Goal: Information Seeking & Learning: Learn about a topic

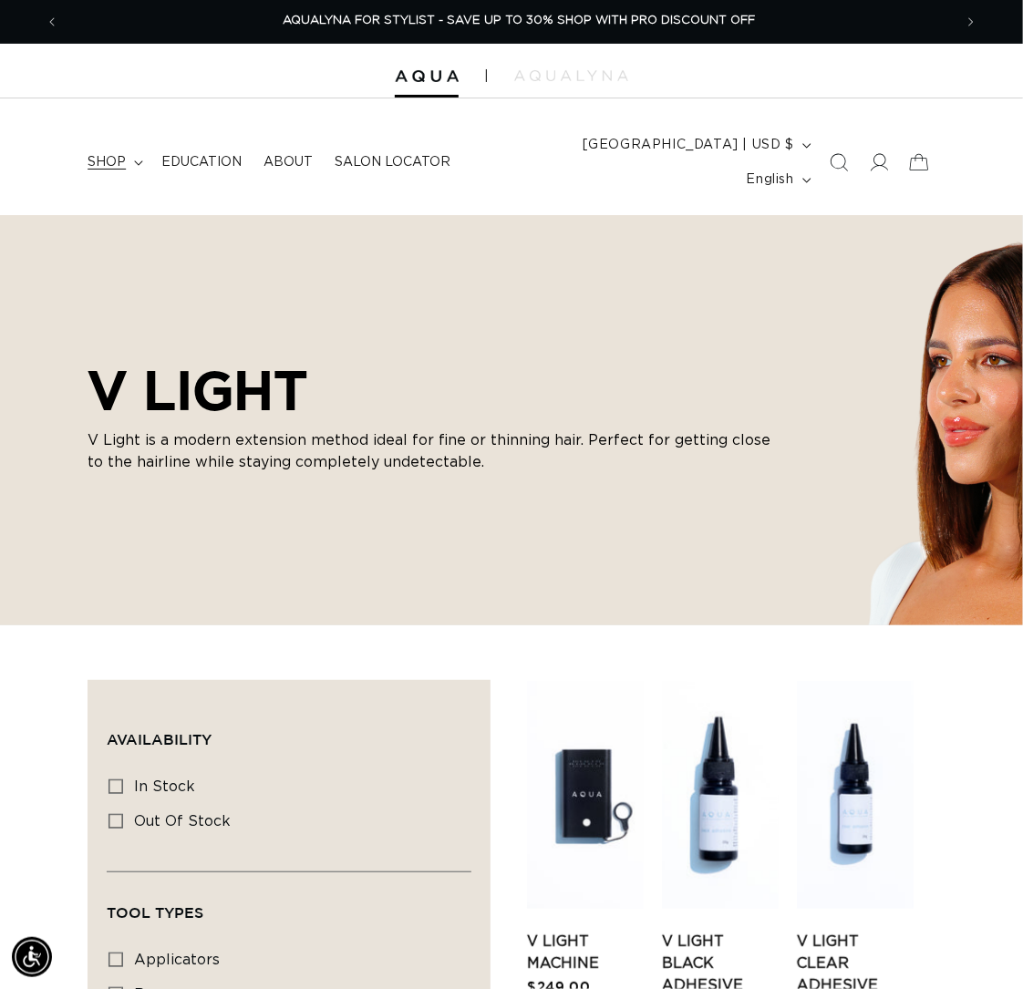
click at [106, 154] on span "shop" at bounding box center [107, 162] width 38 height 16
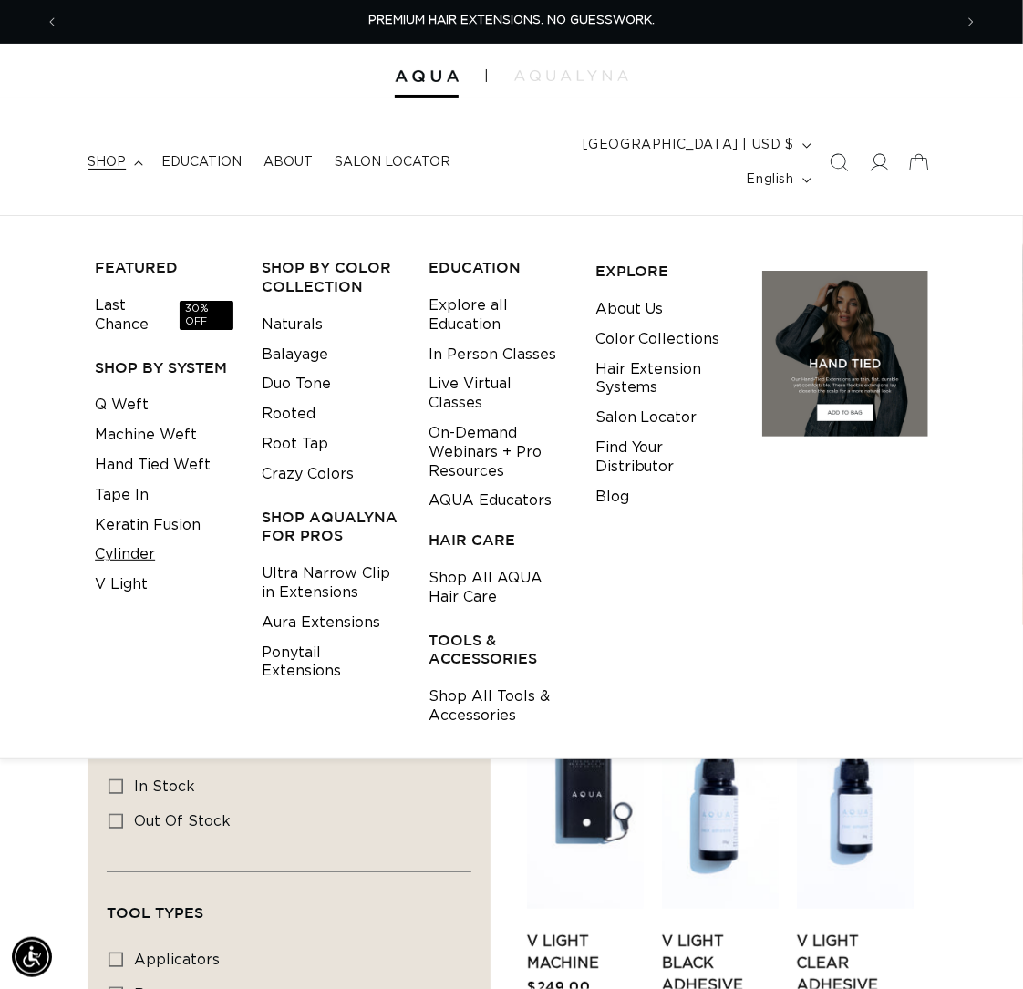
click at [118, 540] on link "Cylinder" at bounding box center [125, 555] width 60 height 30
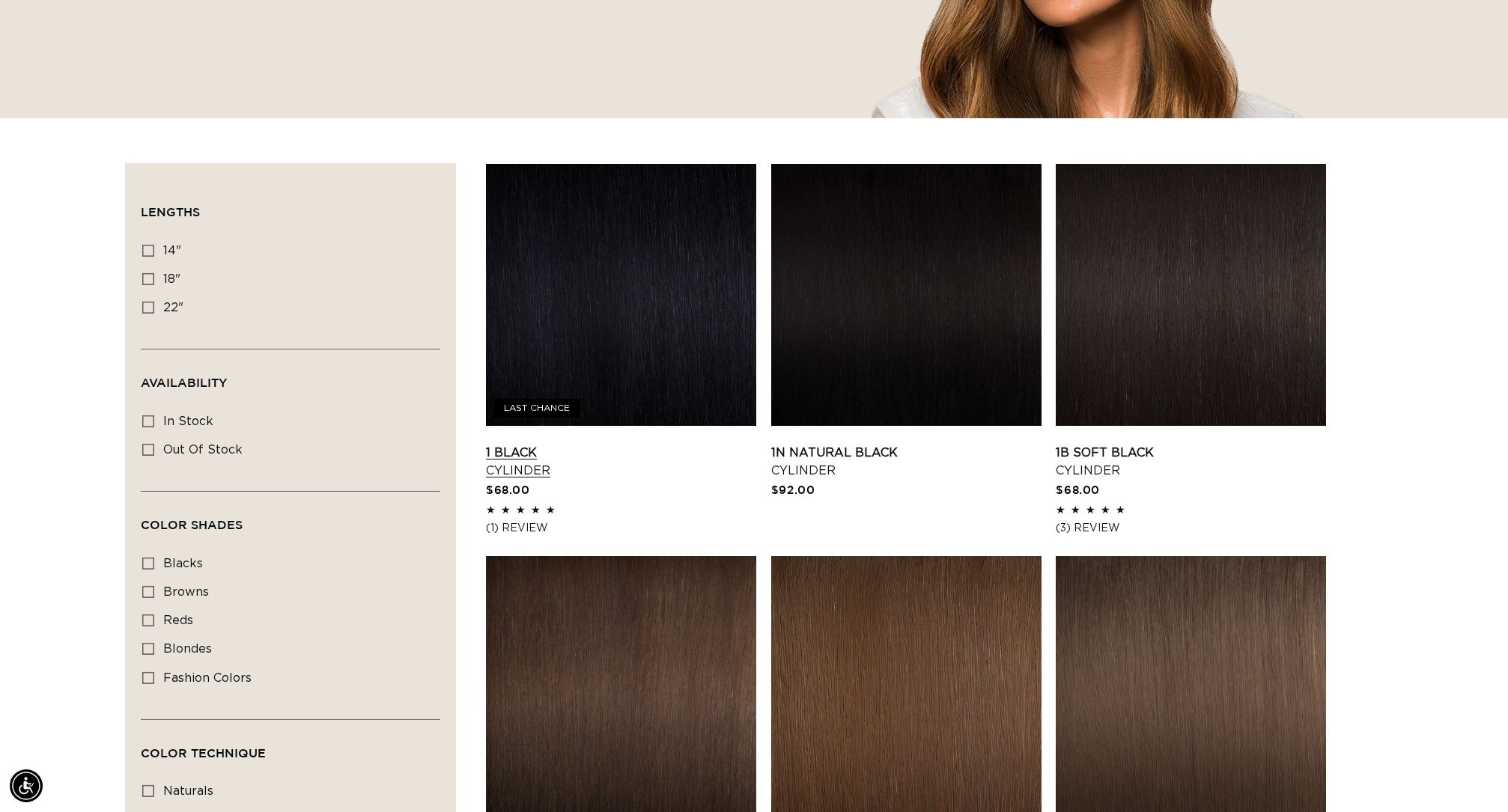
click at [655, 444] on link "1 Black Cylinder" at bounding box center [621, 462] width 270 height 36
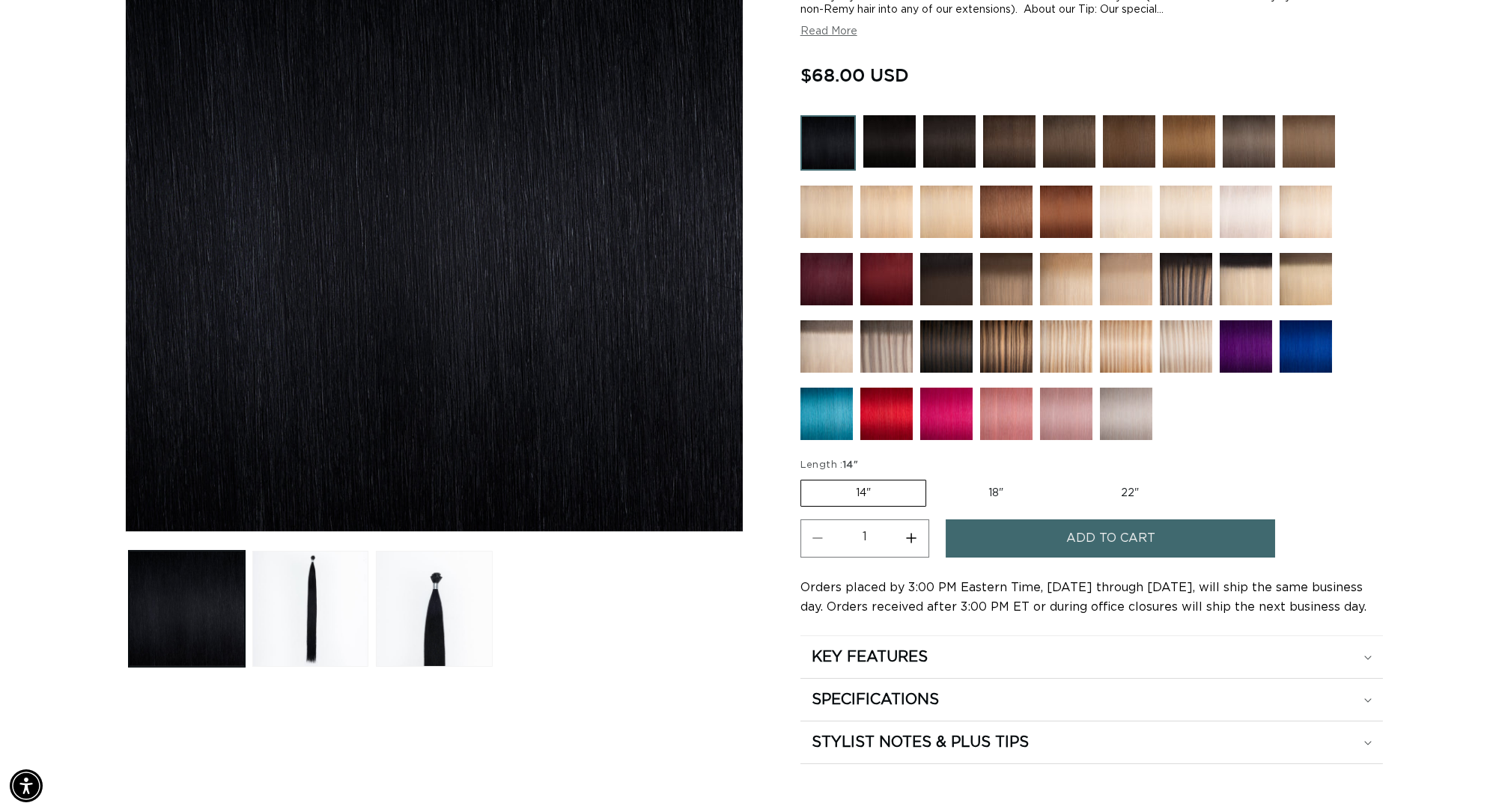
scroll to position [0, 2797]
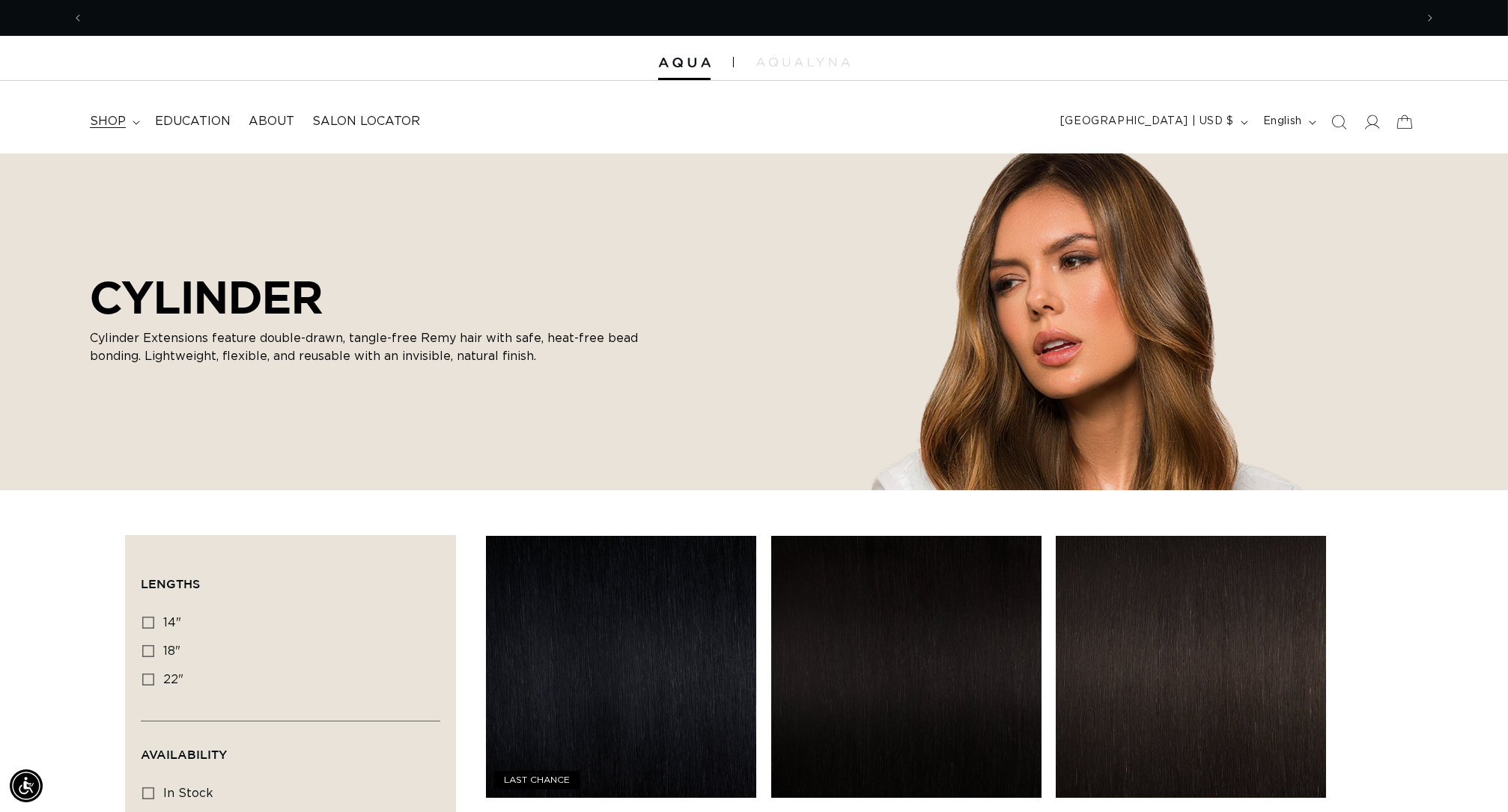
scroll to position [-1, 0]
click at [101, 138] on summary "shop" at bounding box center [113, 122] width 65 height 34
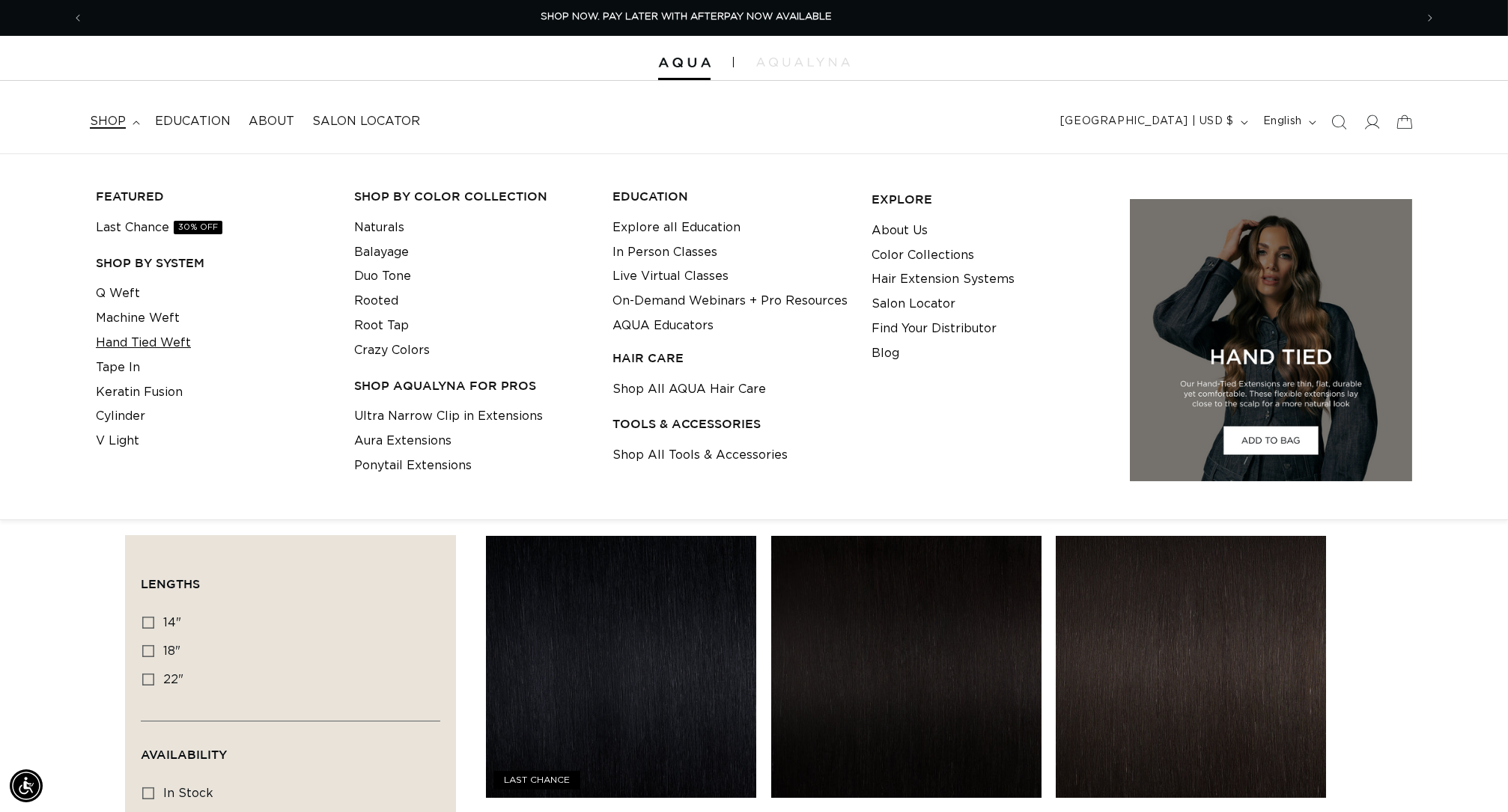
click at [122, 337] on link "Hand Tied Weft" at bounding box center [144, 343] width 95 height 25
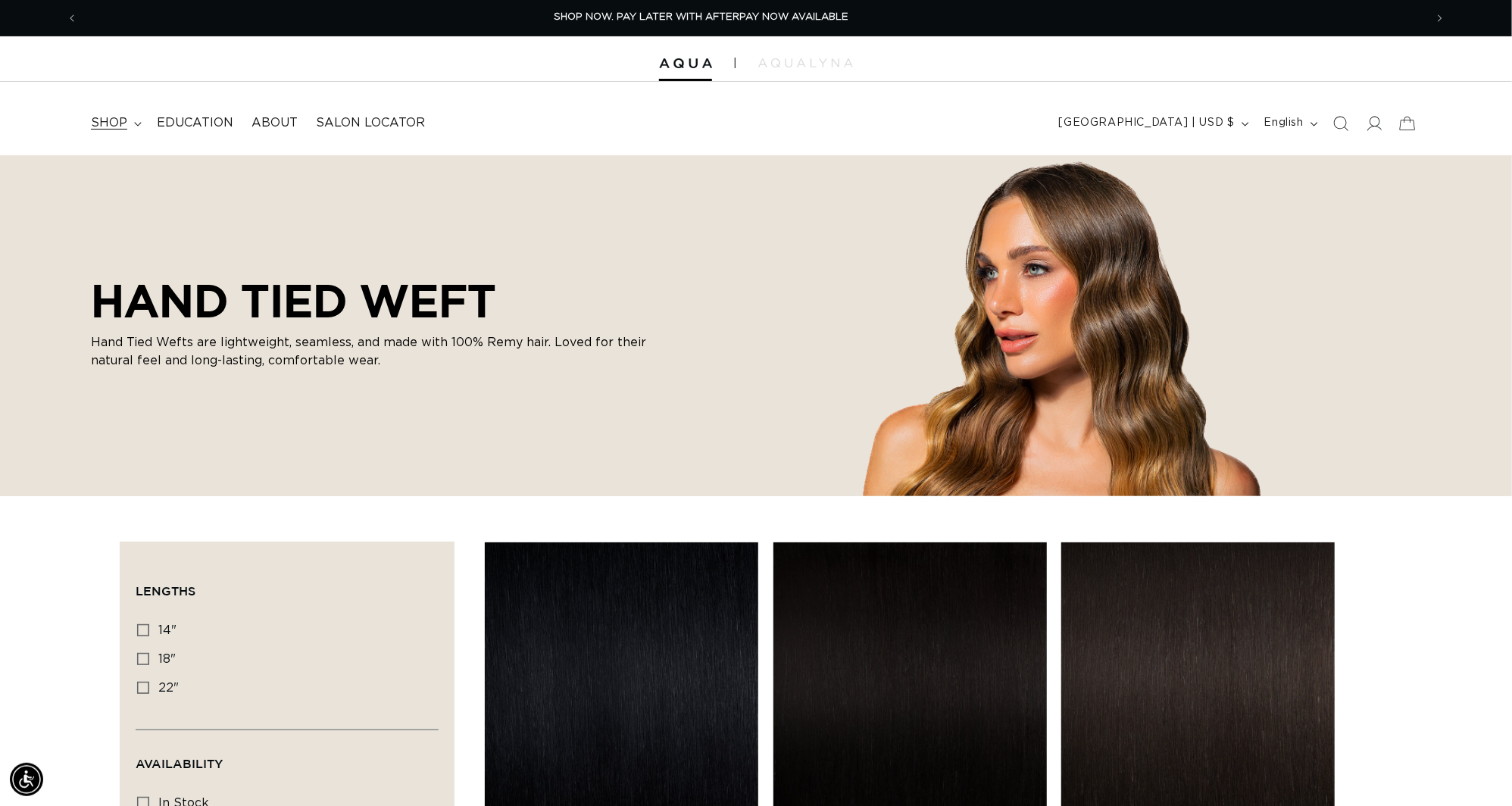
click at [108, 126] on span "shop" at bounding box center [109, 123] width 37 height 16
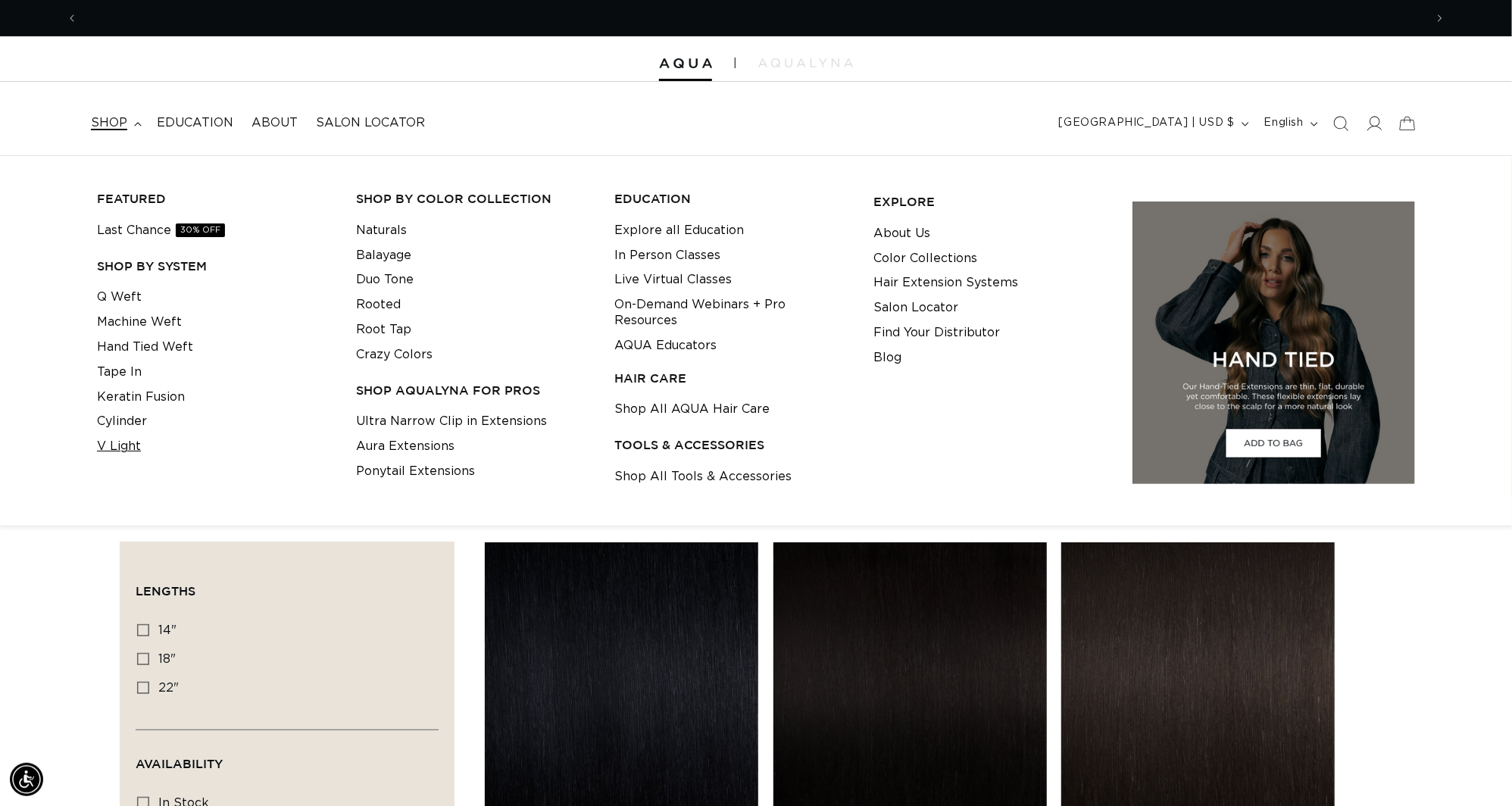
click at [124, 449] on link "V Light" at bounding box center [119, 446] width 44 height 25
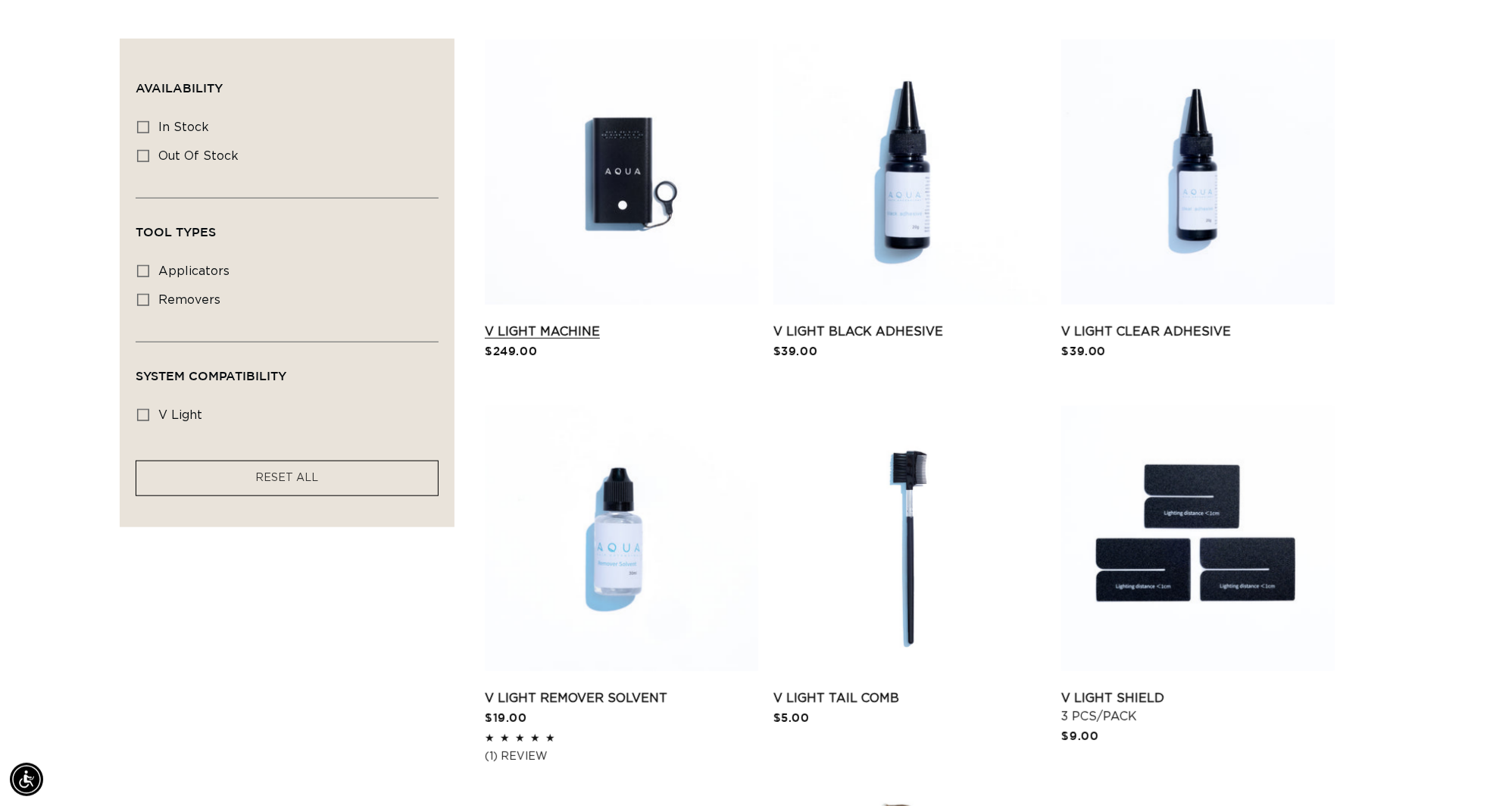
click at [638, 322] on link "V Light Machine" at bounding box center [621, 332] width 273 height 18
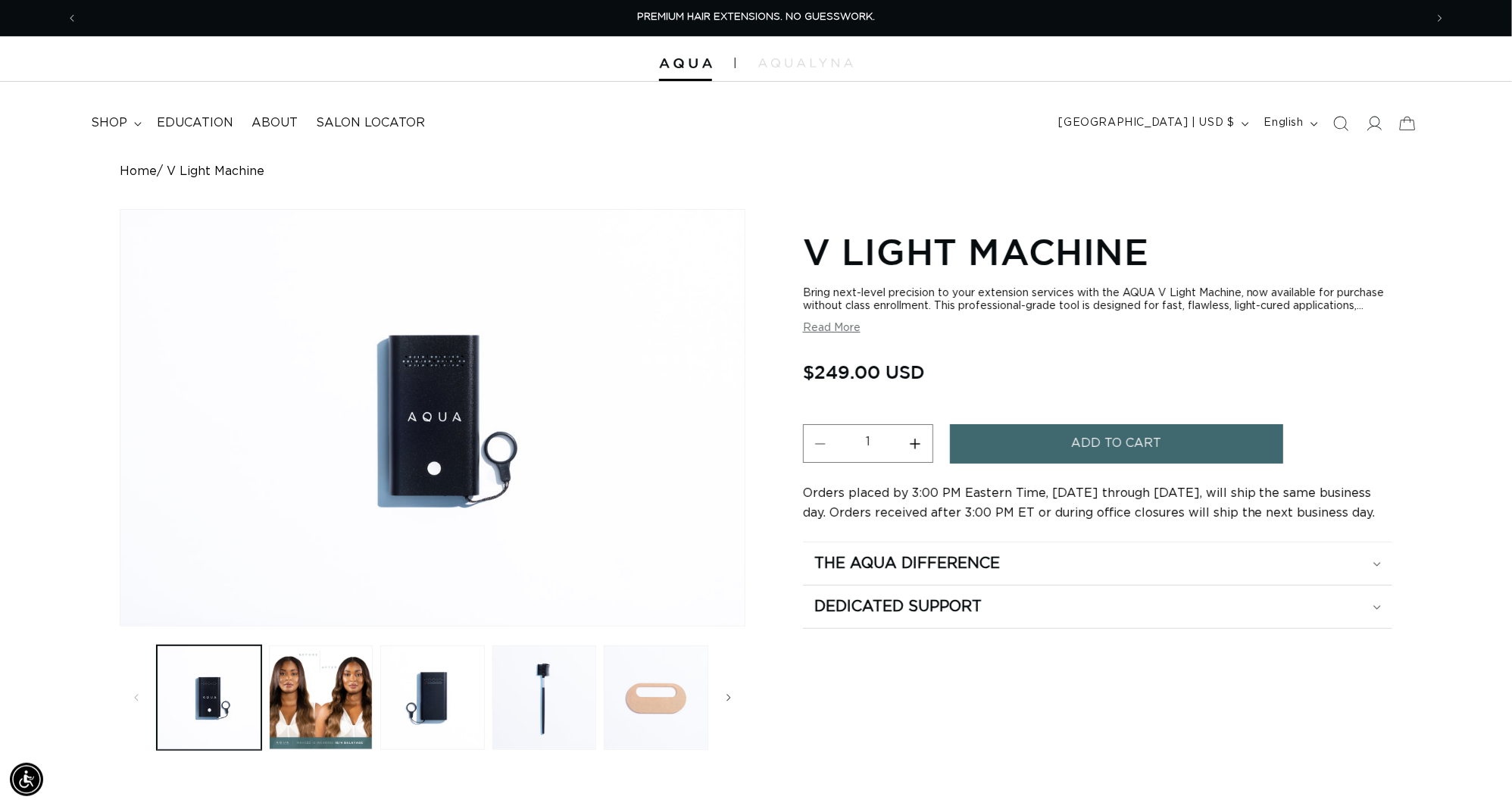
click at [829, 335] on button "Read More" at bounding box center [831, 327] width 57 height 12
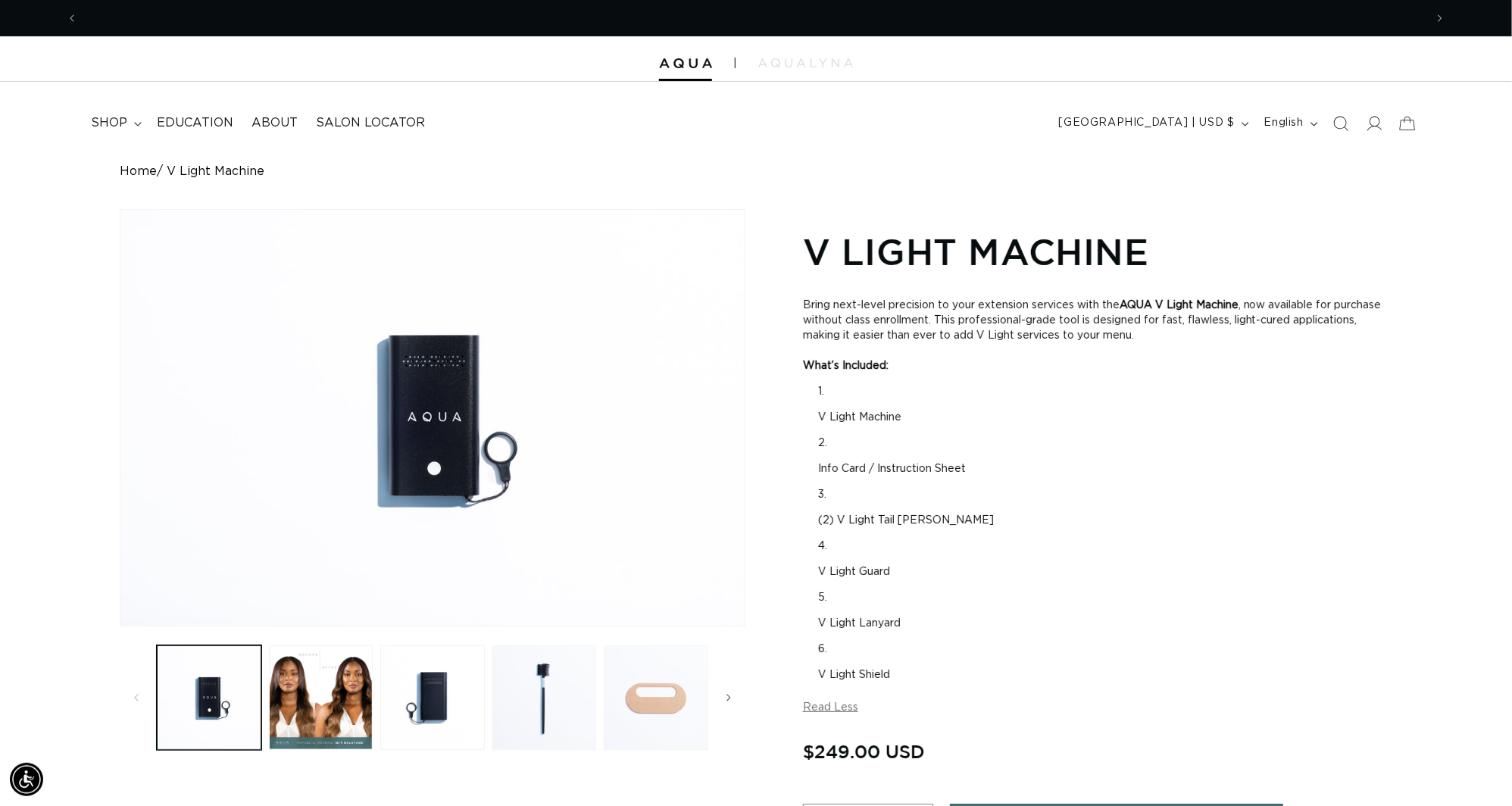
scroll to position [0, 2805]
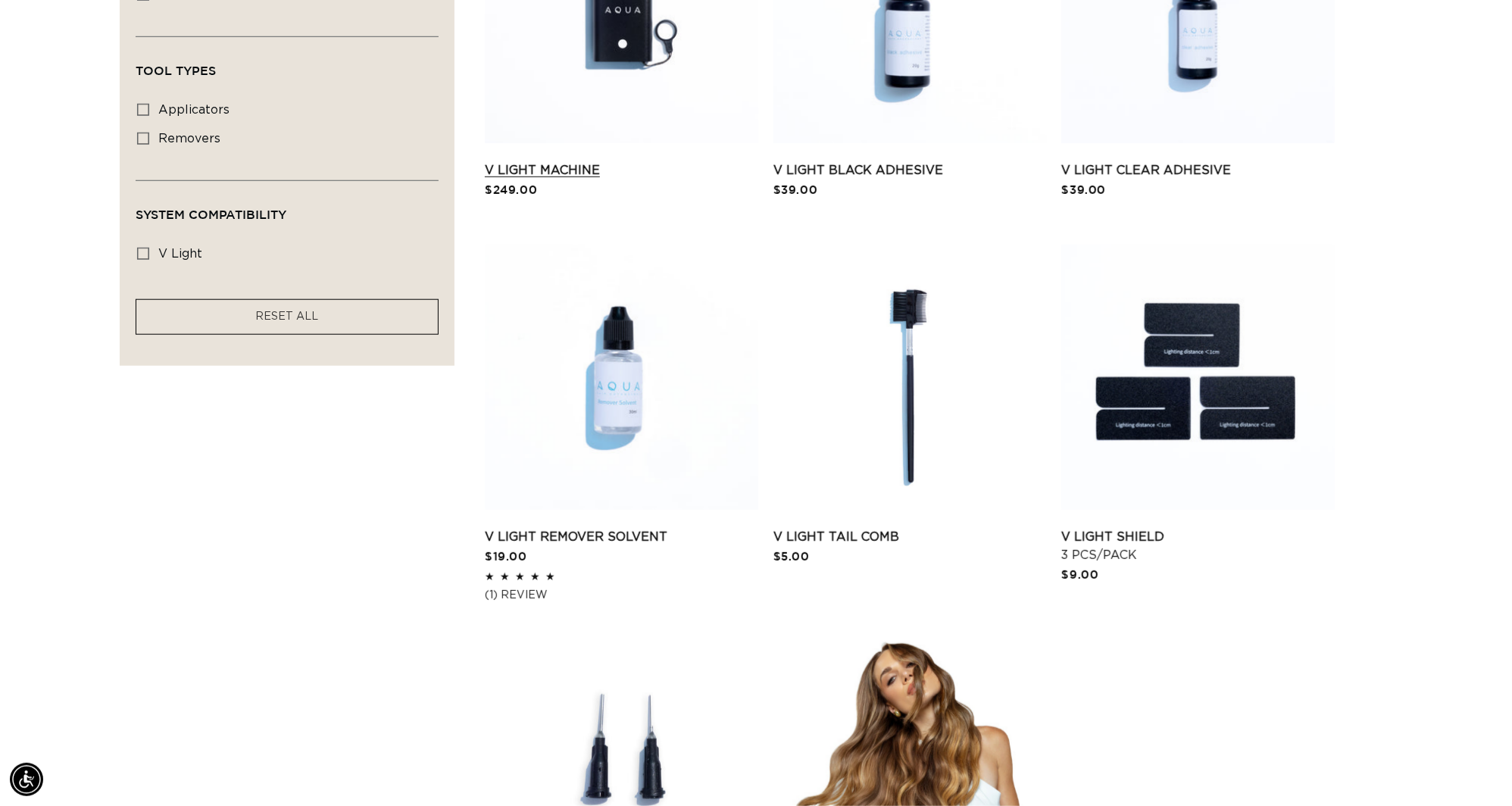
scroll to position [506, 0]
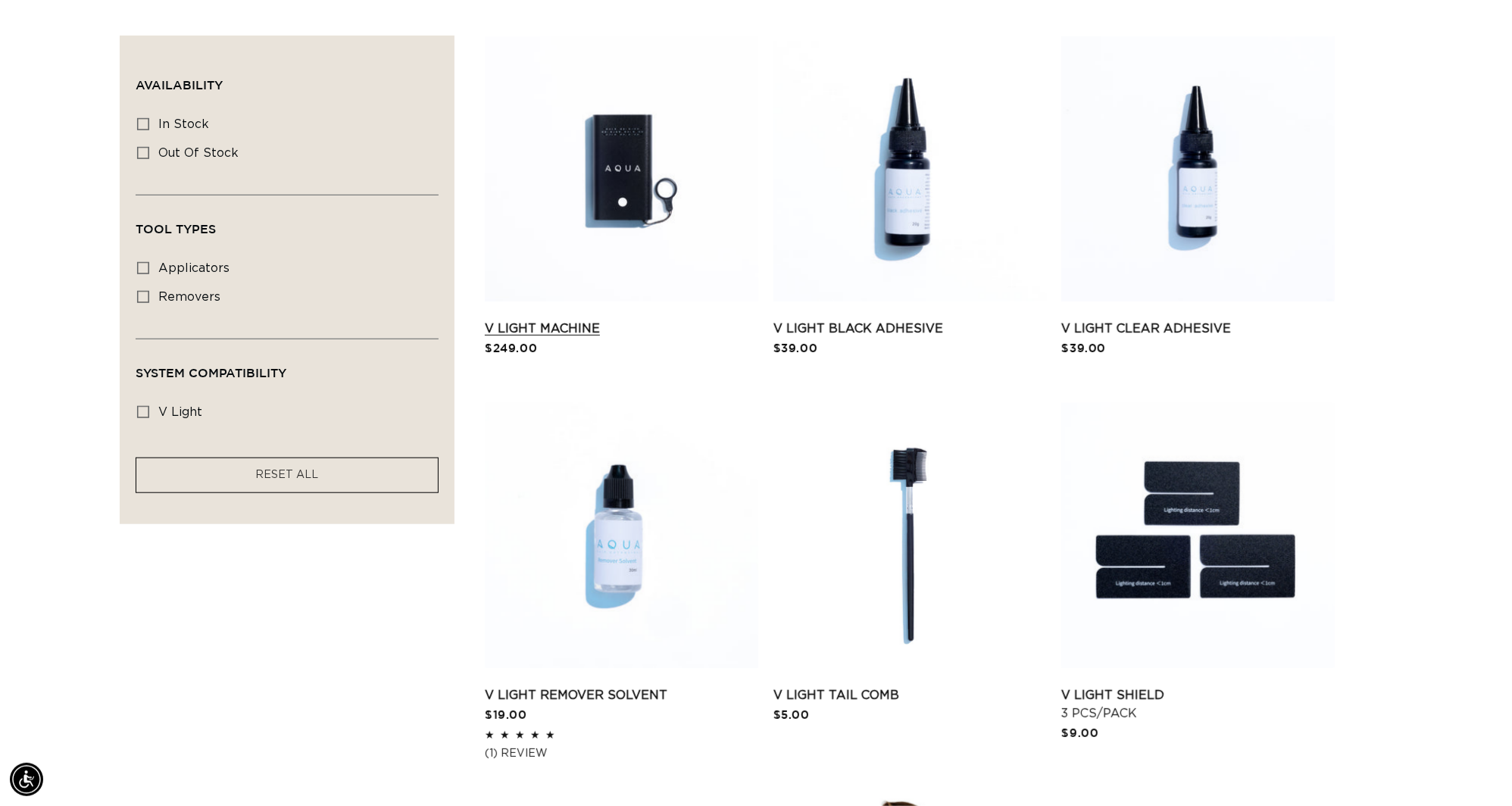
click at [613, 320] on link "V Light Machine" at bounding box center [621, 329] width 273 height 18
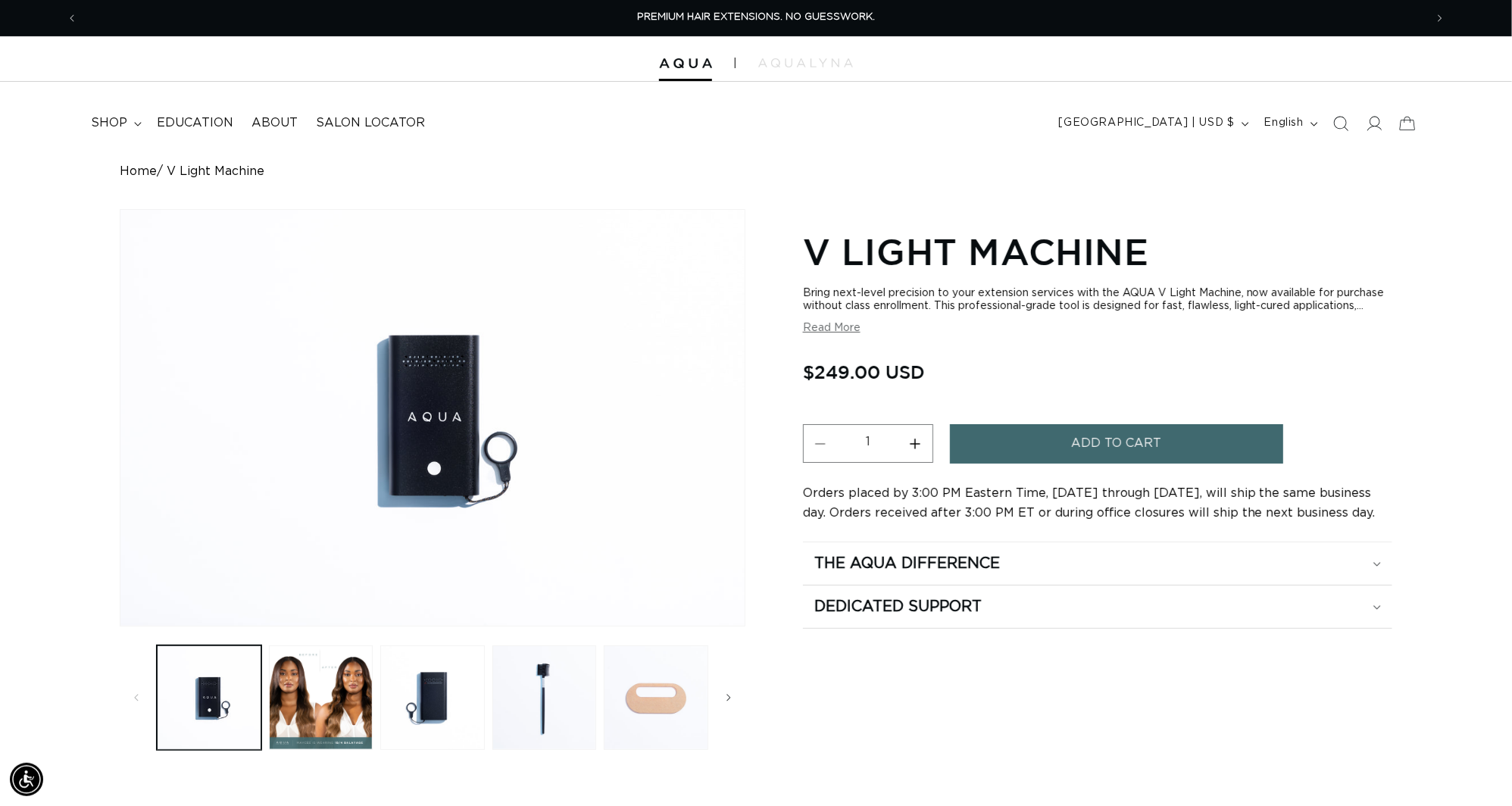
click at [811, 335] on button "Read More" at bounding box center [831, 327] width 57 height 12
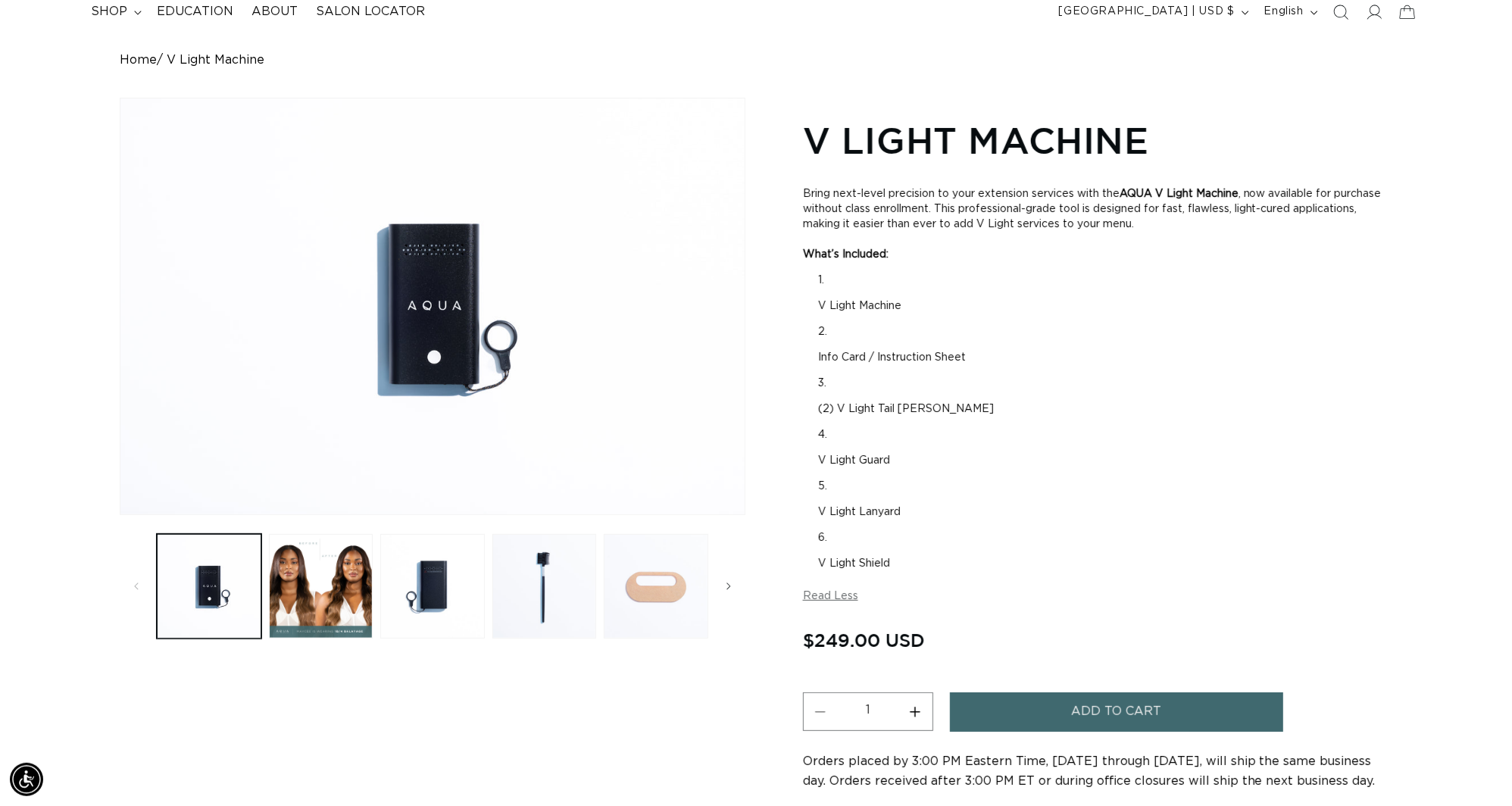
scroll to position [0, 2805]
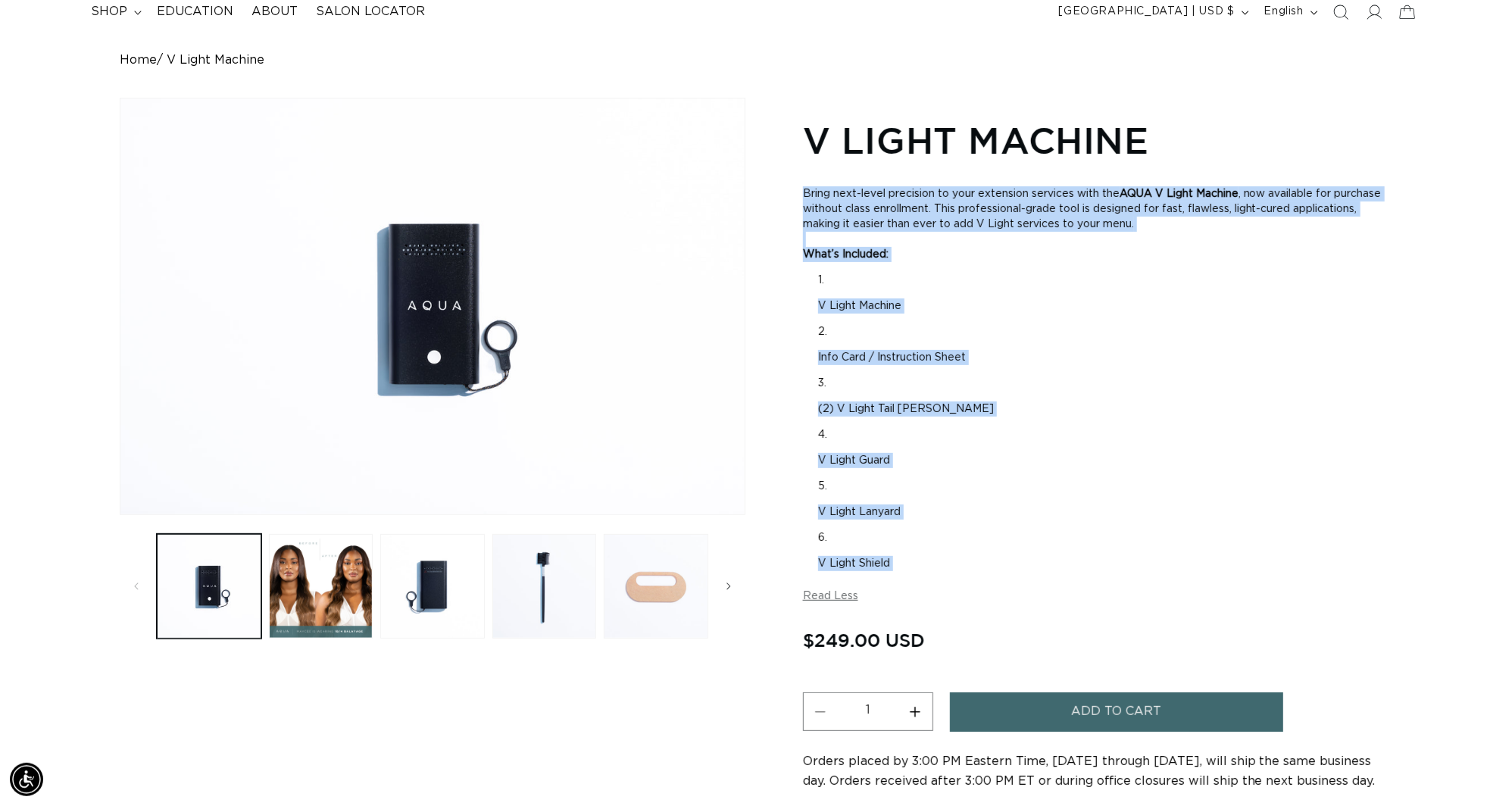
drag, startPoint x: 806, startPoint y: 196, endPoint x: 1392, endPoint y: 579, distance: 700.1
click at [1392, 579] on div "Bring next-level precision to your extension services with the AQUA V Light Mac…" at bounding box center [1097, 378] width 589 height 405
copy div "Bring next-level precision to your extension services with the AQUA V Light Mac…"
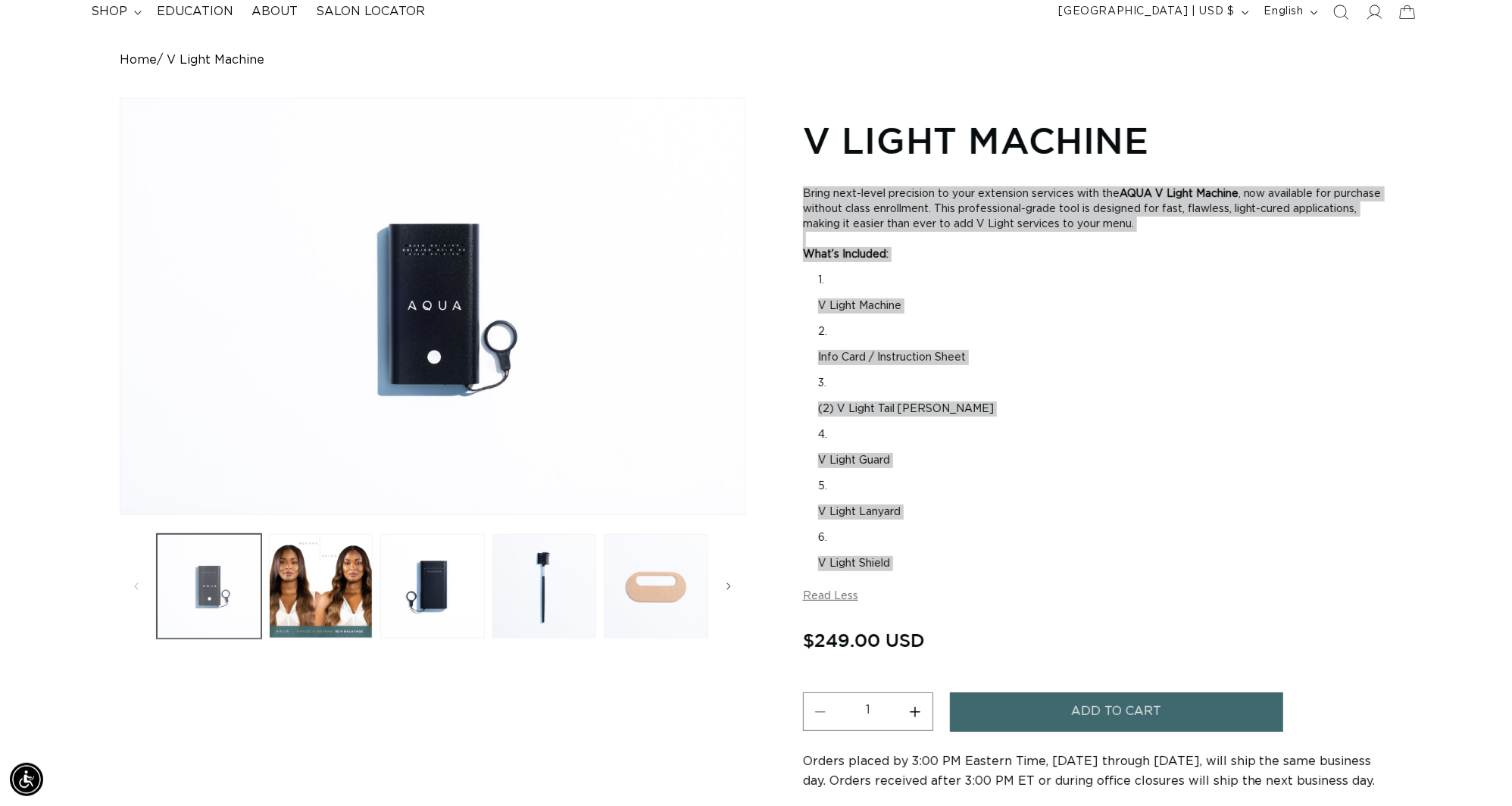
scroll to position [0, 1401]
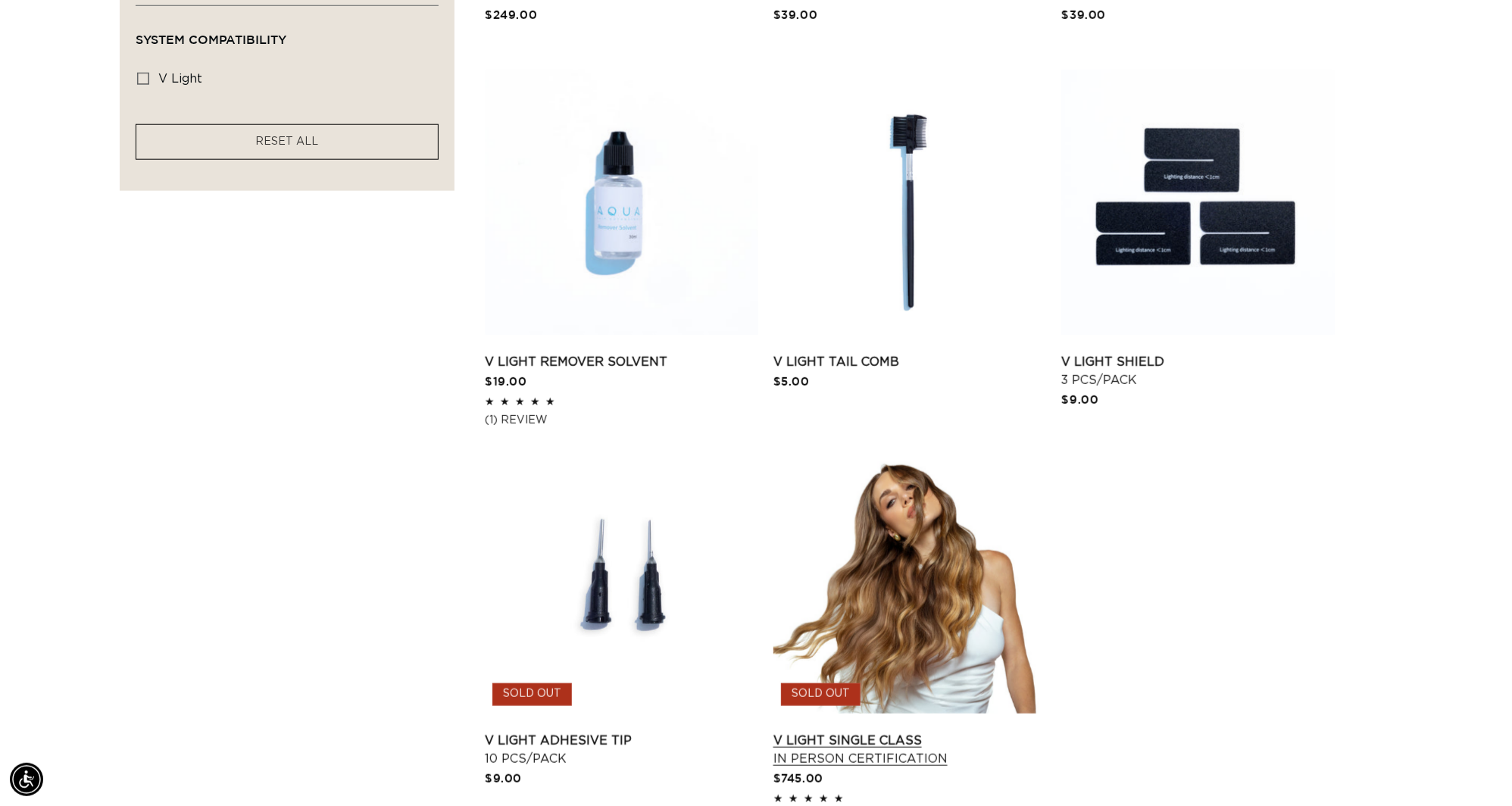
scroll to position [490, 0]
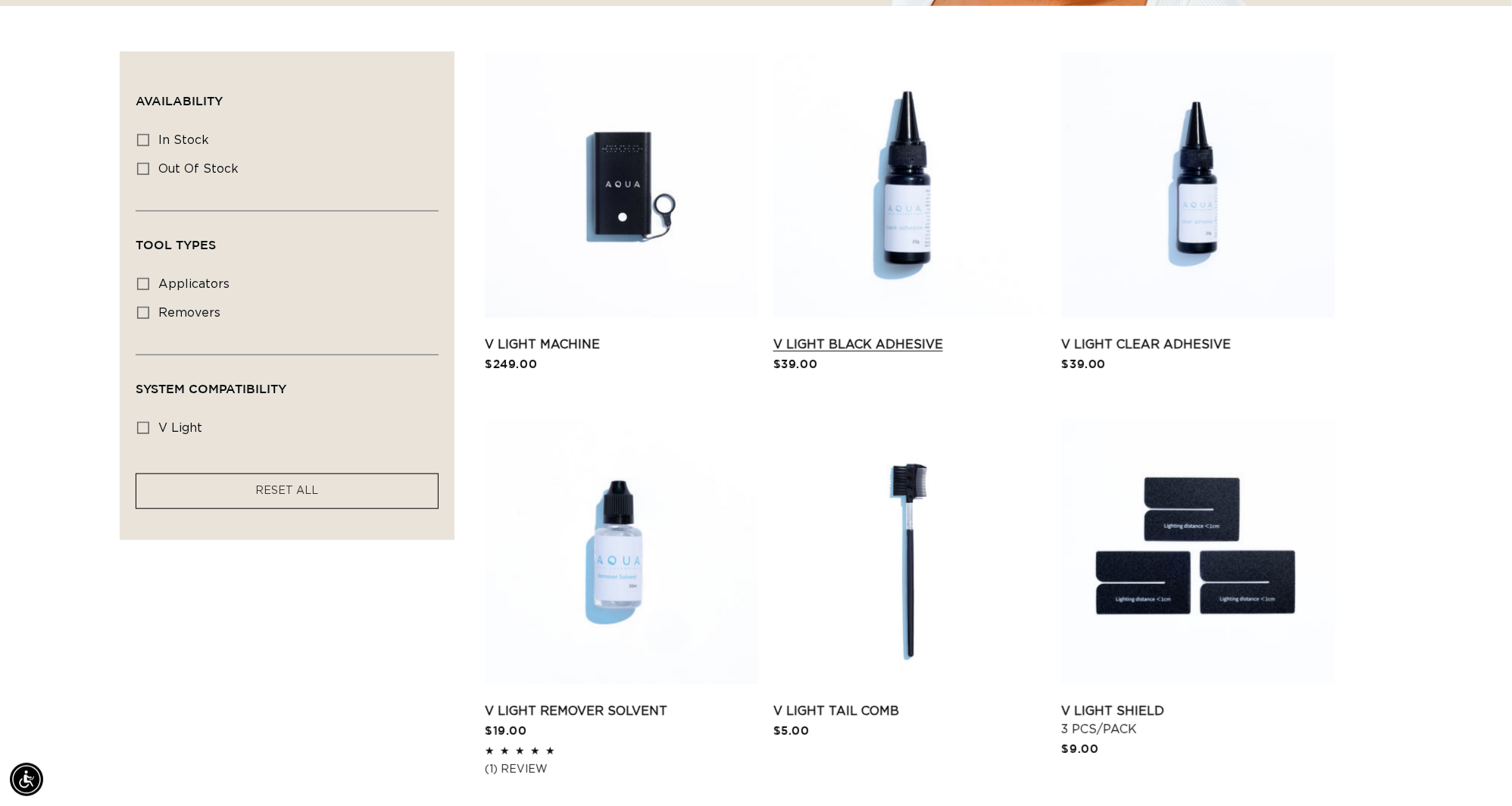
click at [917, 336] on link "V Light Black Adhesive" at bounding box center [910, 345] width 273 height 18
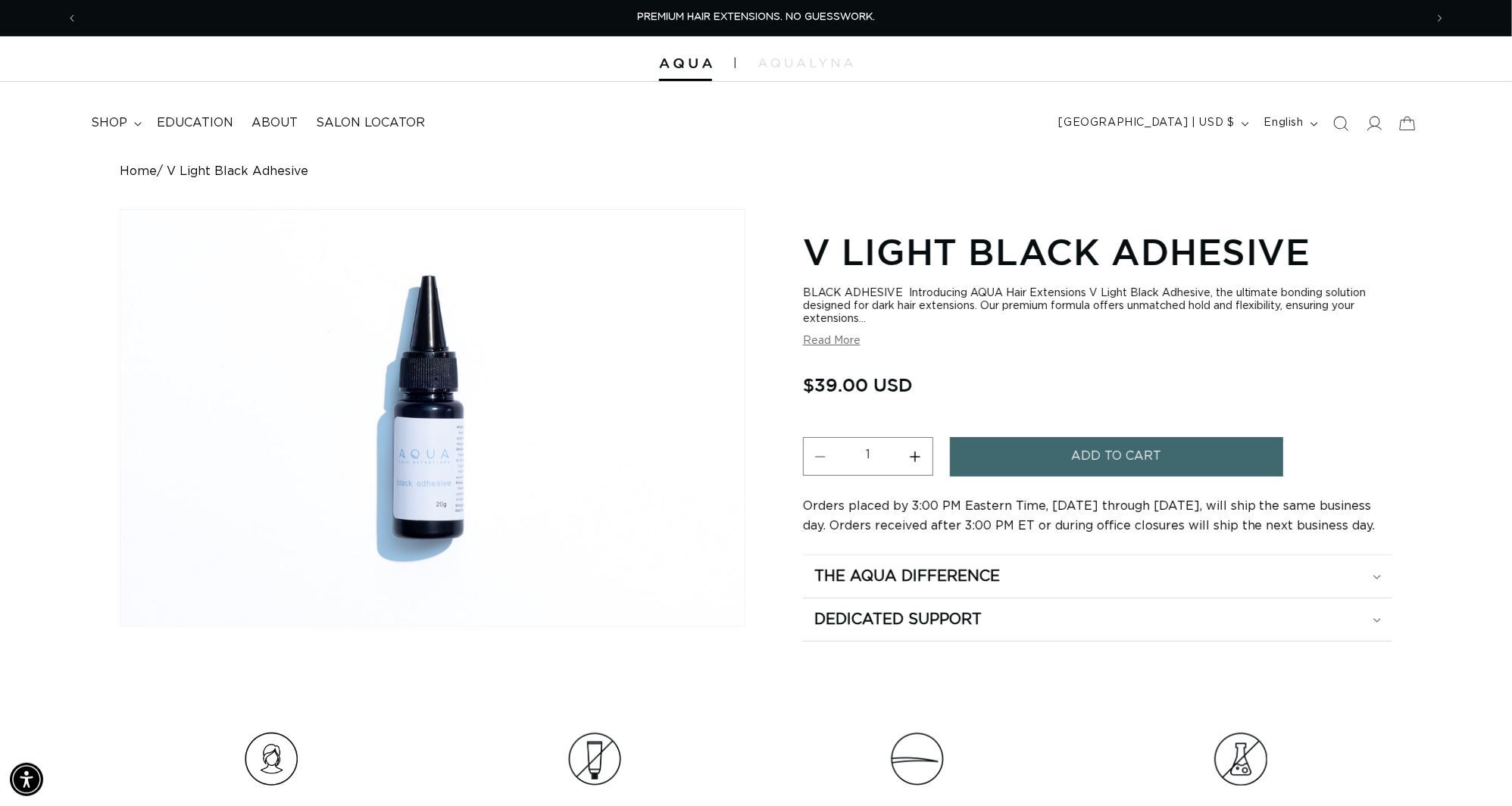
click at [835, 346] on button "Read More" at bounding box center [831, 341] width 57 height 12
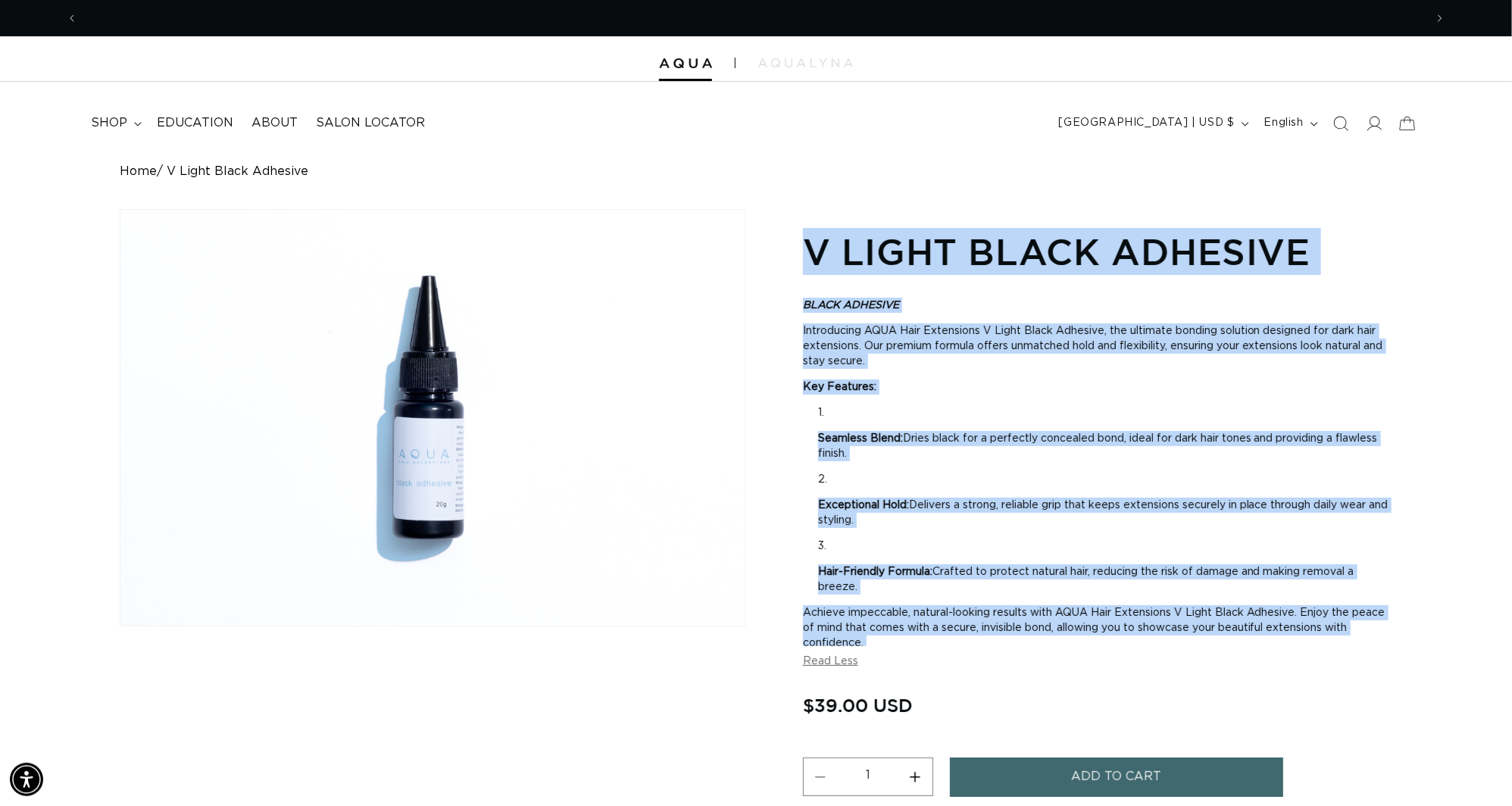
scroll to position [0, 1401]
drag, startPoint x: 809, startPoint y: 245, endPoint x: 1064, endPoint y: 639, distance: 469.3
click at [1064, 639] on section "V Light Black Adhesive BLACK ADHESIVE Introducing AQUA Hair Extensions V Light …" at bounding box center [1097, 593] width 589 height 738
copy section "V Light Black Adhesive BLACK ADHESIVE Introducing AQUA Hair Extensions V Light …"
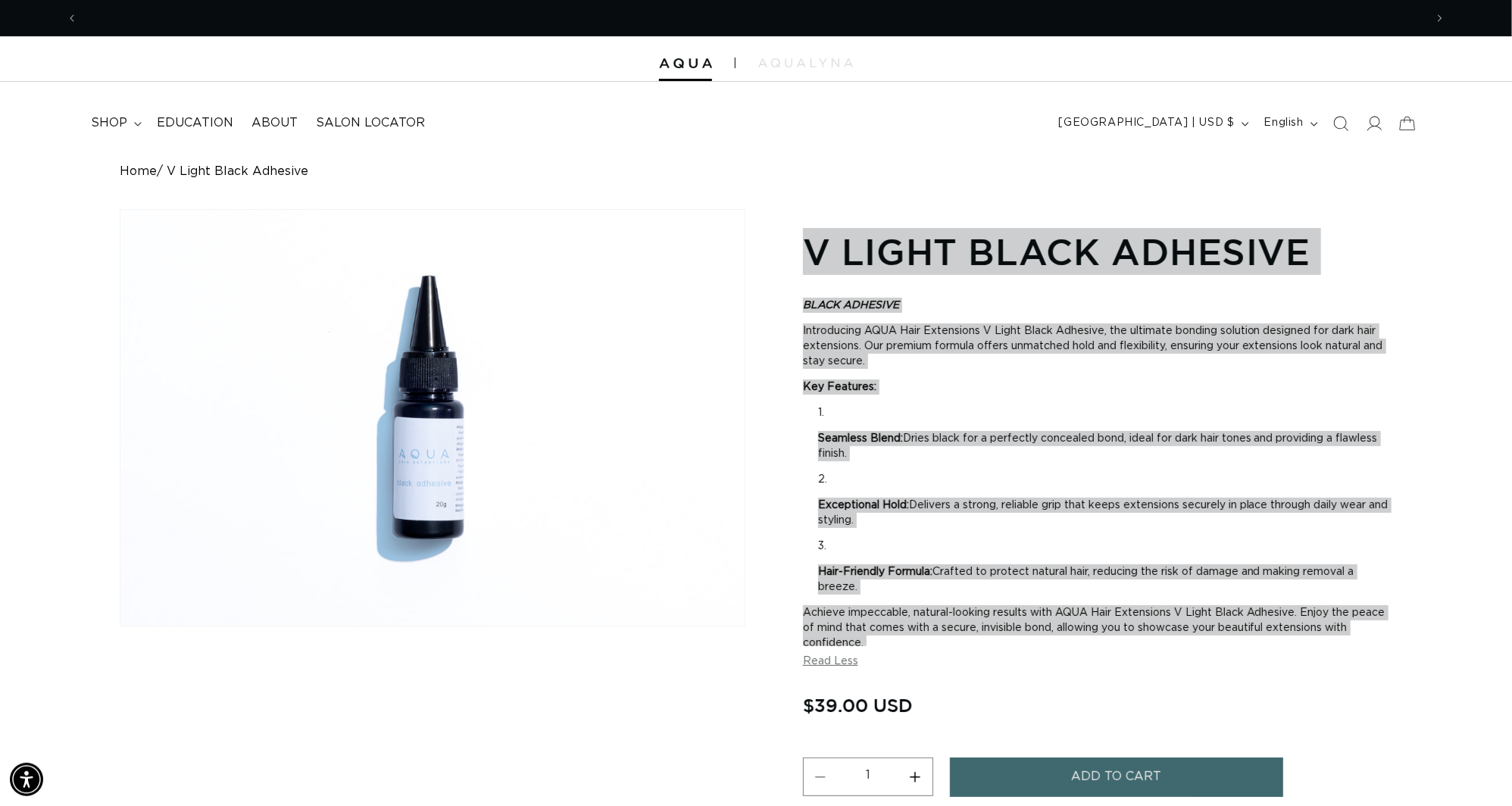
scroll to position [0, 2805]
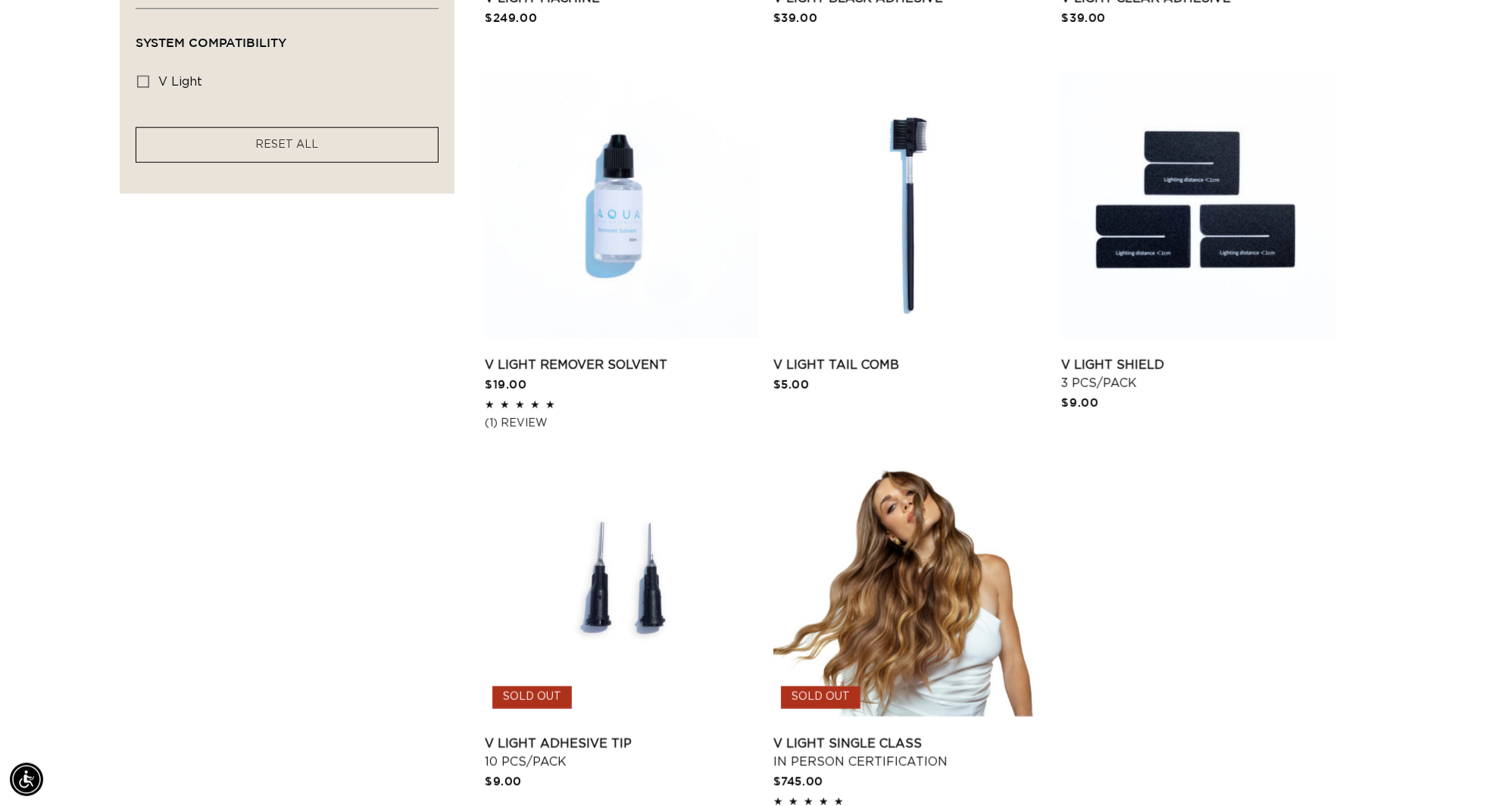
scroll to position [238, 0]
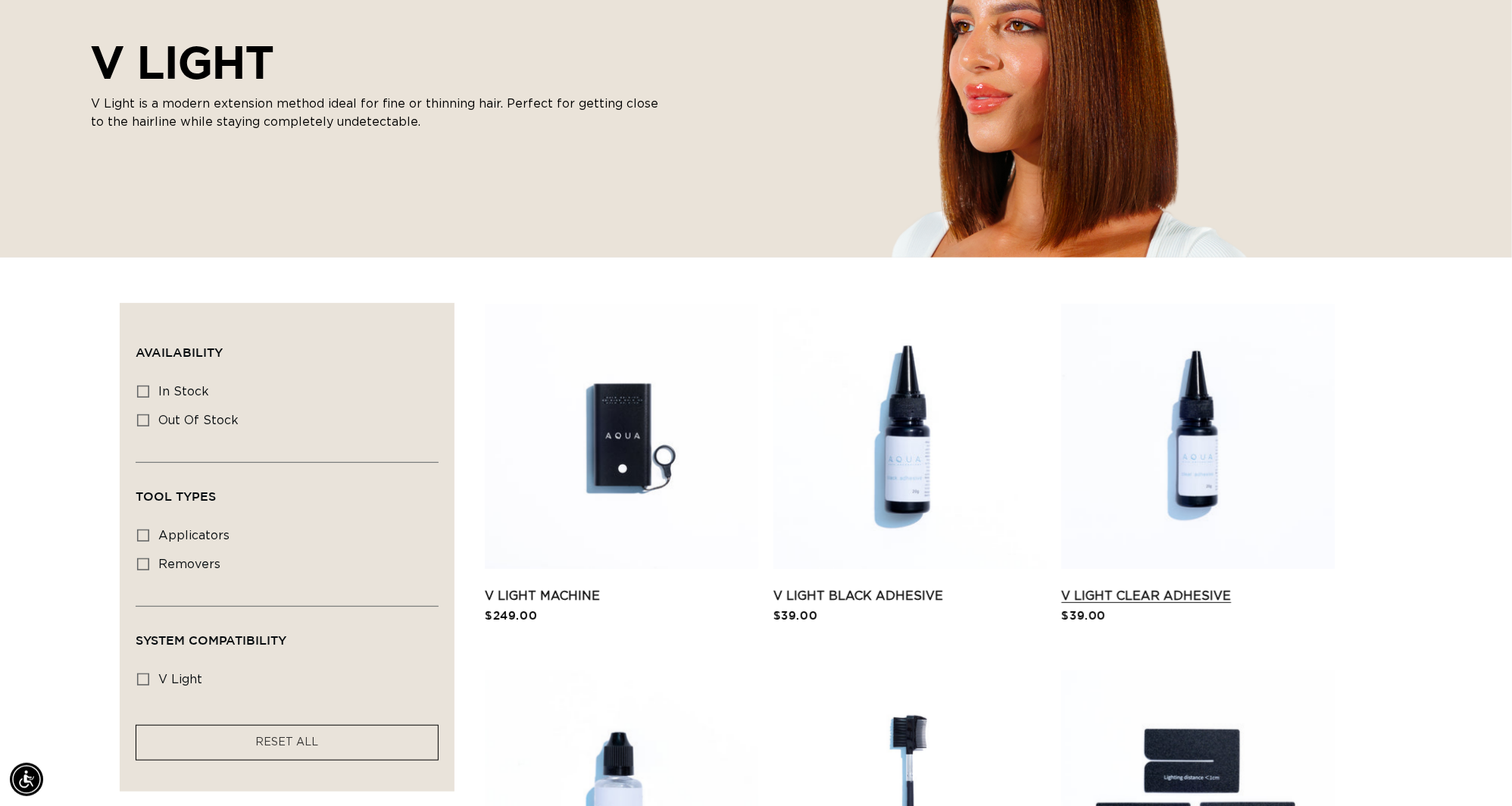
click at [1204, 587] on link "V Light Clear Adhesive" at bounding box center [1198, 596] width 273 height 18
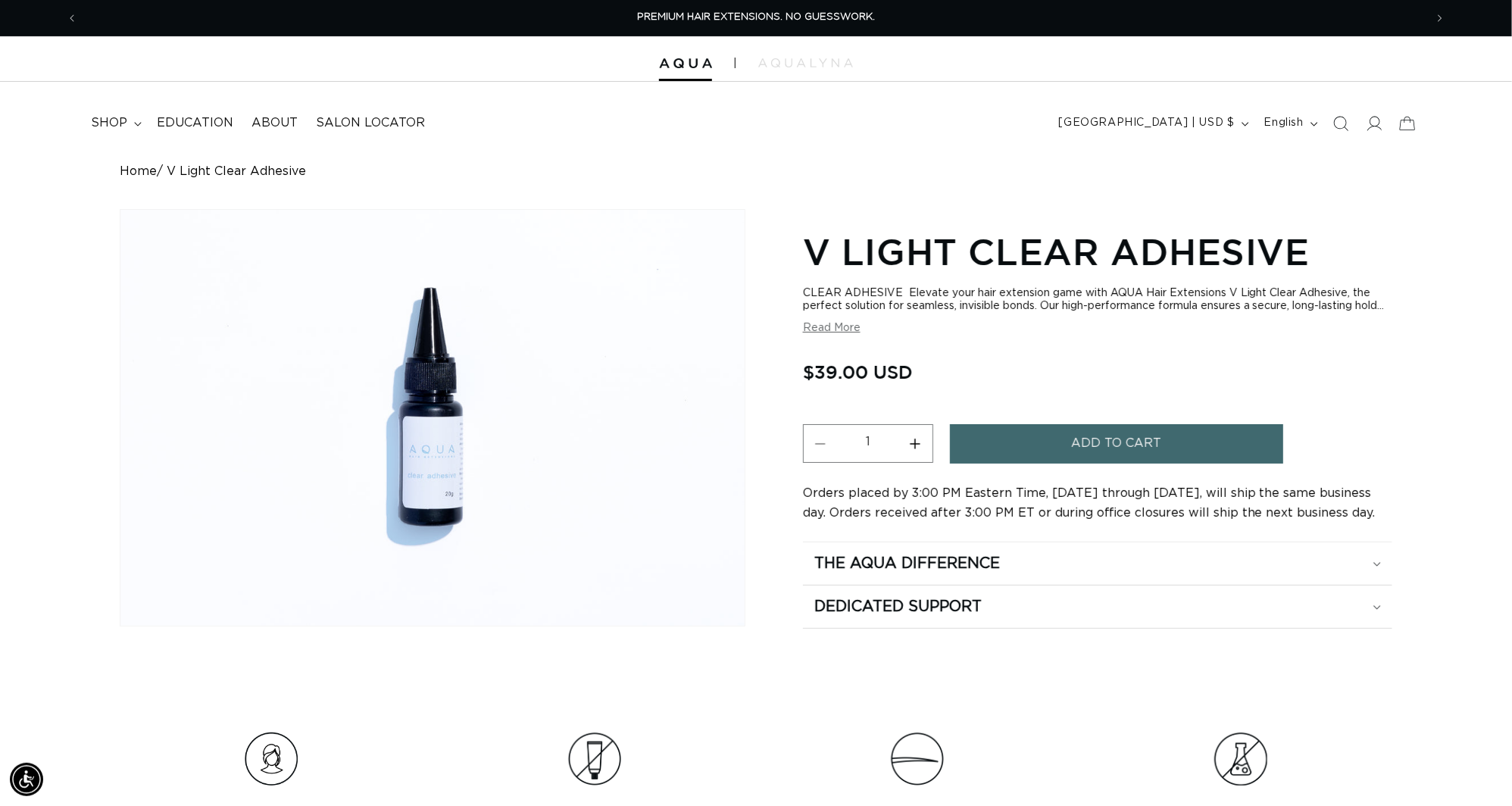
click at [826, 342] on section "V Light Clear Adhesive CLEAR ADHESIVE Elevate your hair extension game with AQU…" at bounding box center [1097, 426] width 589 height 405
click at [825, 335] on button "Read More" at bounding box center [831, 327] width 57 height 12
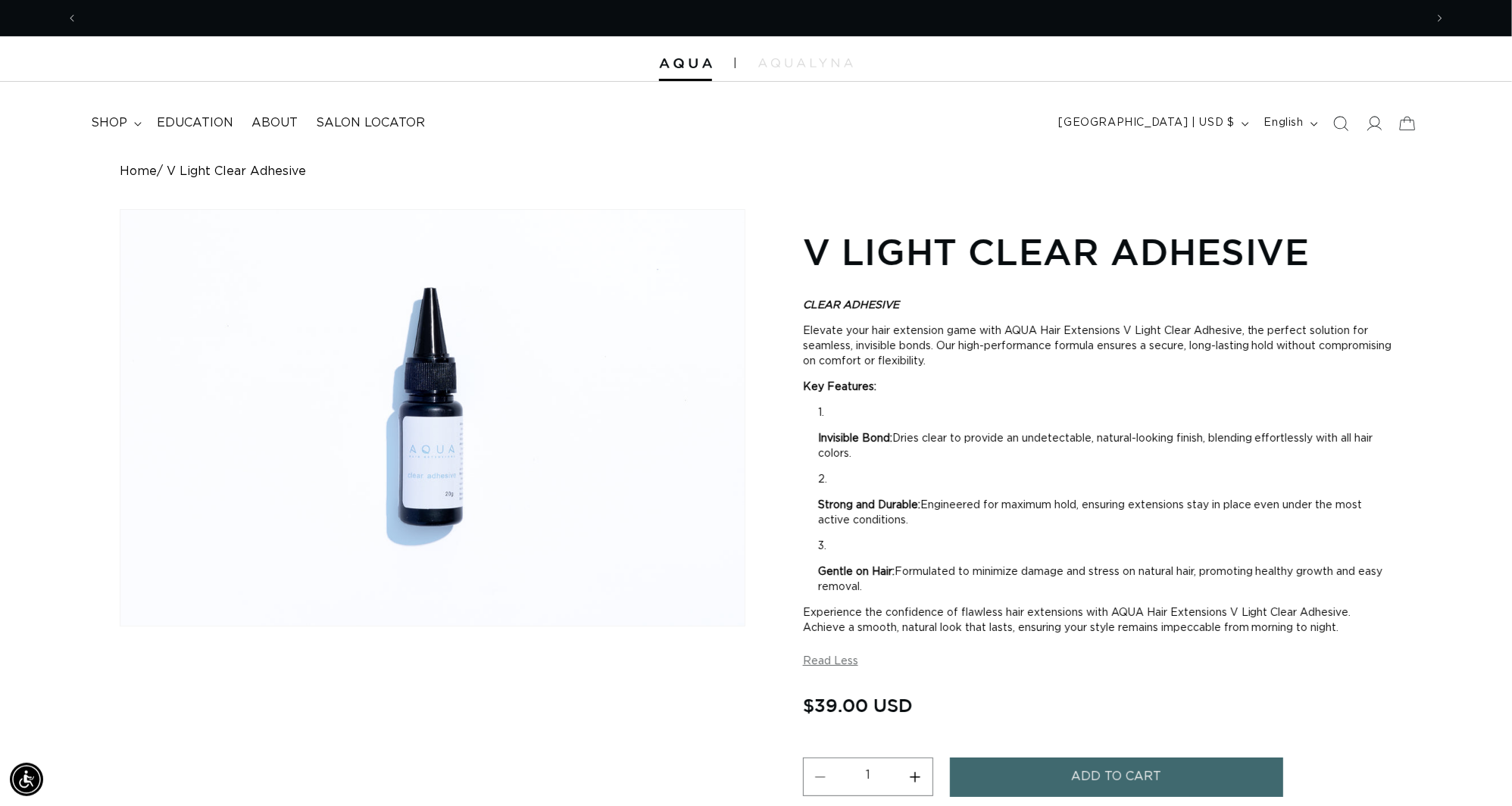
scroll to position [0, 1401]
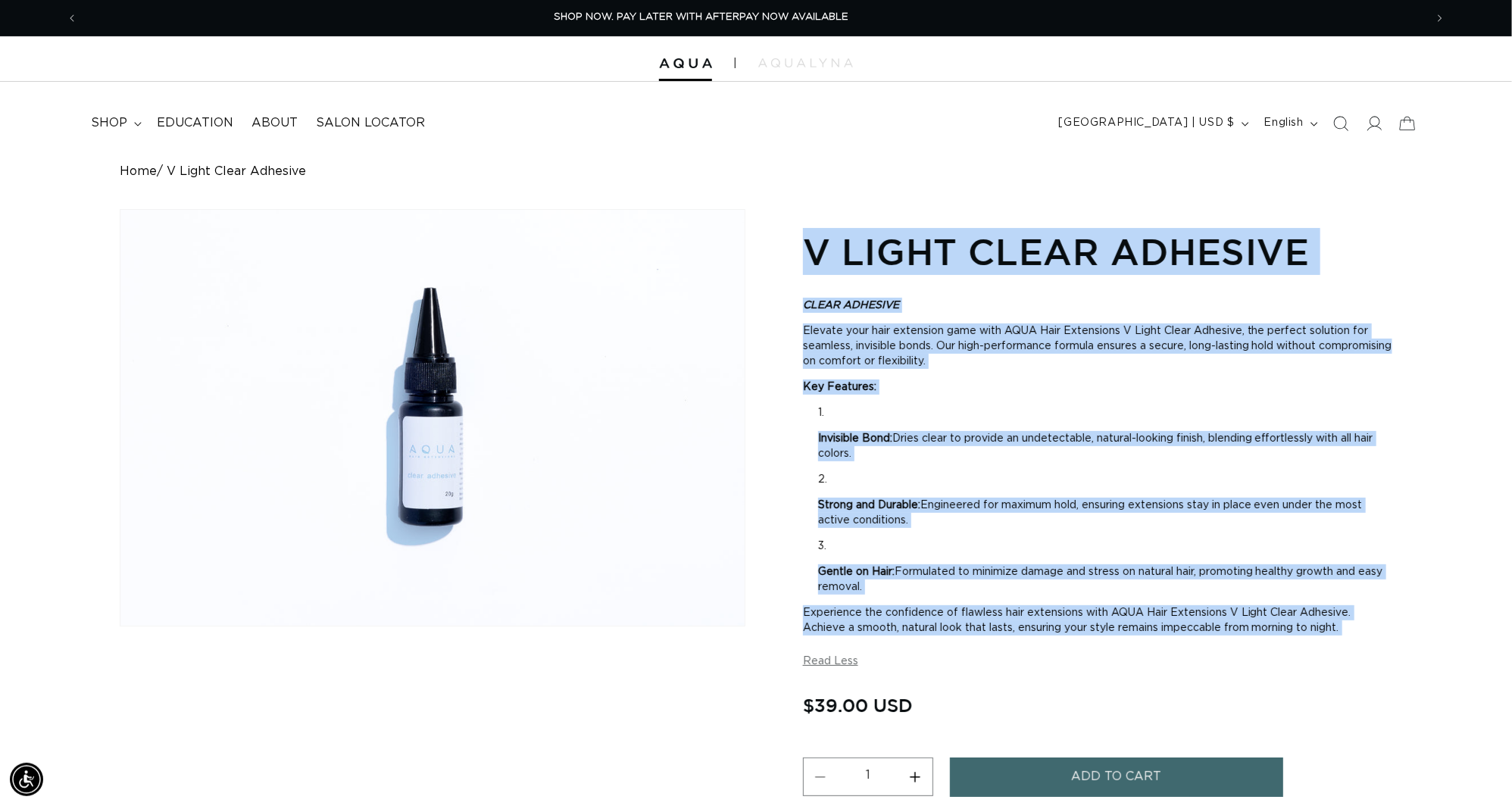
drag, startPoint x: 802, startPoint y: 238, endPoint x: 1092, endPoint y: 647, distance: 501.4
click at [1092, 647] on div "Skip to product information Open media 1 in modal 1 / of 1 V Light Clear Adhesi…" at bounding box center [756, 586] width 1273 height 753
copy section "L Ipsum Dolor Sitametc ADIPI ELITSEDD Eiusmod temp inci utlaboree dolo magn ALI…"
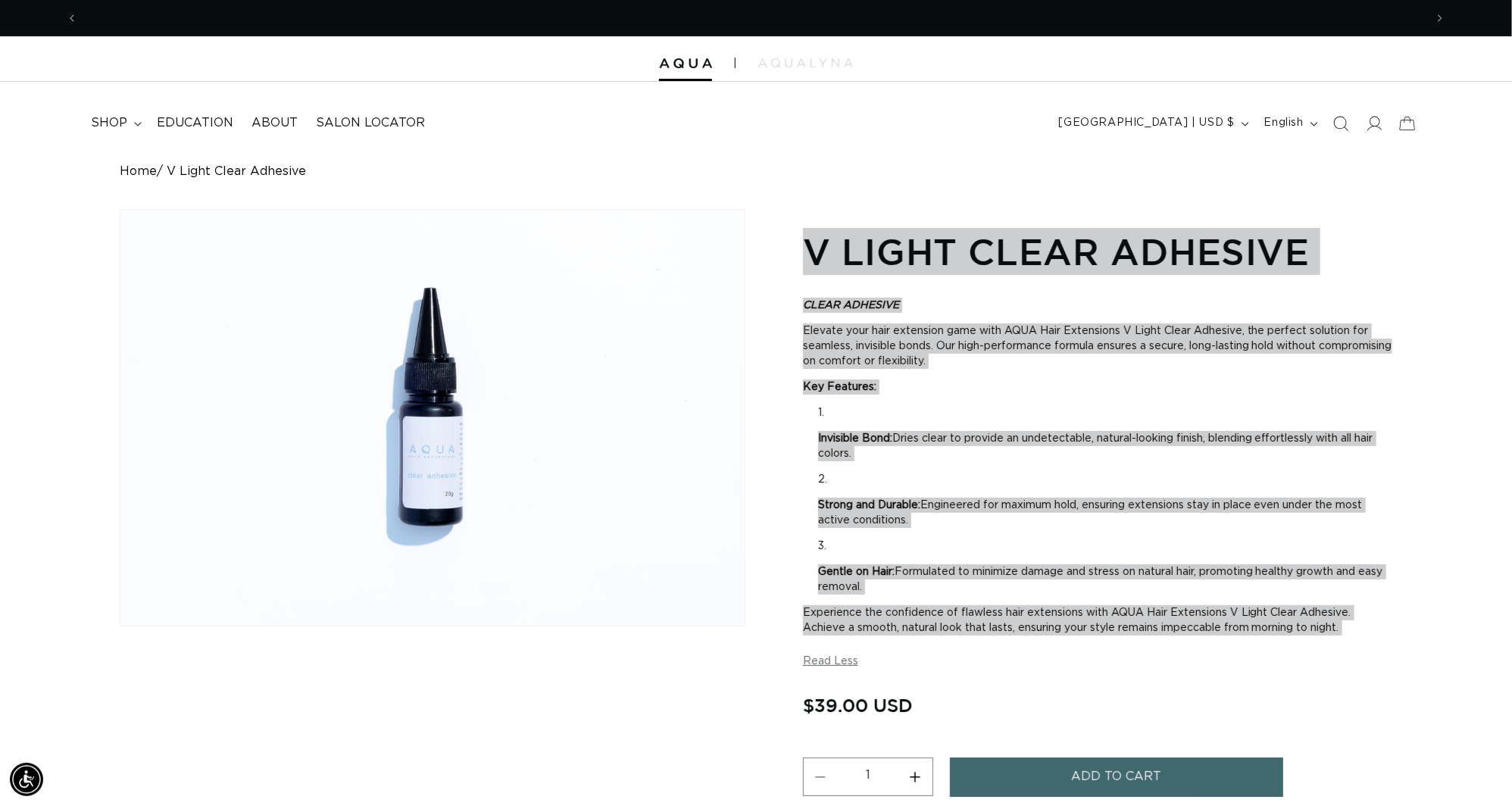
scroll to position [0, 0]
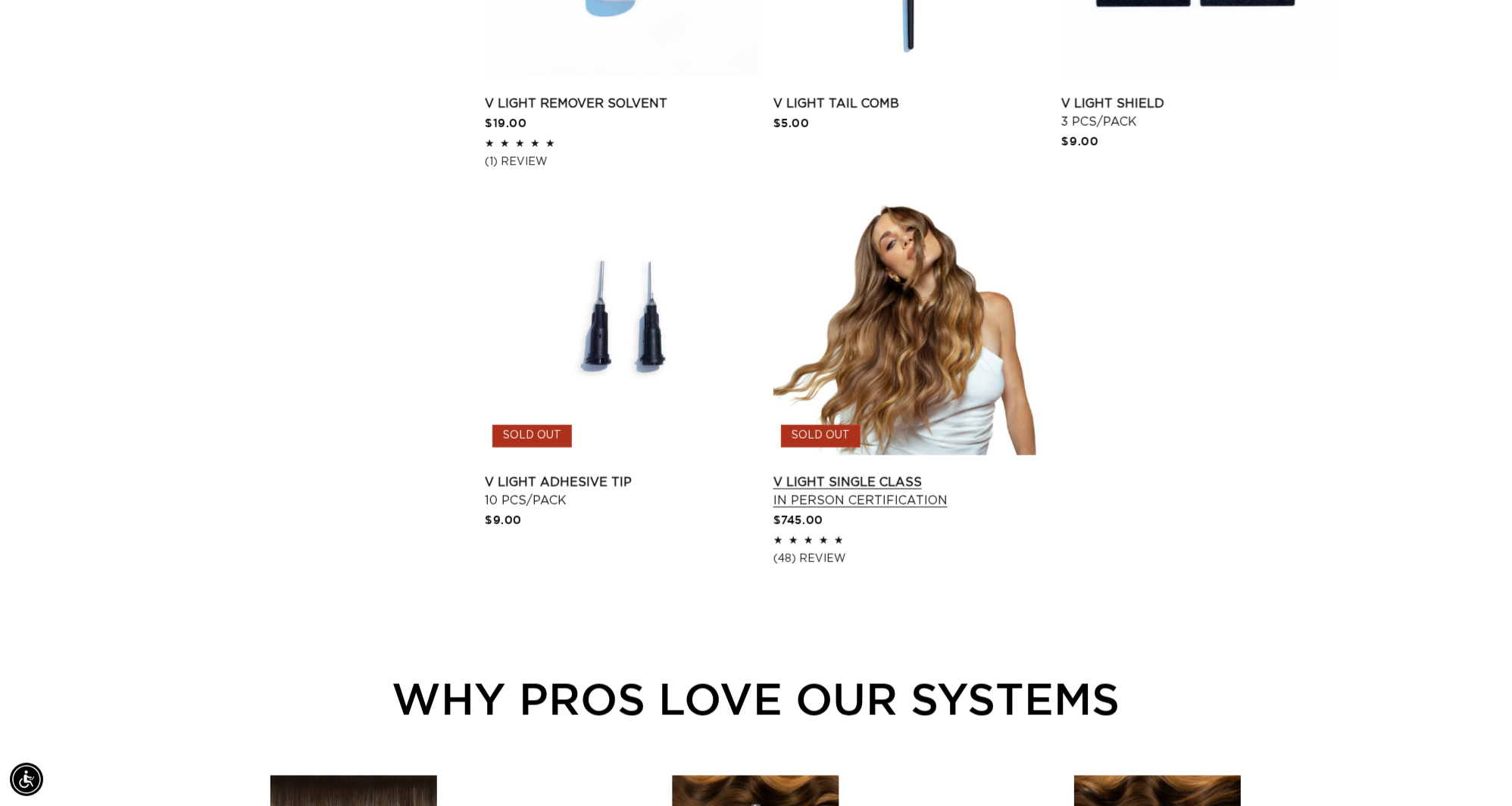
scroll to position [734, 0]
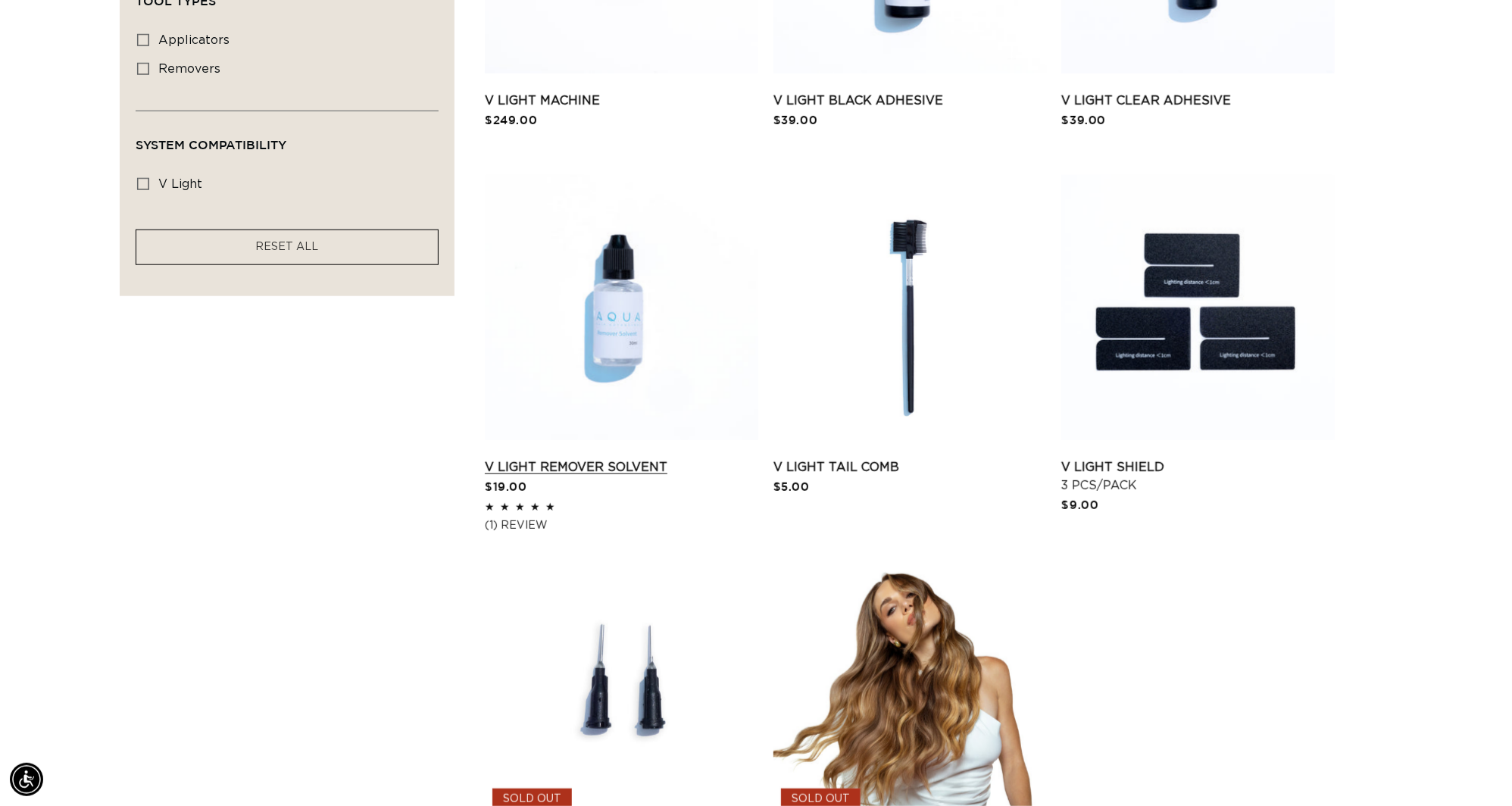
click at [624, 458] on link "V Light Remover Solvent" at bounding box center [621, 467] width 273 height 18
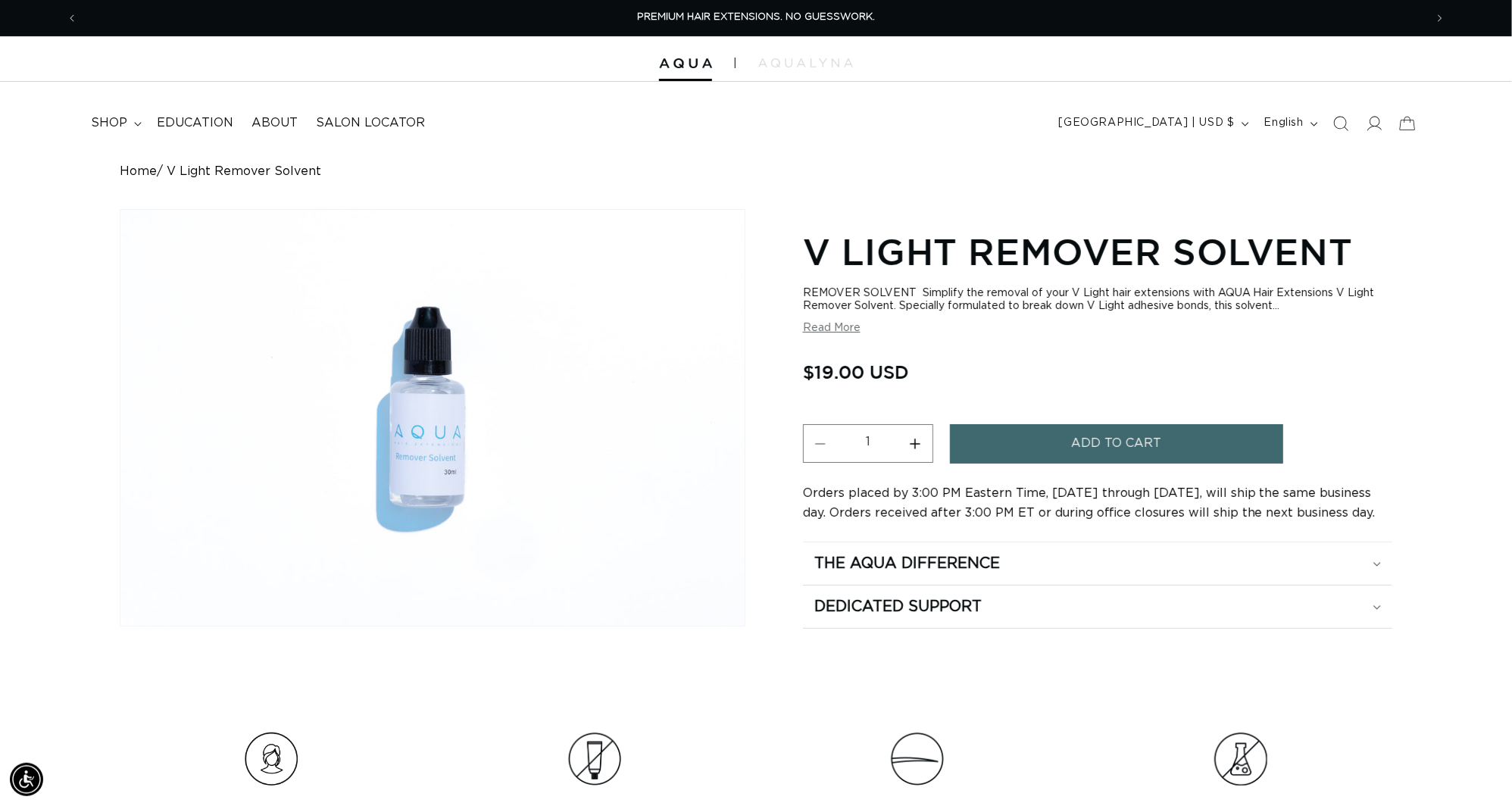
click at [822, 332] on button "Read More" at bounding box center [831, 327] width 57 height 12
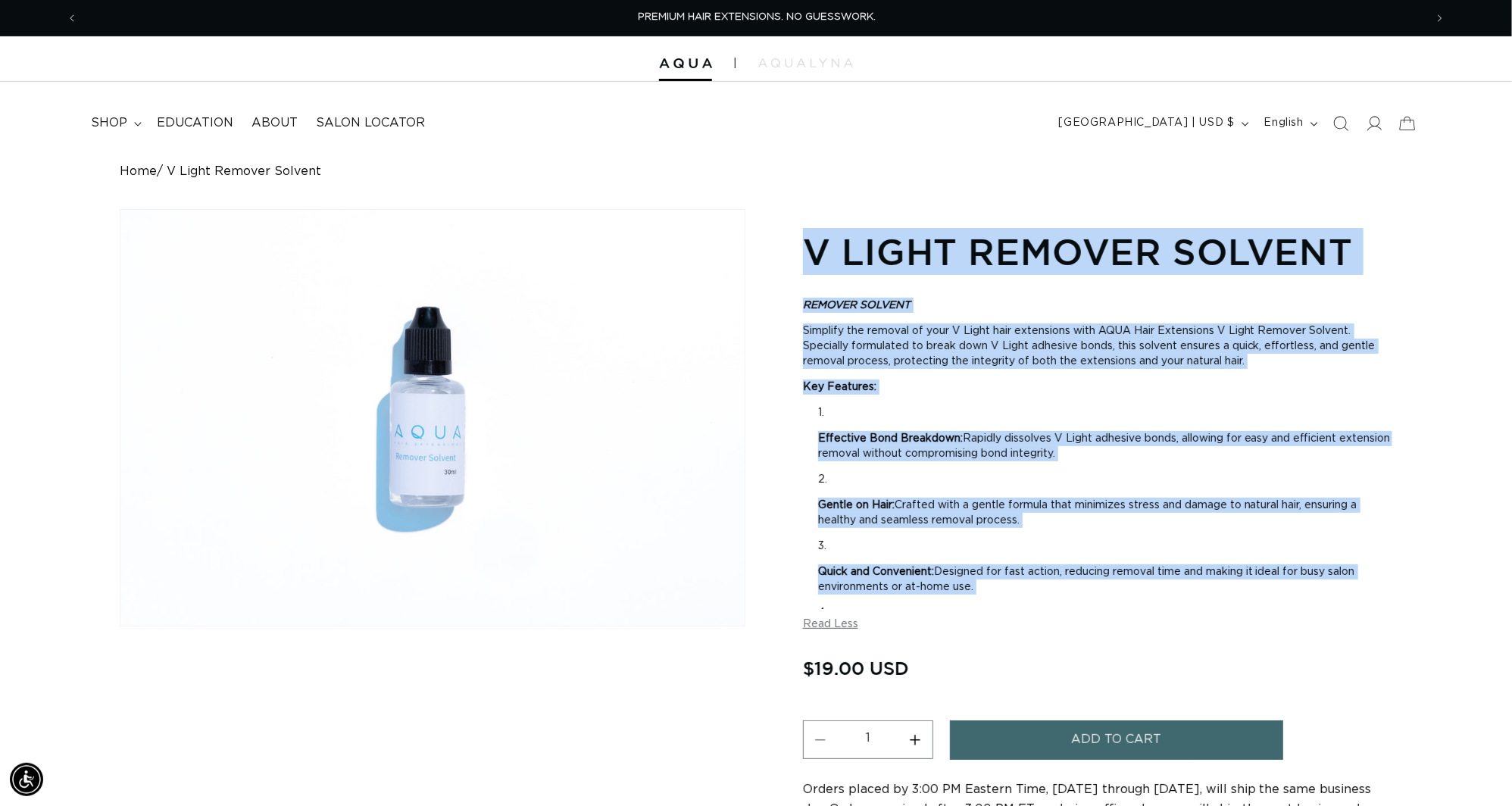
scroll to position [0, 1401]
drag, startPoint x: 806, startPoint y: 245, endPoint x: 918, endPoint y: 613, distance: 384.7
click at [918, 613] on section "V Light Remover Solvent REMOVER SOLVENT Simplify the removal of your V Light ha…" at bounding box center [1097, 574] width 589 height 700
copy section "L Ipsum Dolorsi Ametcon ADIPISC ELITSED Doeiusmo tem incidid ut labo E Dolor ma…"
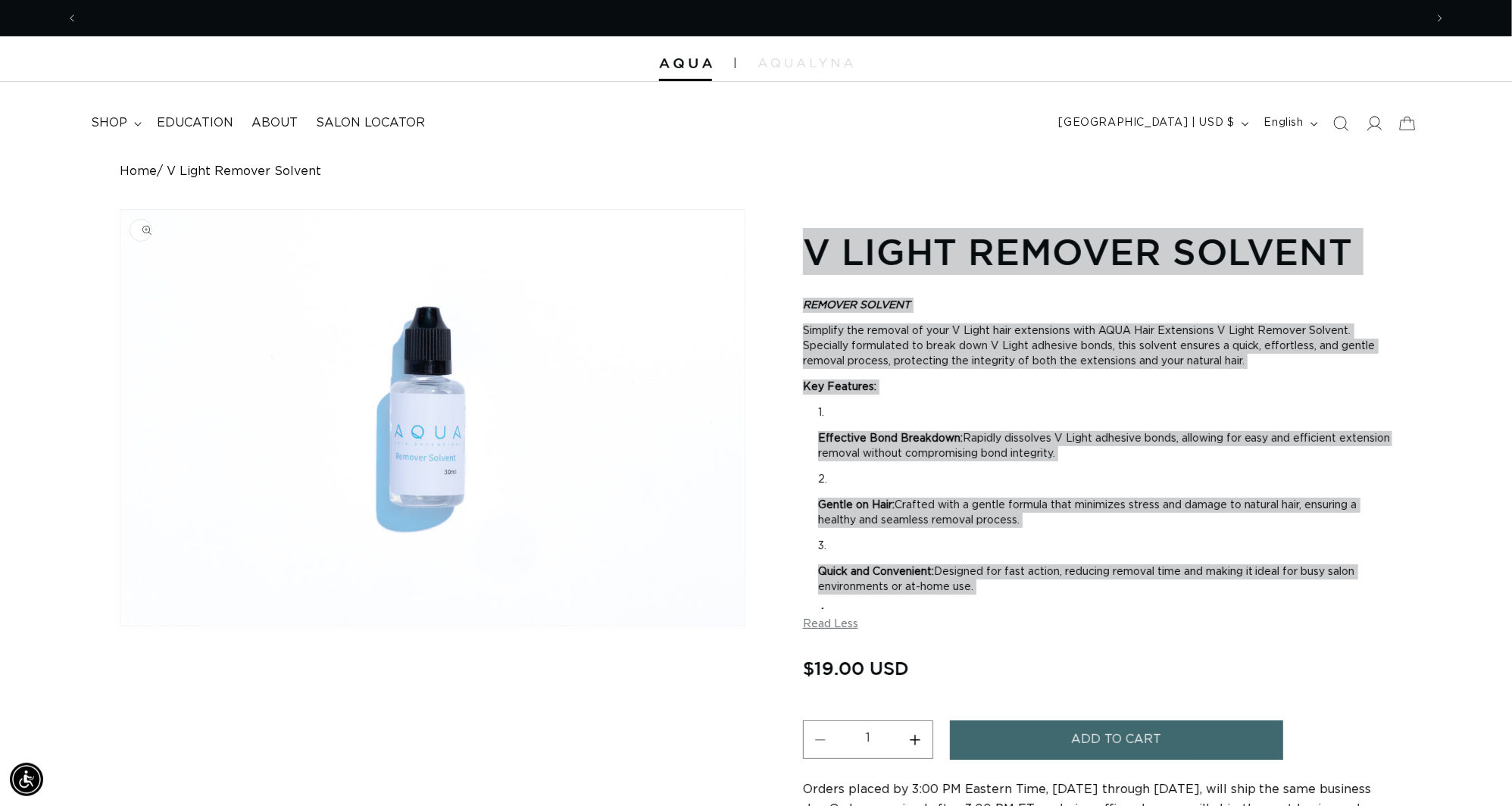
scroll to position [0, 2805]
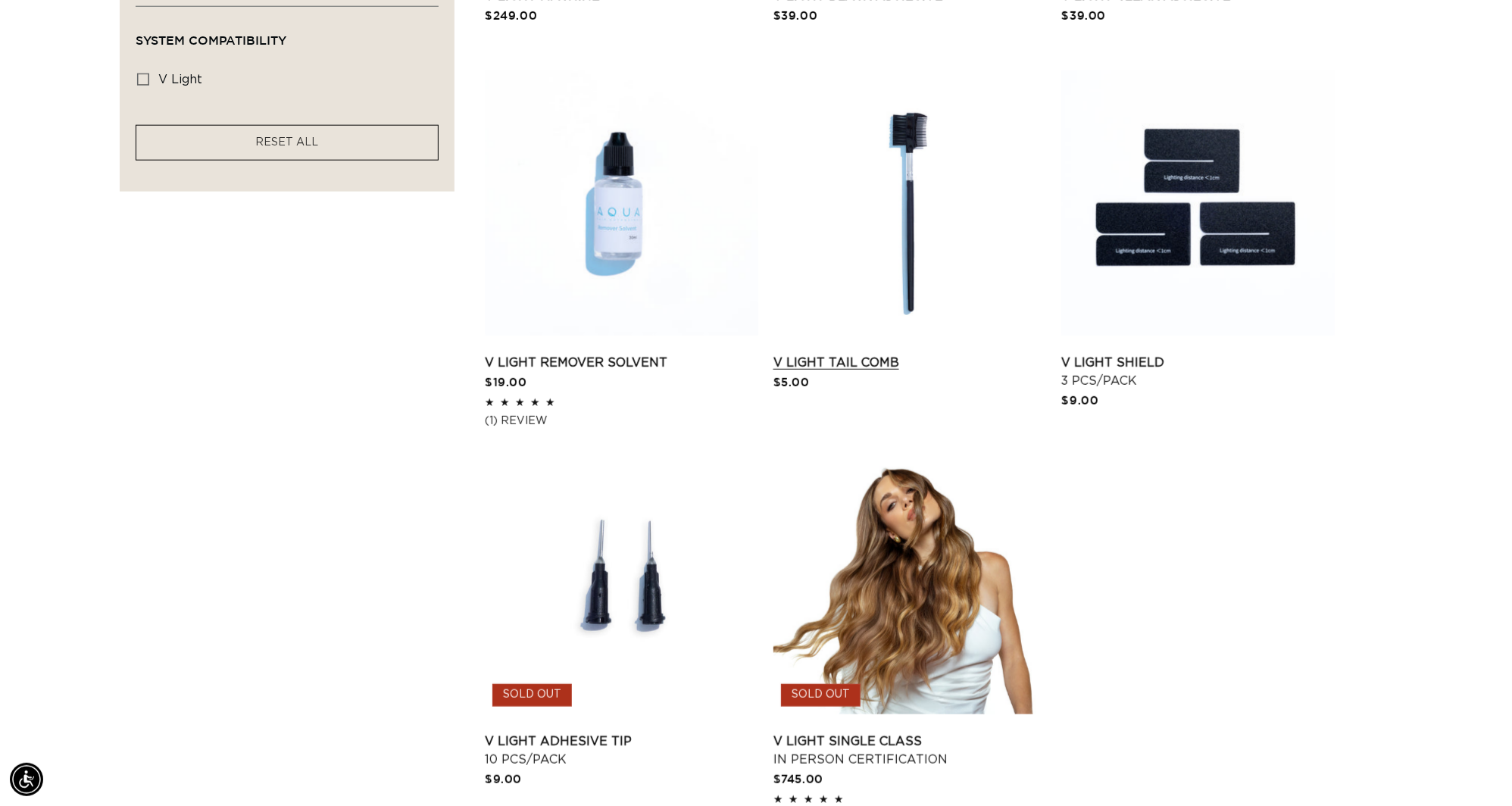
scroll to position [688, 0]
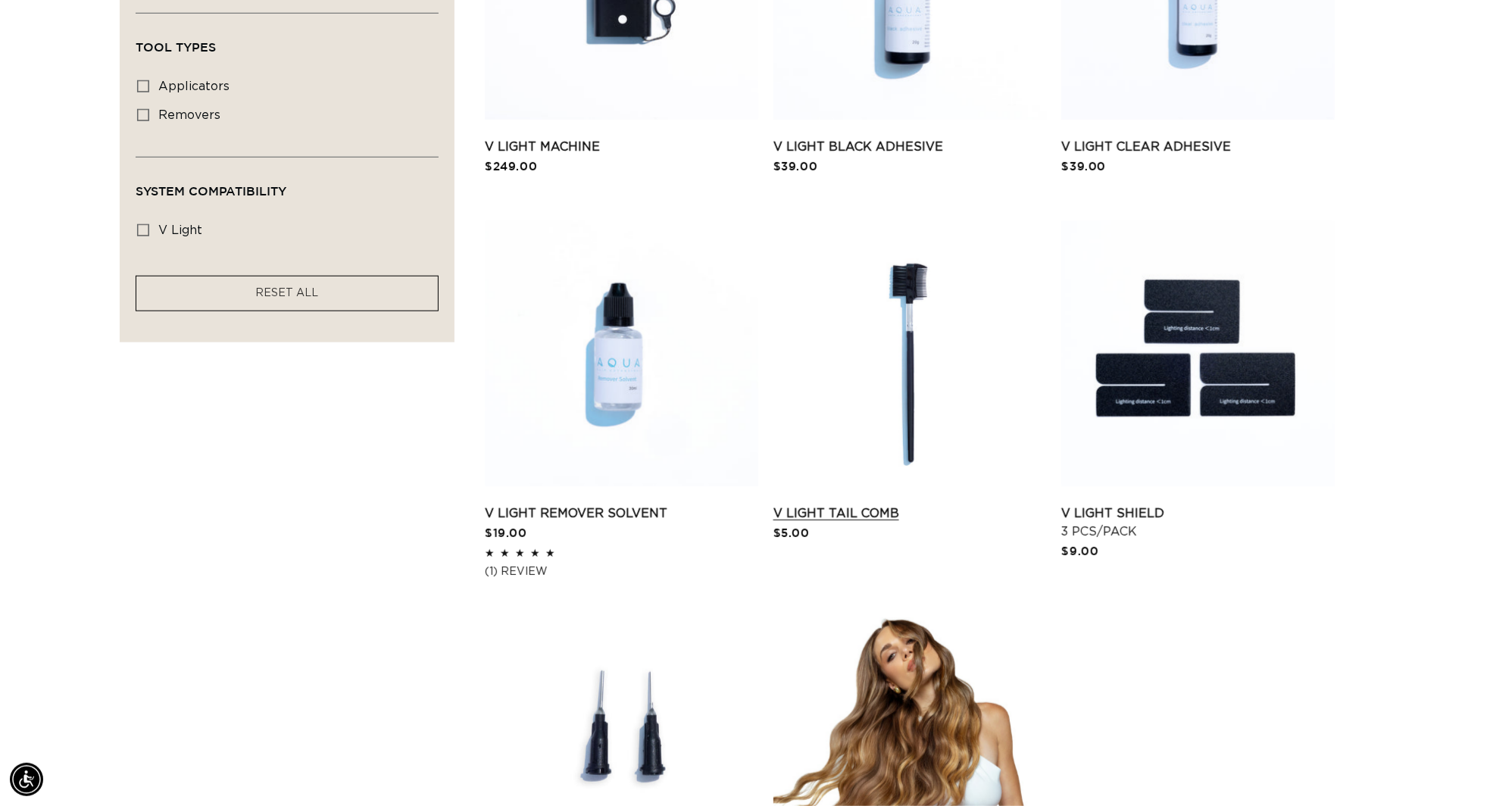
click at [916, 504] on link "V Light Tail Comb" at bounding box center [910, 514] width 273 height 18
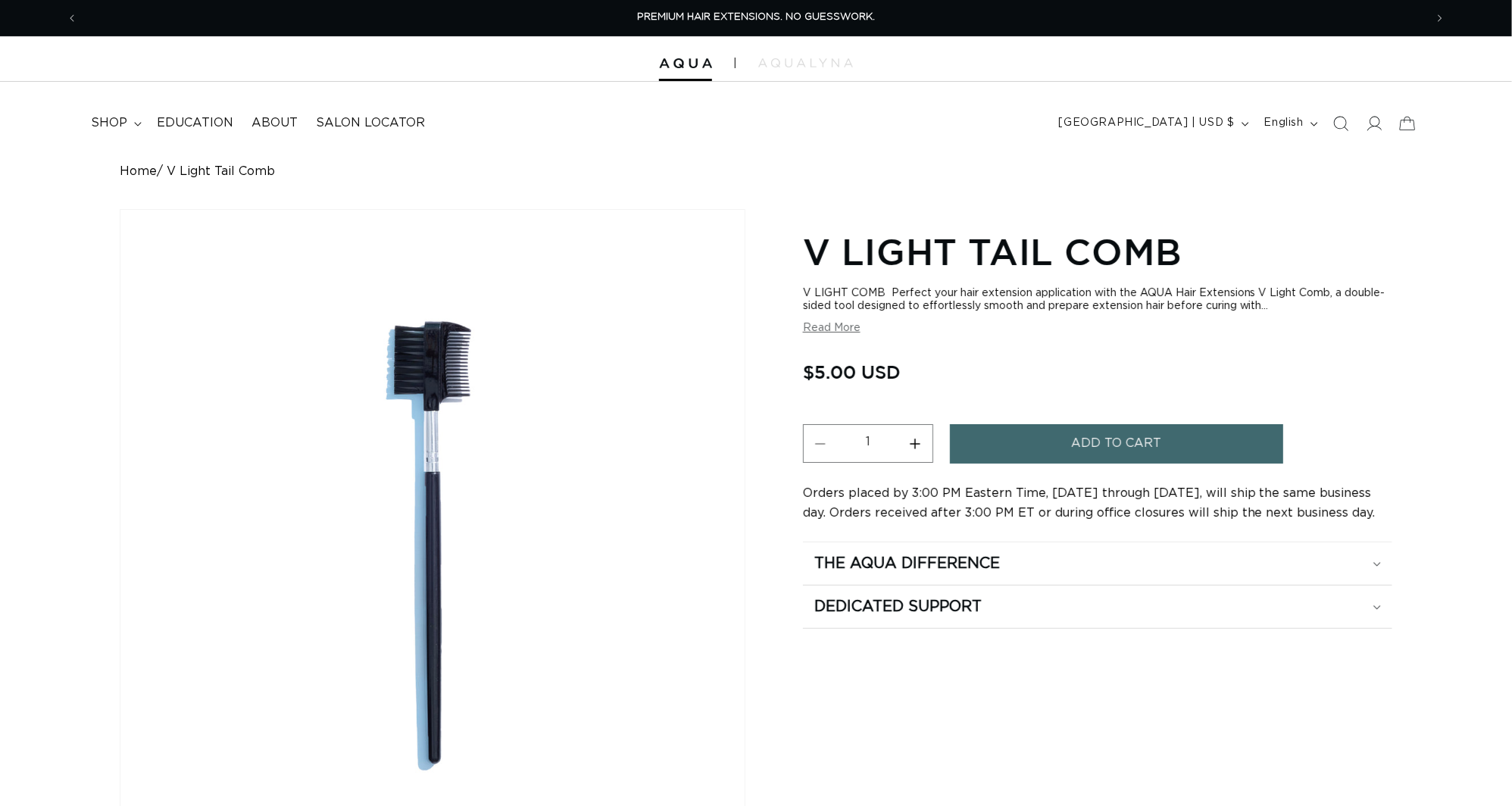
click at [830, 335] on button "Read More" at bounding box center [831, 327] width 57 height 12
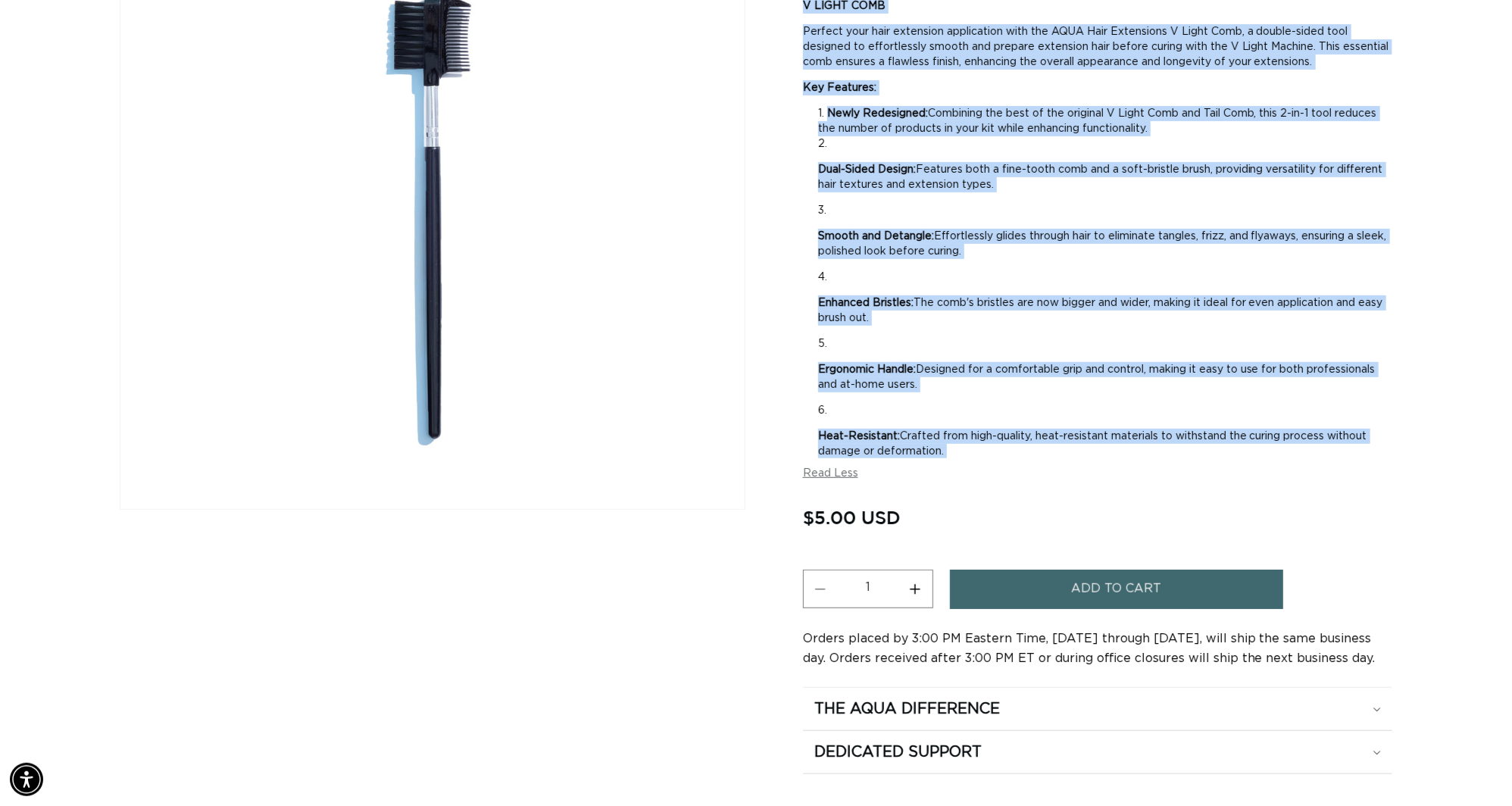
scroll to position [0, 1401]
drag, startPoint x: 800, startPoint y: 243, endPoint x: 1342, endPoint y: 417, distance: 569.2
click at [1342, 417] on div "Skip to product information Open media 1 in modal 1 / of 1 V Light Tail Comb V …" at bounding box center [756, 329] width 1273 height 890
copy section "L Ipsum Dolo Sita C ADIPI ELIT Seddoei temp inci utlaboree doloremagna aliq eni…"
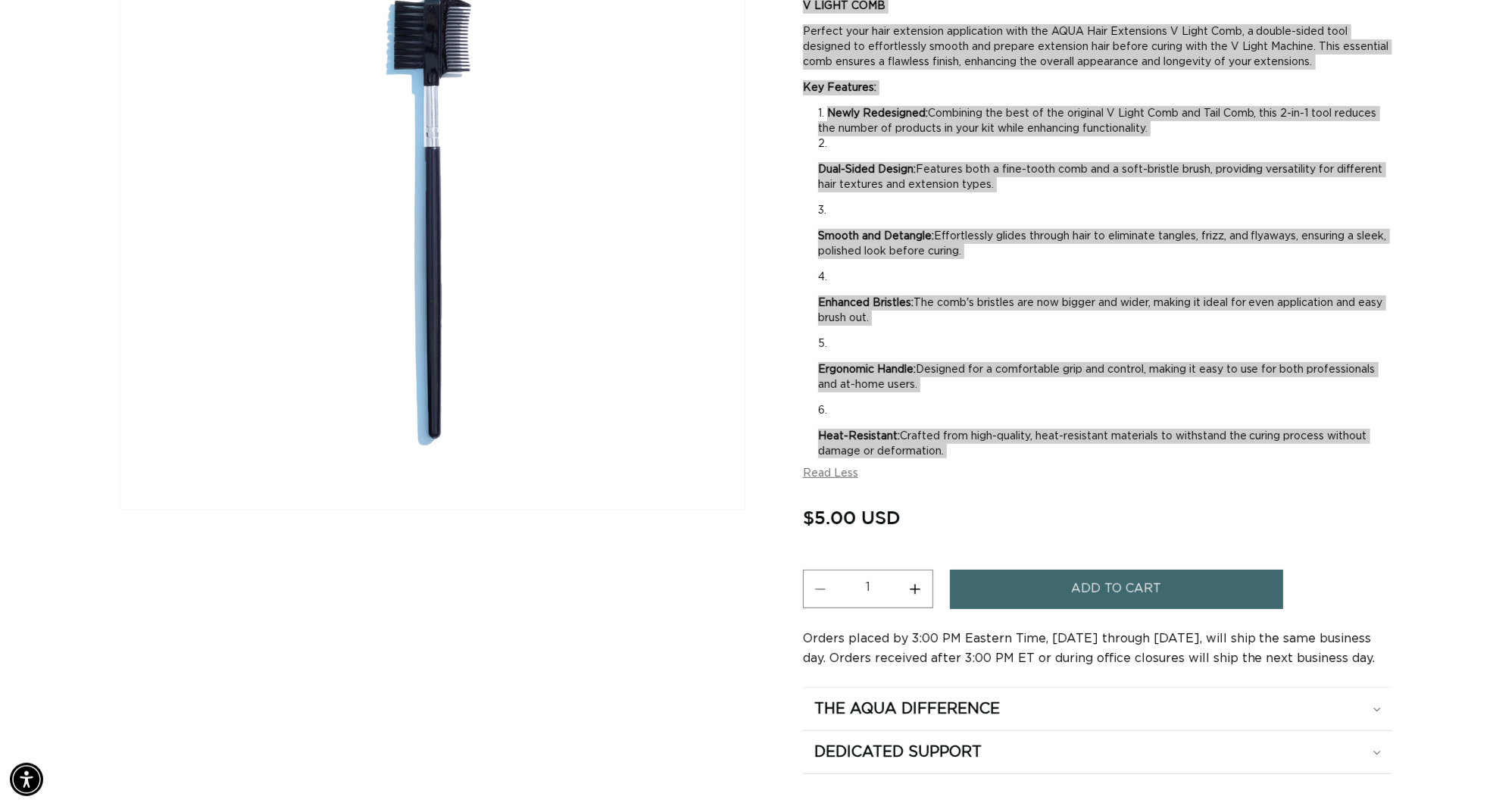
scroll to position [0, 0]
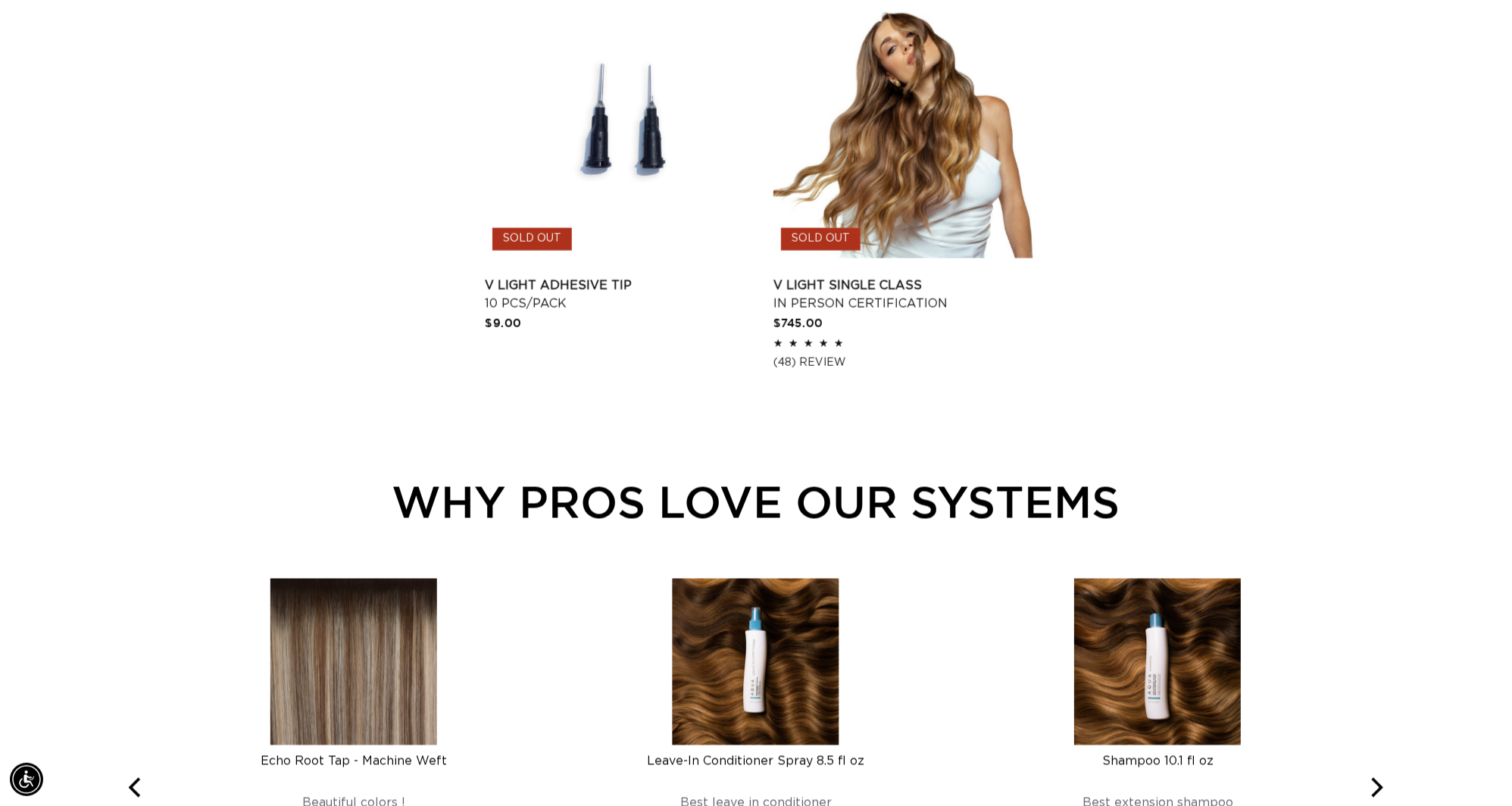
scroll to position [927, 0]
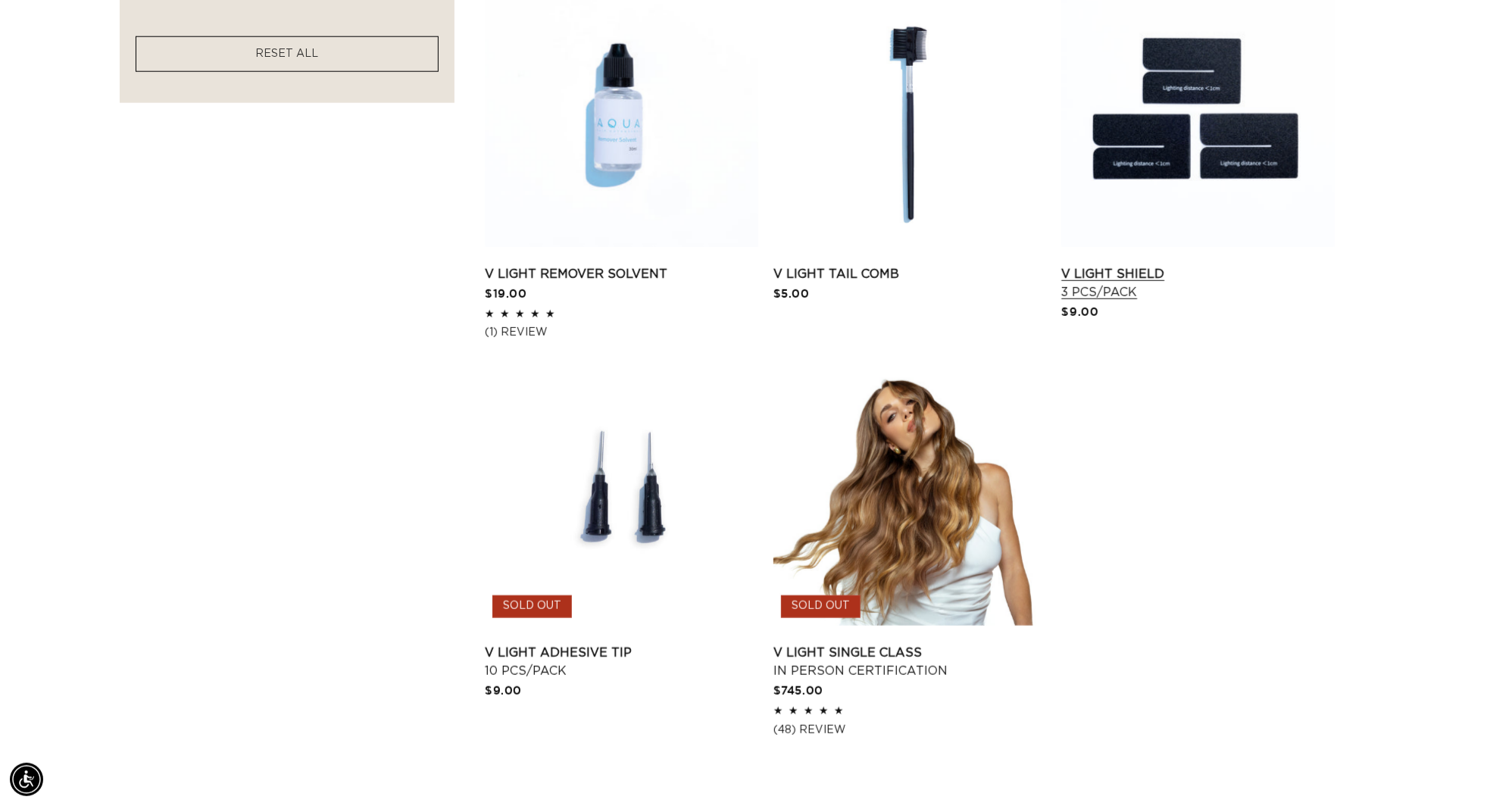
click at [1215, 265] on link "V Light Shield 3 pcs/pack" at bounding box center [1198, 283] width 273 height 37
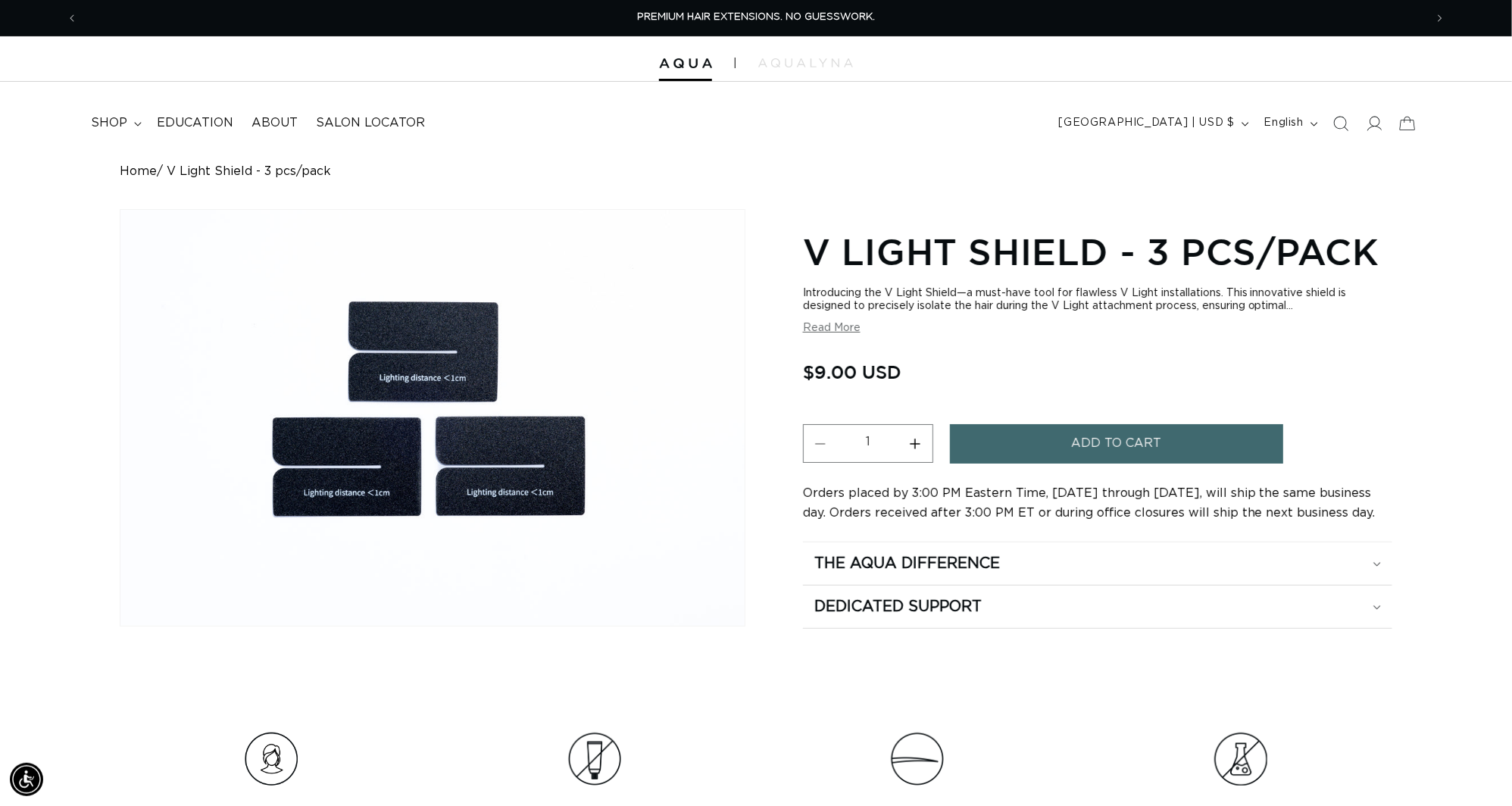
click at [824, 335] on button "Read More" at bounding box center [831, 327] width 57 height 12
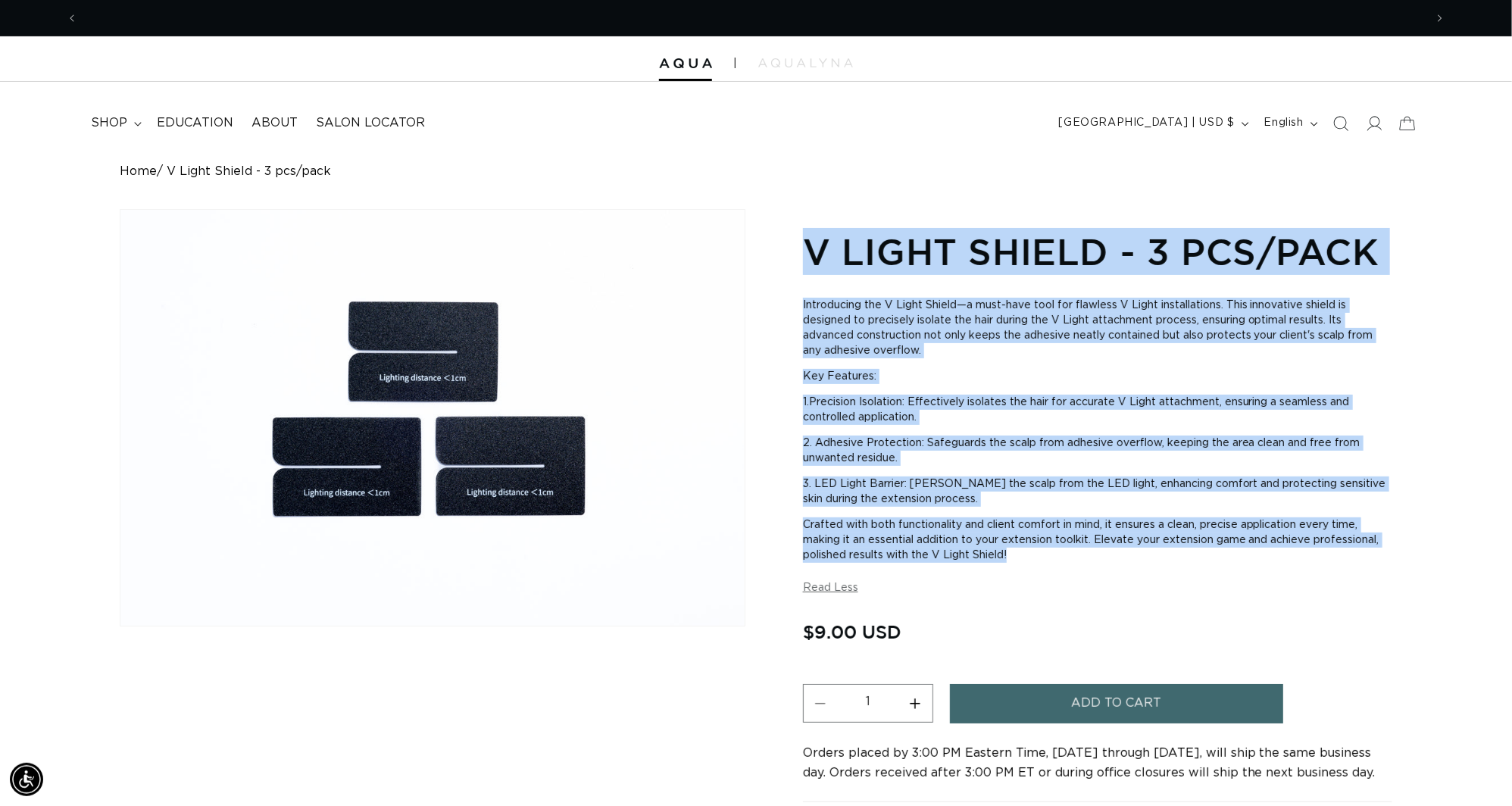
drag, startPoint x: 800, startPoint y: 241, endPoint x: 990, endPoint y: 573, distance: 382.5
click at [990, 573] on div "Skip to product information Open media 1 in modal 1 / of 1 V Light Shield - 3 p…" at bounding box center [756, 549] width 1273 height 680
copy section "V Light Shield - 3 pcs/pack Introducing the V Light Shield—a must-have tool for…"
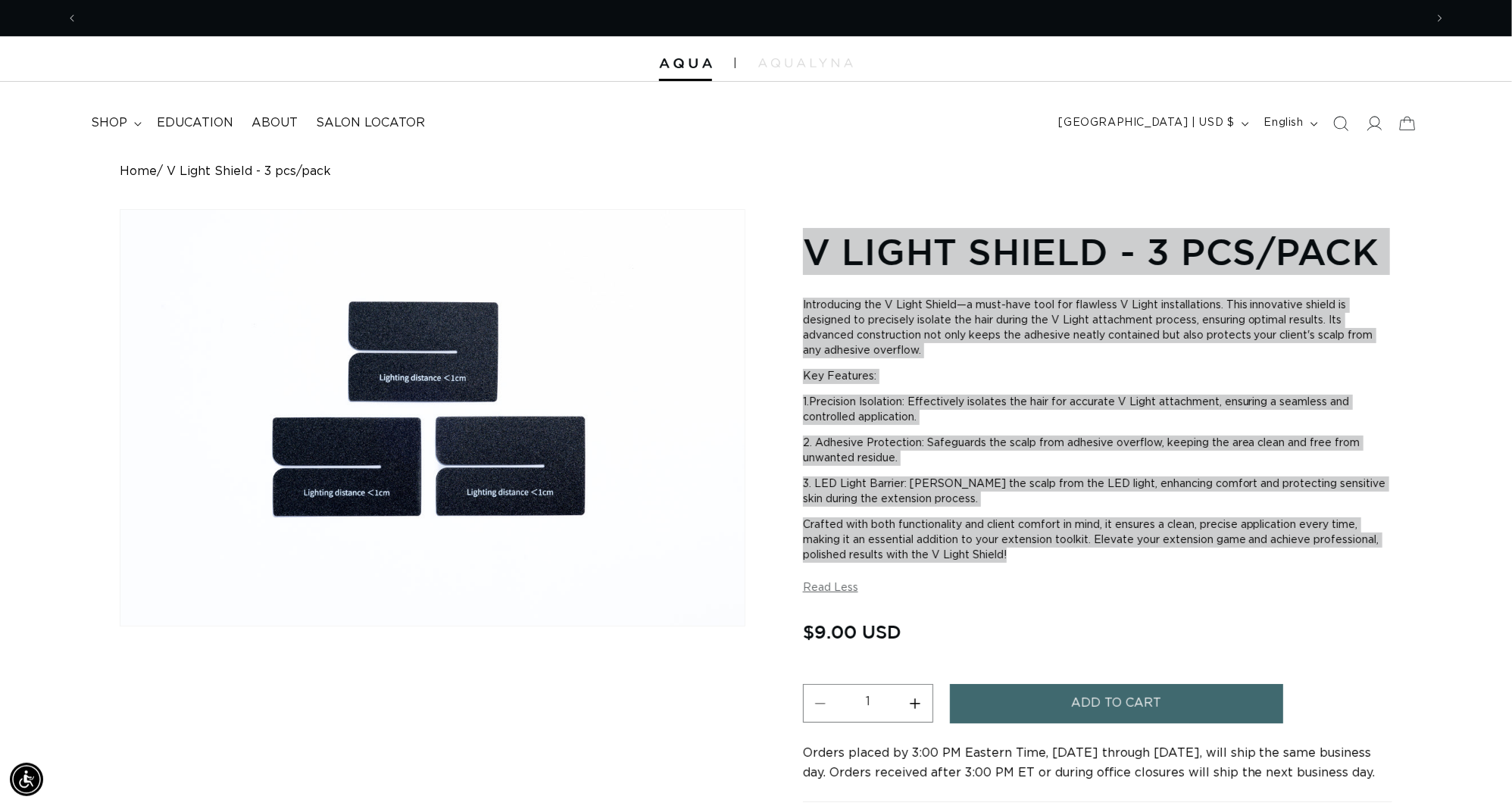
scroll to position [0, 0]
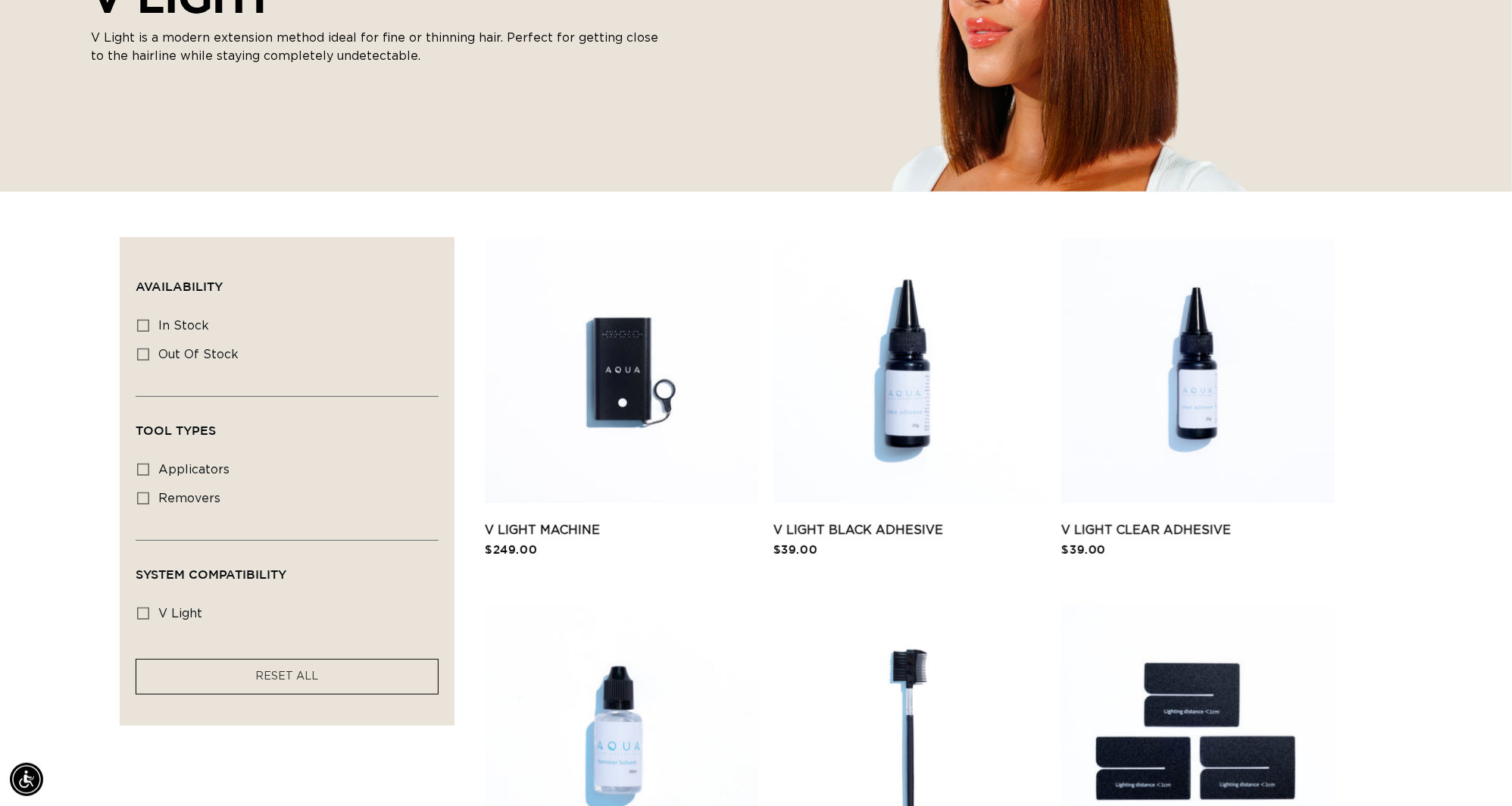
scroll to position [0, 2805]
click at [603, 520] on link "V Light Machine" at bounding box center [621, 529] width 273 height 18
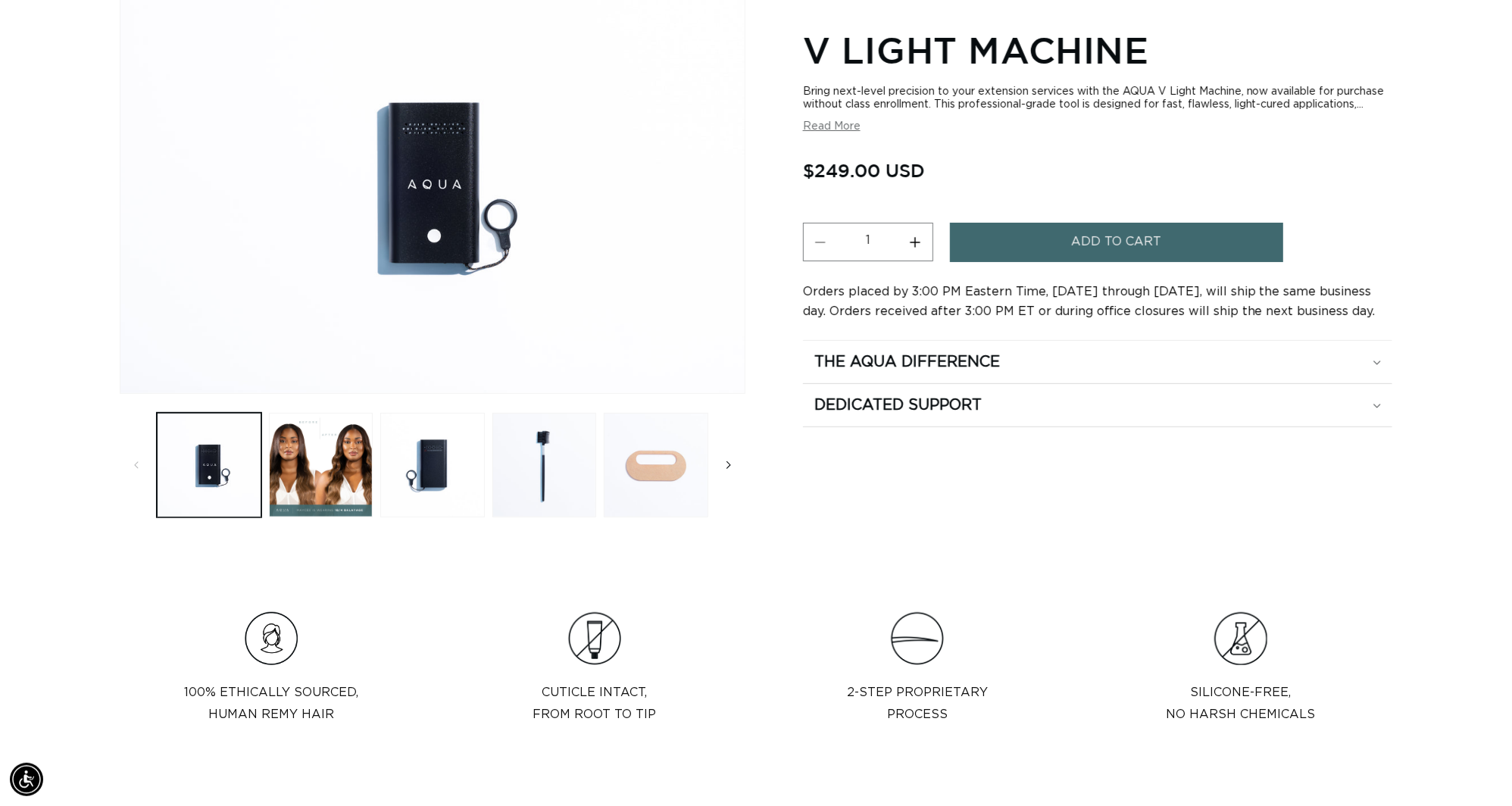
scroll to position [0, 1401]
click at [728, 474] on icon "Slide right" at bounding box center [729, 465] width 5 height 17
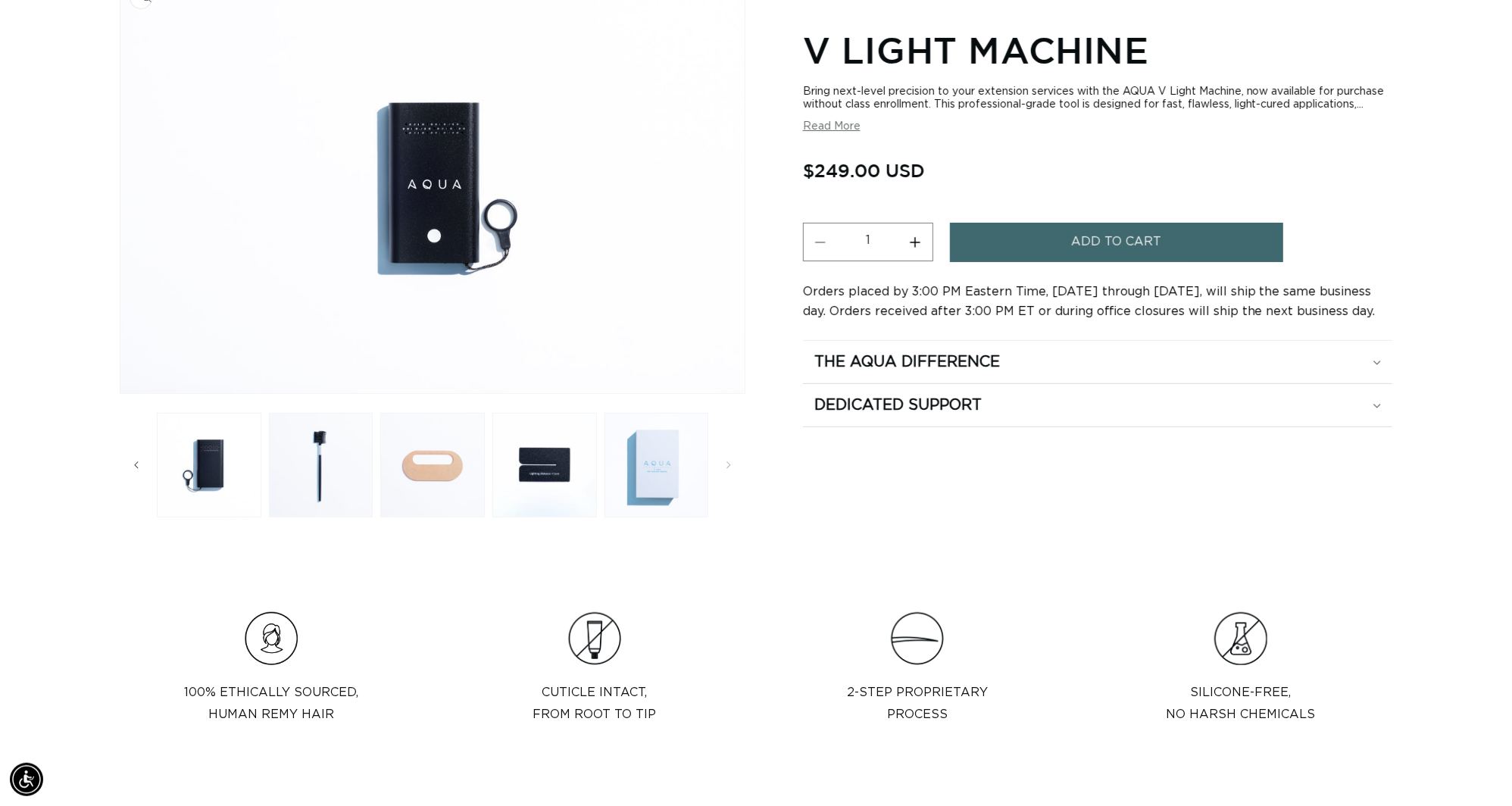
scroll to position [0, 2805]
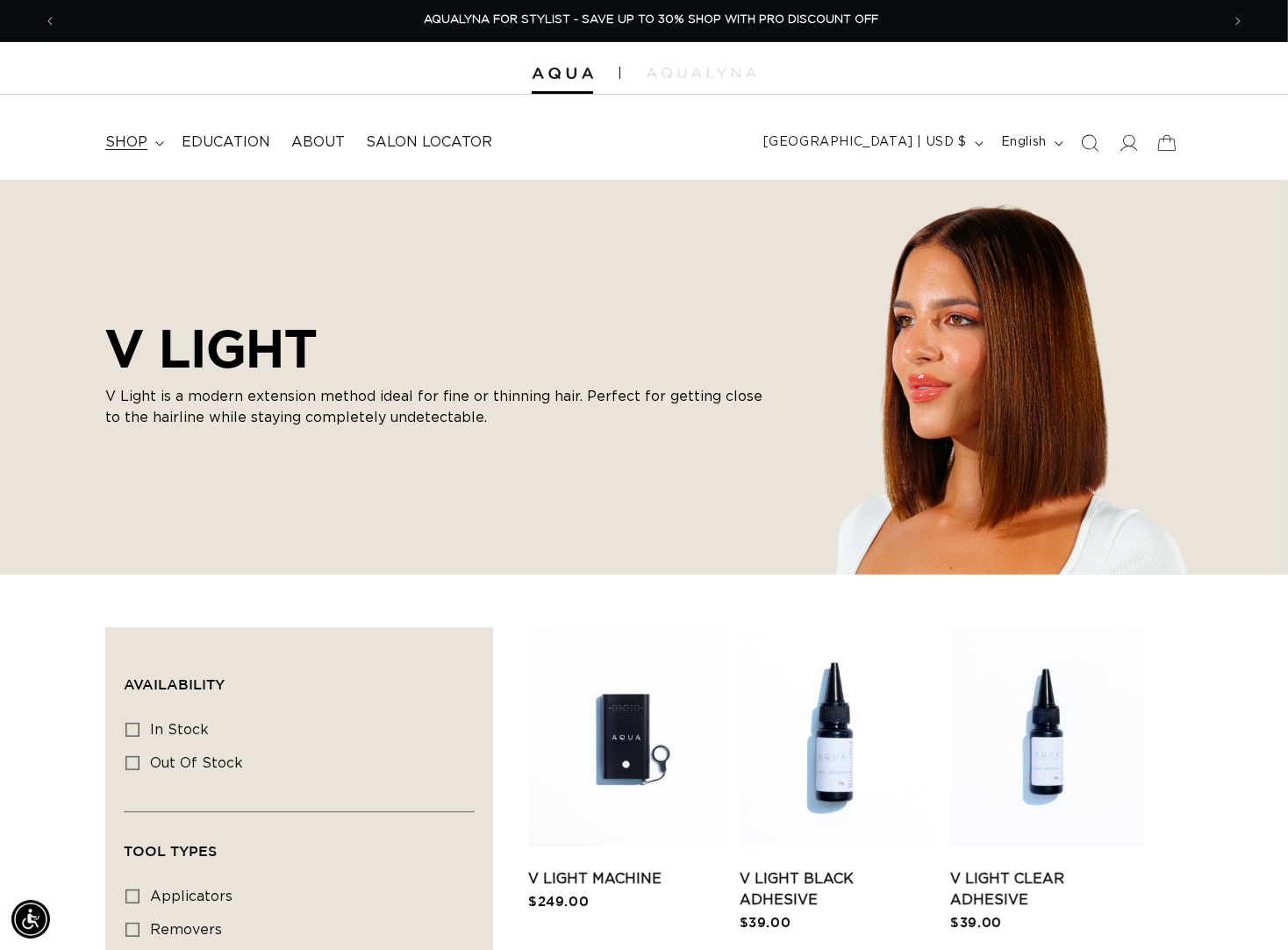
click at [129, 148] on span "shop" at bounding box center [126, 142] width 42 height 18
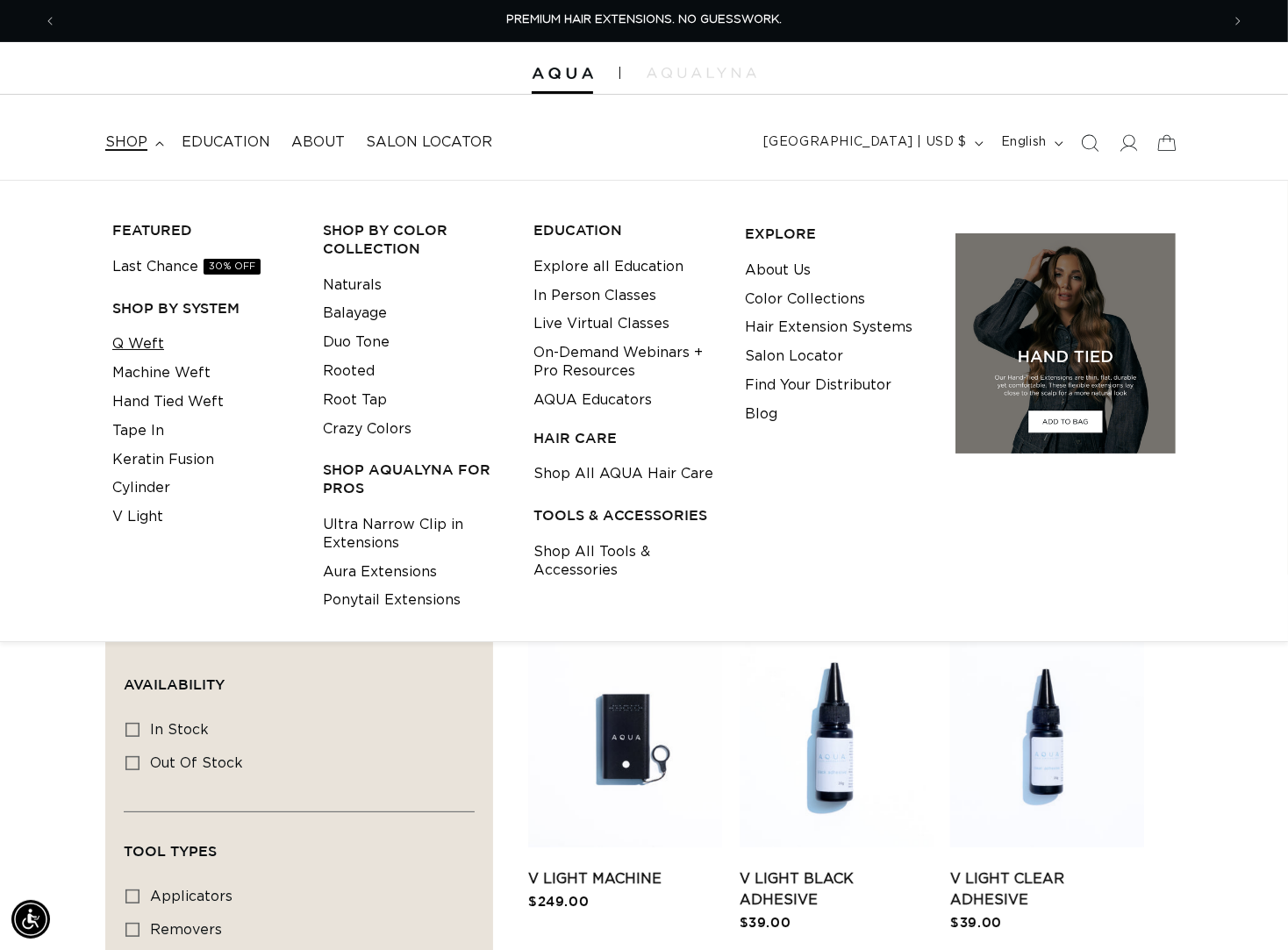
click at [143, 352] on link "Q Weft" at bounding box center [139, 345] width 52 height 29
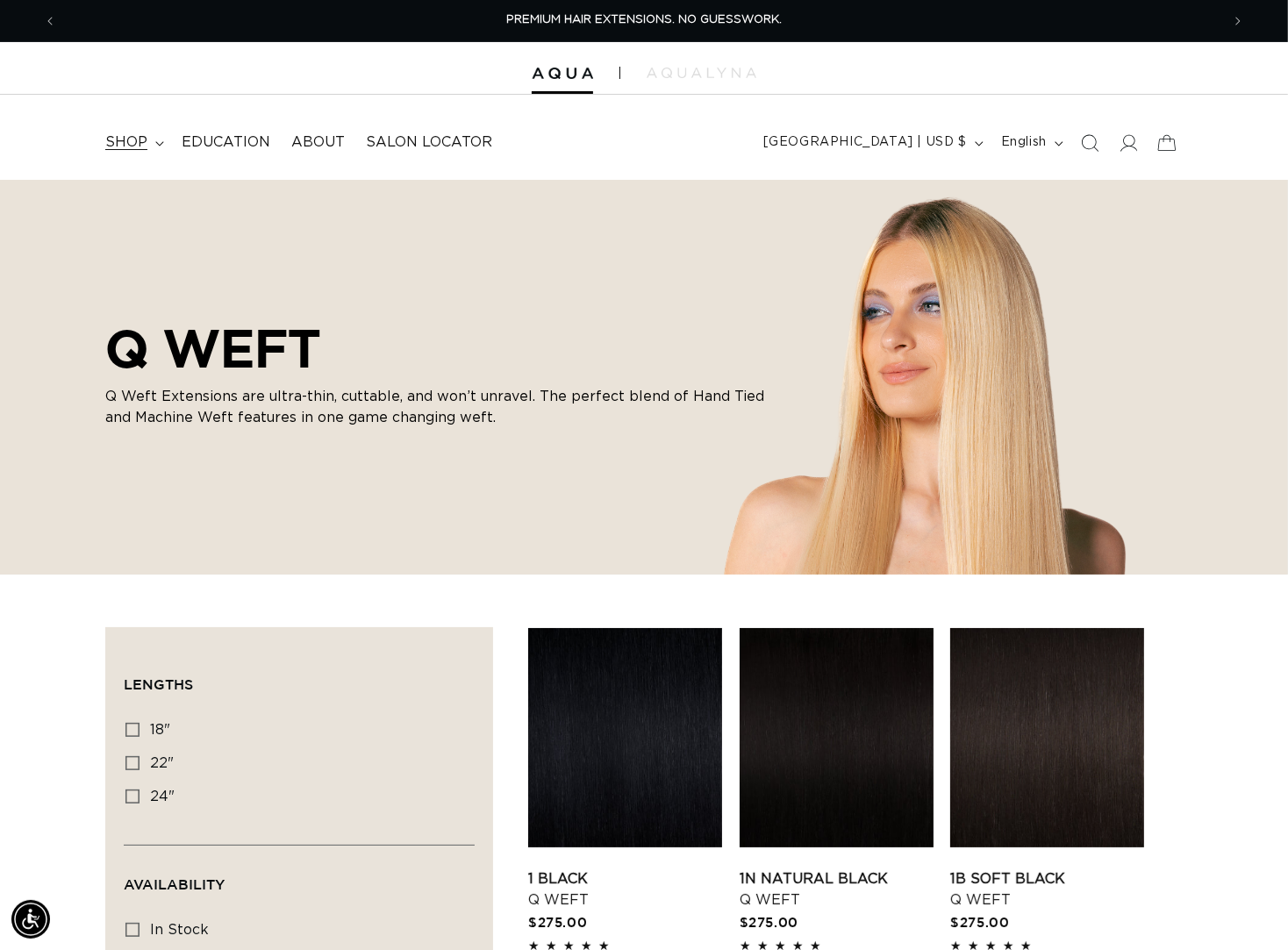
click at [137, 135] on span "shop" at bounding box center [126, 142] width 42 height 18
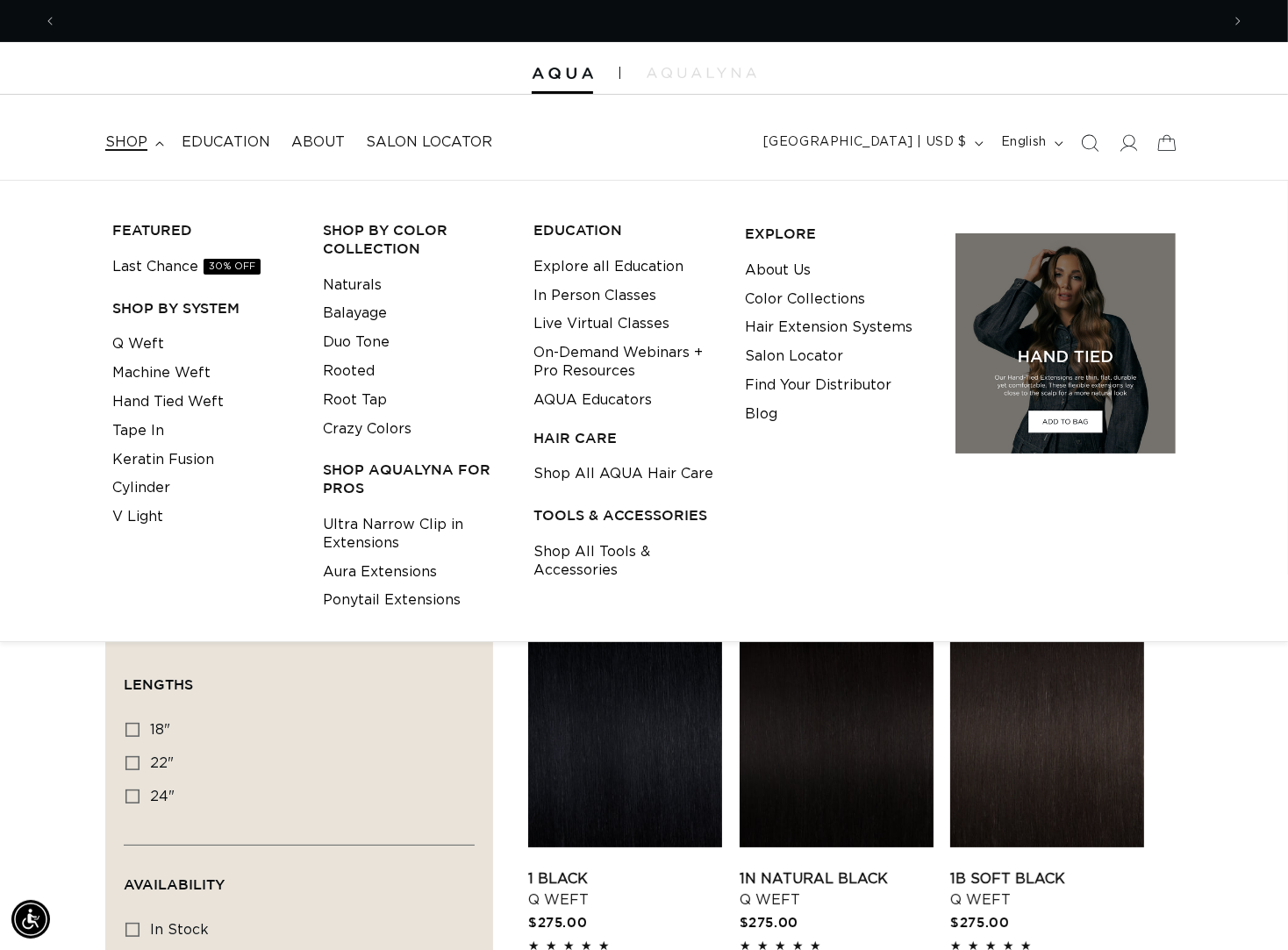
scroll to position [0, 1160]
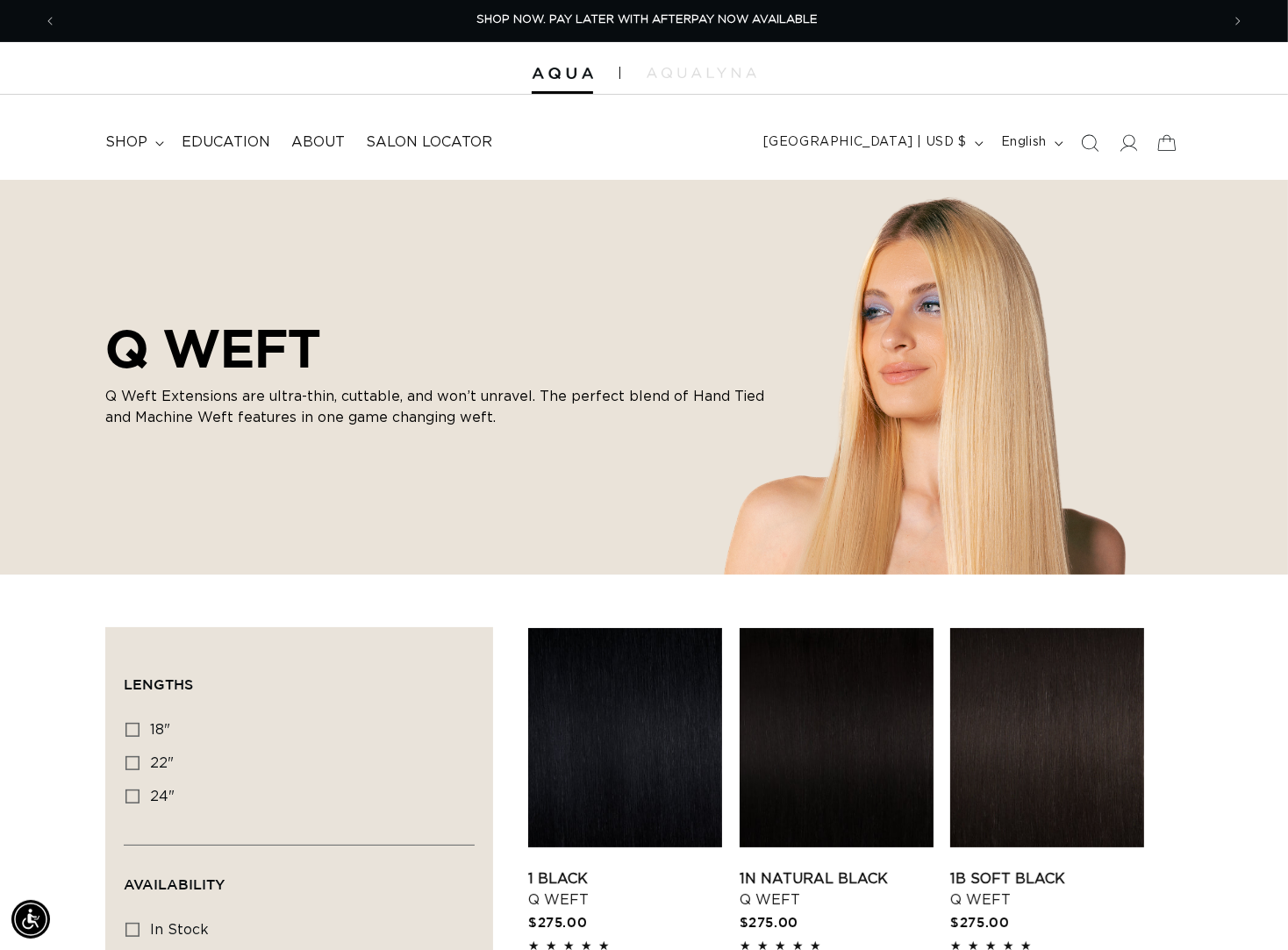
click at [587, 74] on img at bounding box center [562, 73] width 62 height 13
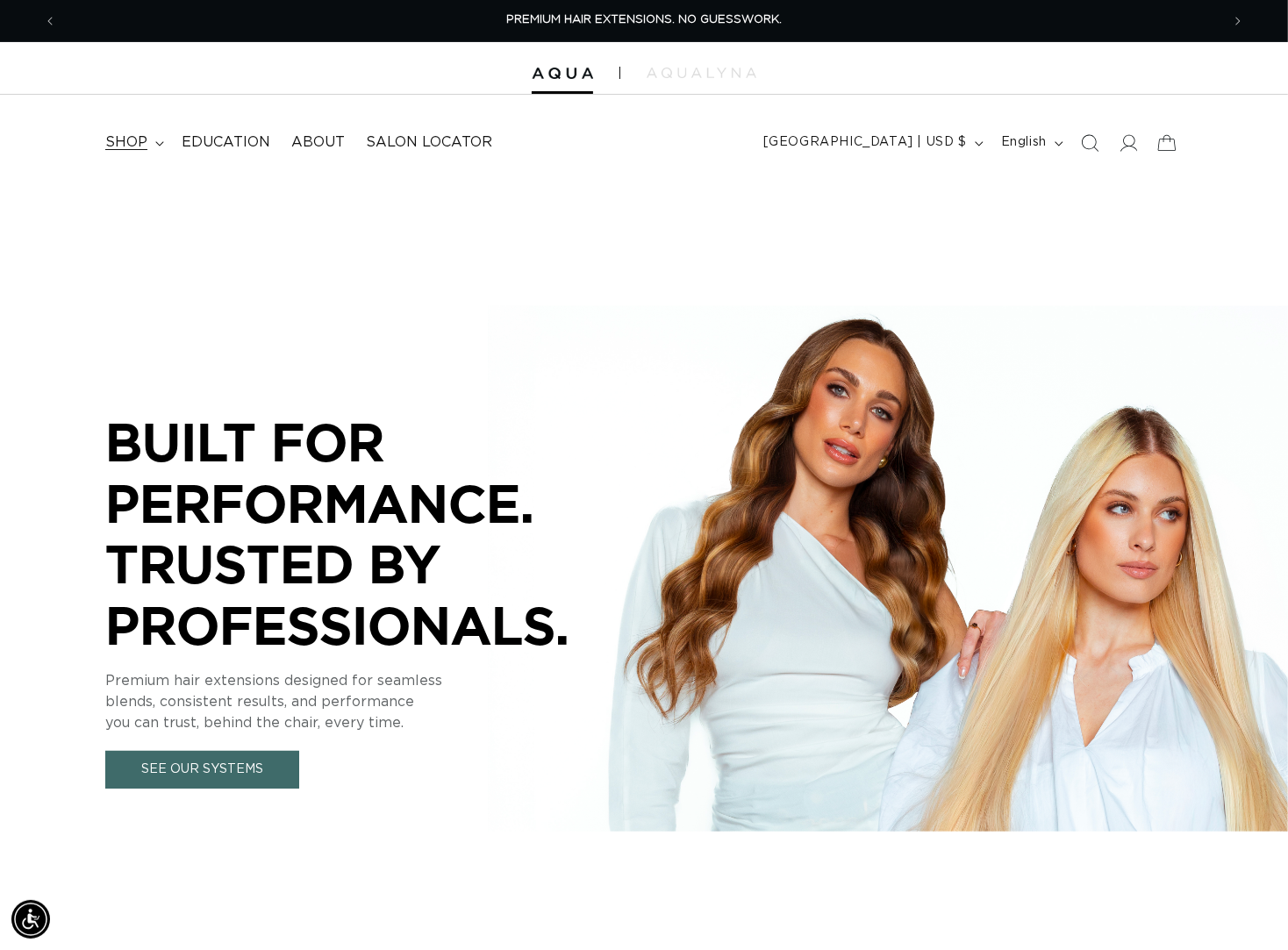
click at [137, 147] on span "shop" at bounding box center [126, 142] width 42 height 18
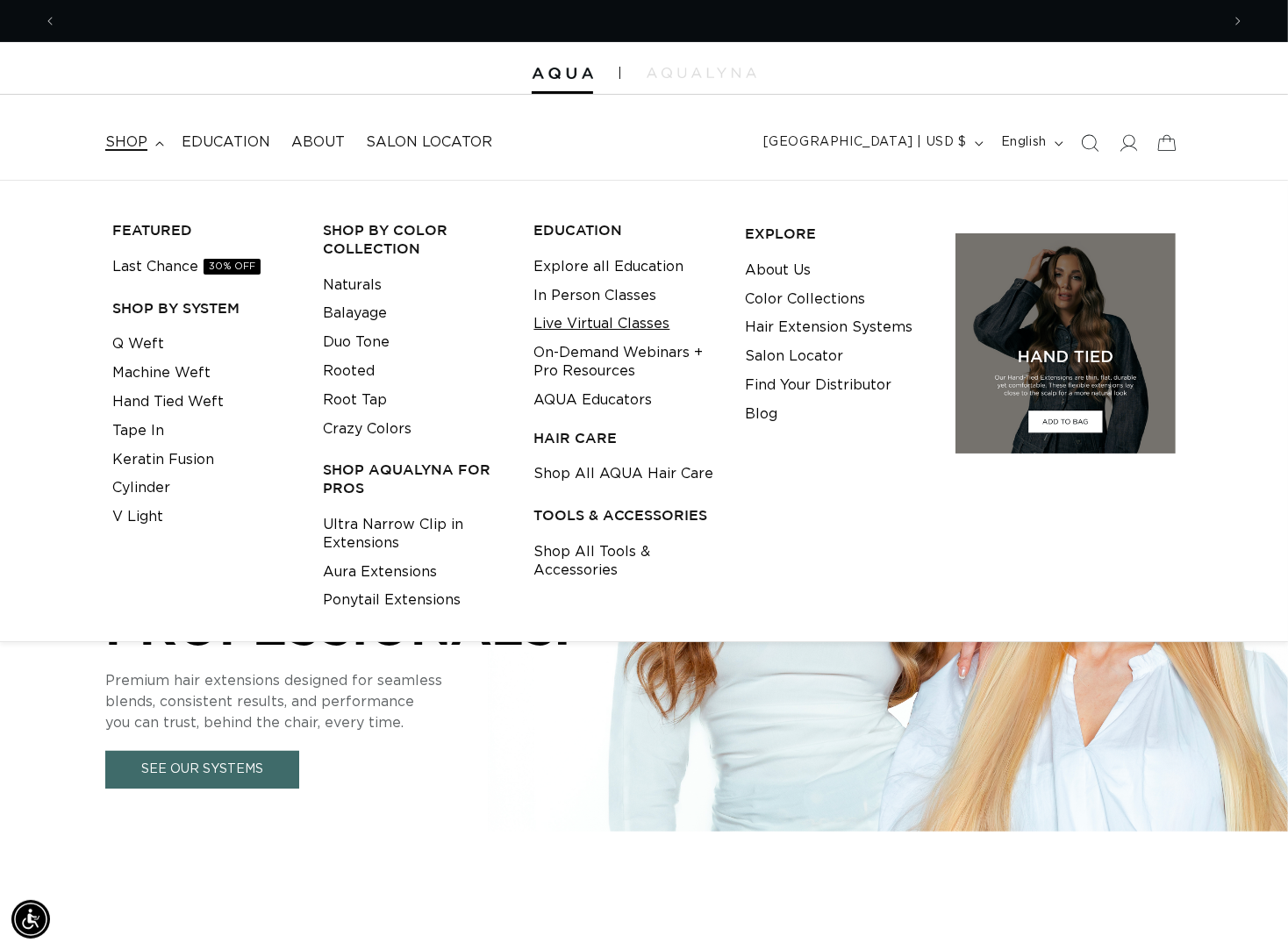
scroll to position [0, 1160]
click at [590, 293] on link "In Person Classes" at bounding box center [595, 296] width 123 height 29
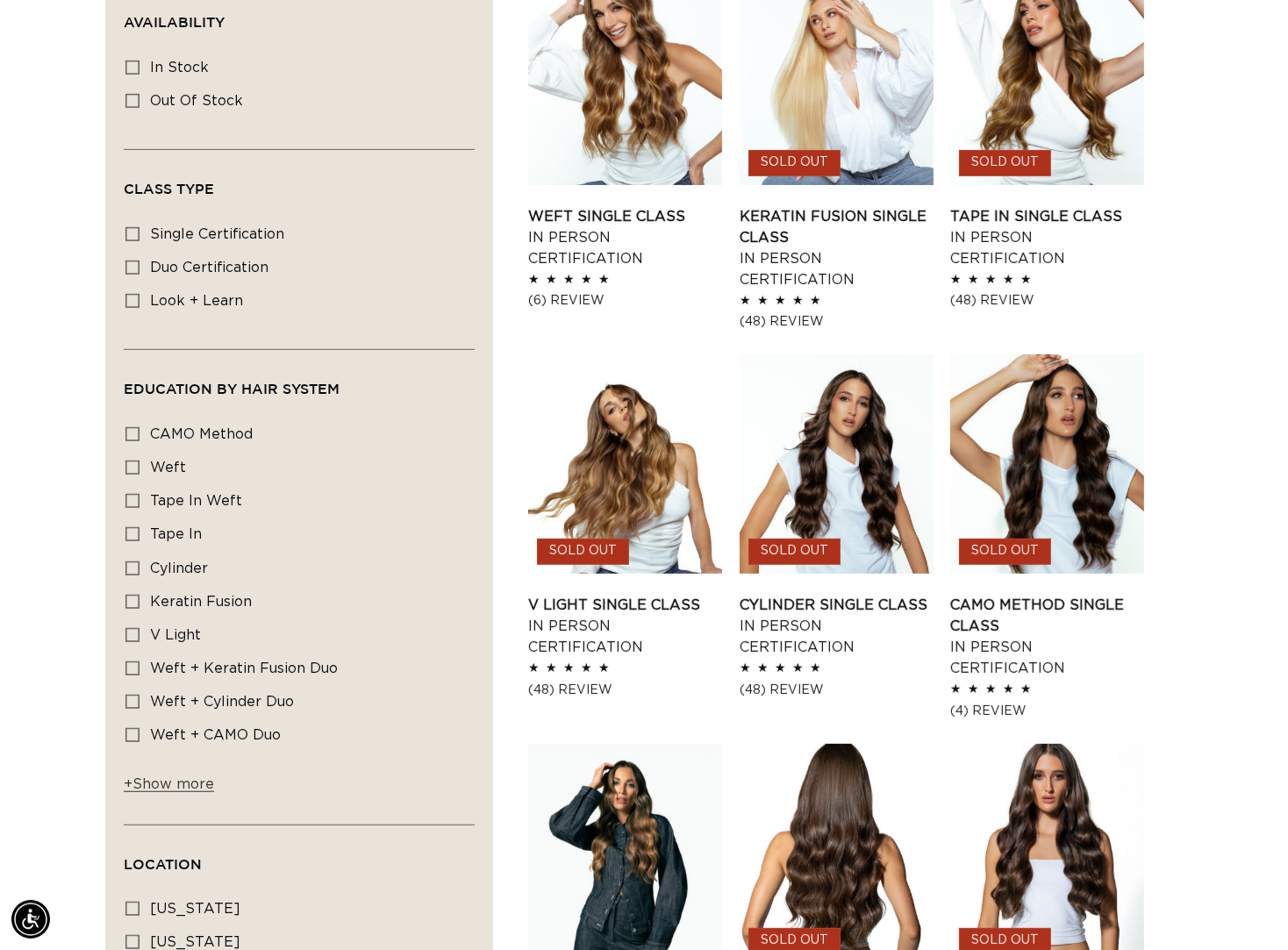
scroll to position [678, 0]
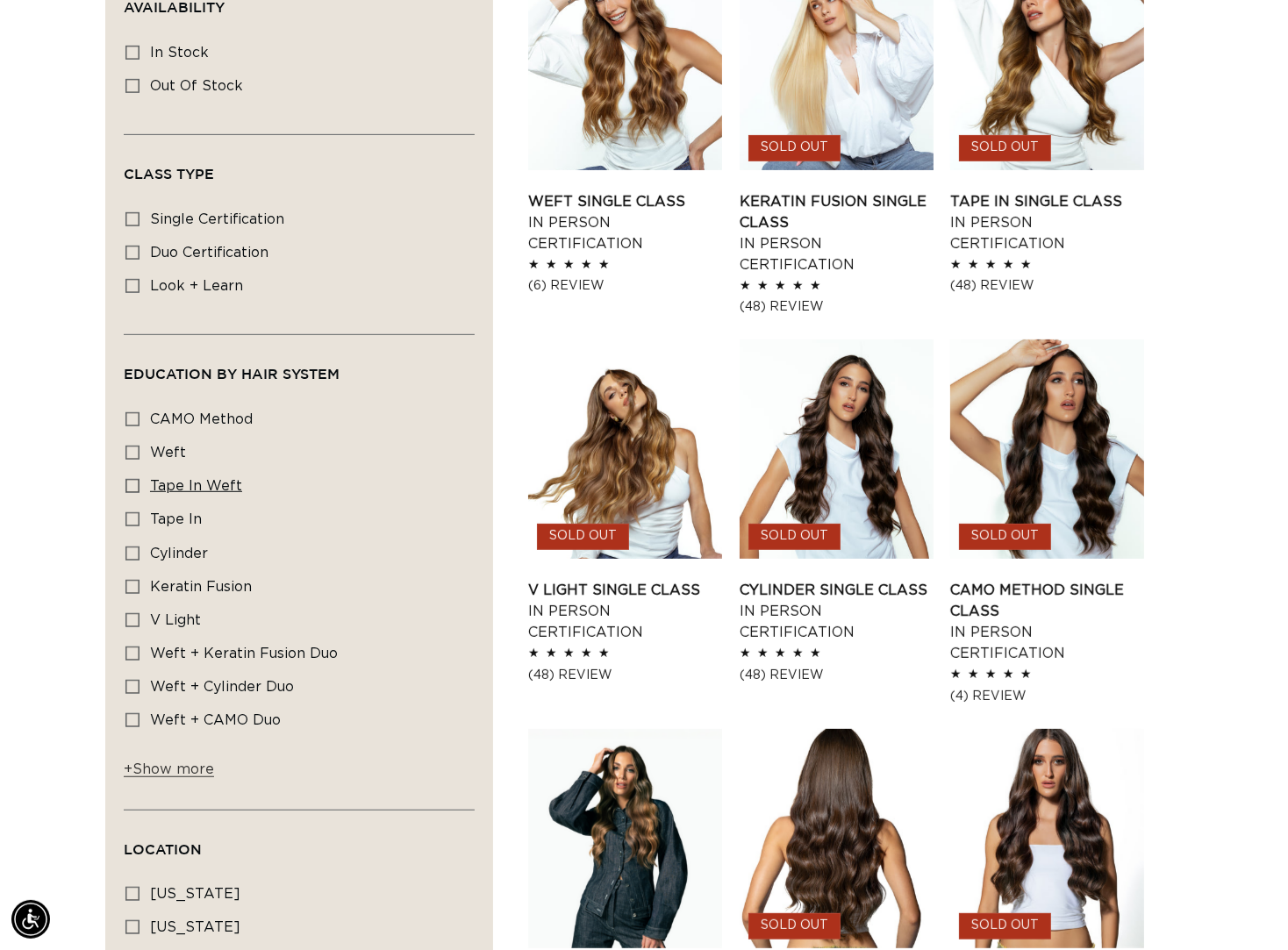
click at [184, 493] on span "Tape In Weft" at bounding box center [196, 486] width 92 height 14
click at [140, 493] on input "Tape In Weft Tape In Weft (1 product)" at bounding box center [132, 486] width 14 height 14
checkbox input "true"
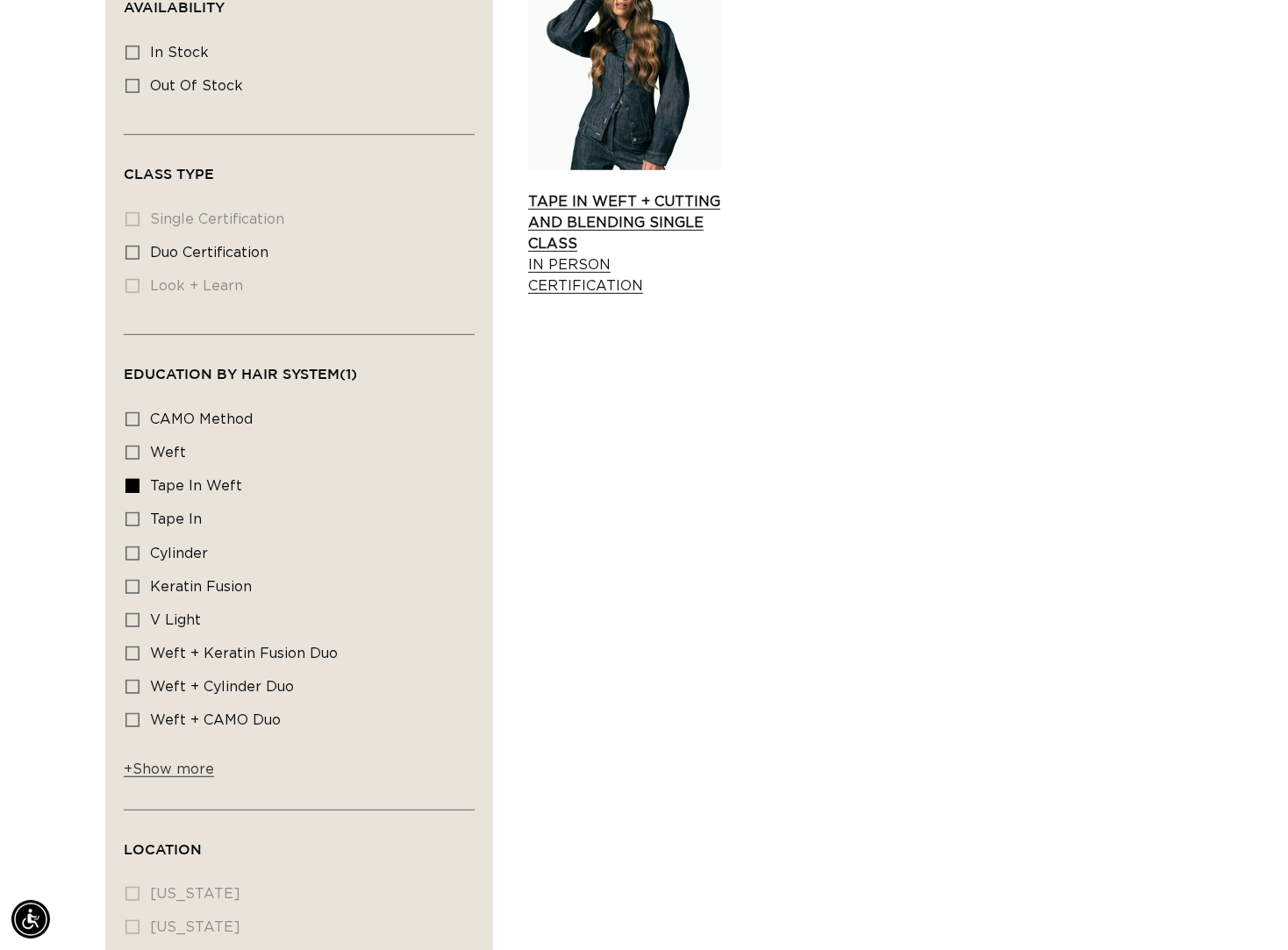
click at [618, 265] on link "Tape In Weft + Cutting and Blending Single Class In Person Certification" at bounding box center [625, 244] width 193 height 105
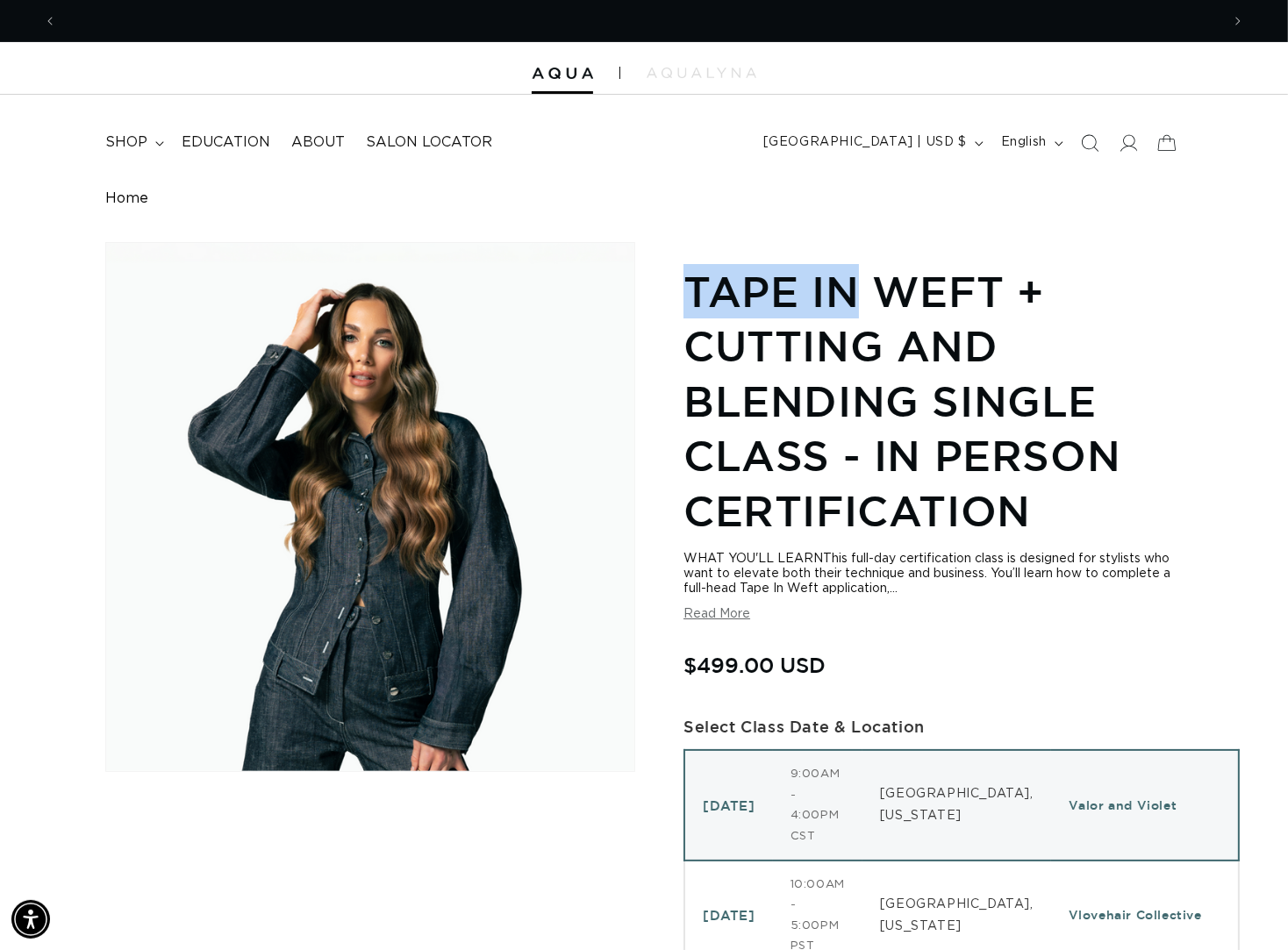
drag, startPoint x: 685, startPoint y: 287, endPoint x: 847, endPoint y: 290, distance: 162.0
click at [847, 290] on h1 "Tape In Weft + Cutting and Blending Single Class - In Person Certification" at bounding box center [933, 400] width 500 height 273
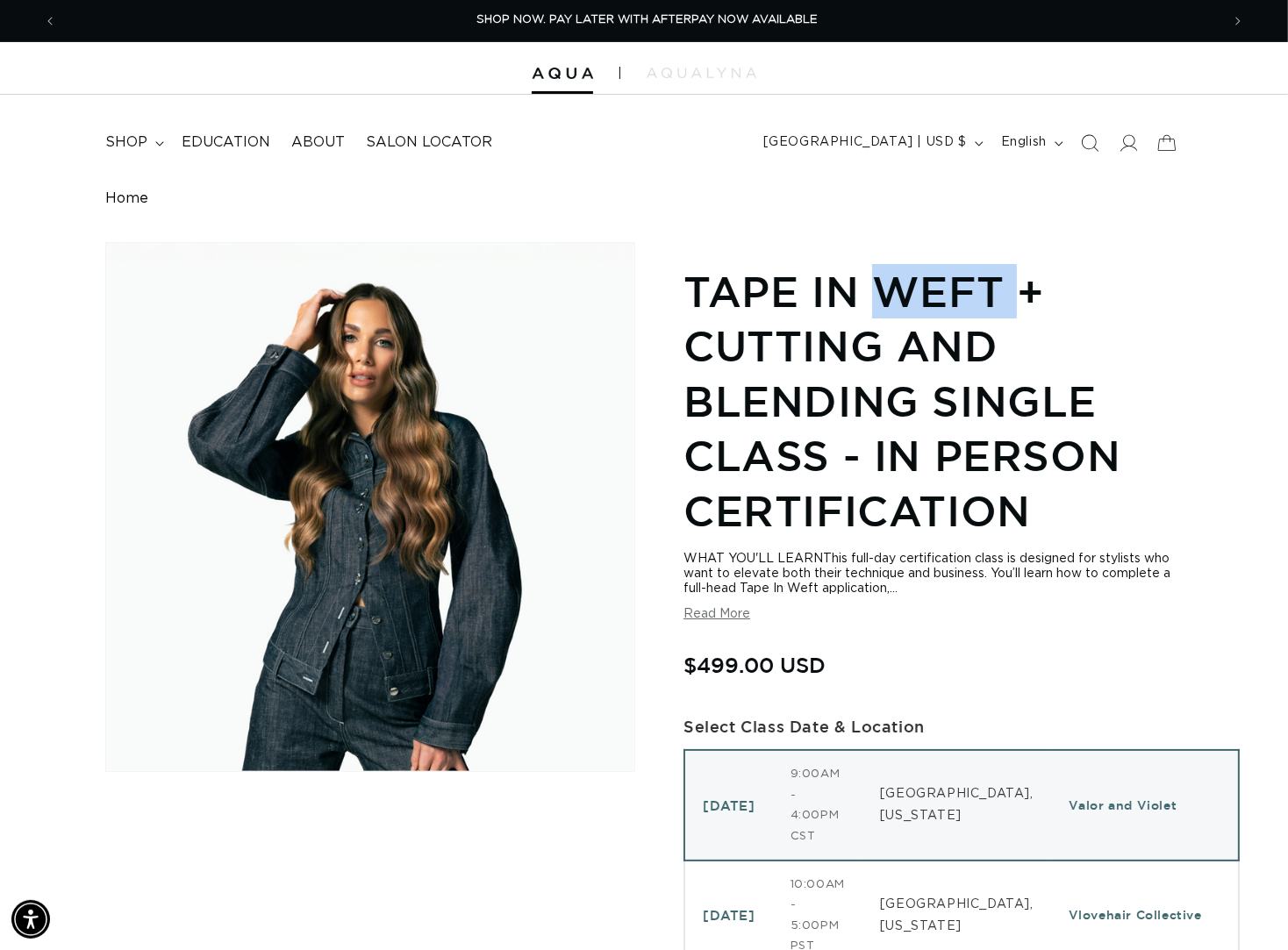
drag, startPoint x: 878, startPoint y: 291, endPoint x: 1015, endPoint y: 294, distance: 137.0
click at [1015, 294] on h1 "Tape In Weft + Cutting and Blending Single Class - In Person Certification" at bounding box center [933, 400] width 500 height 273
click at [126, 142] on span "shop" at bounding box center [126, 142] width 42 height 18
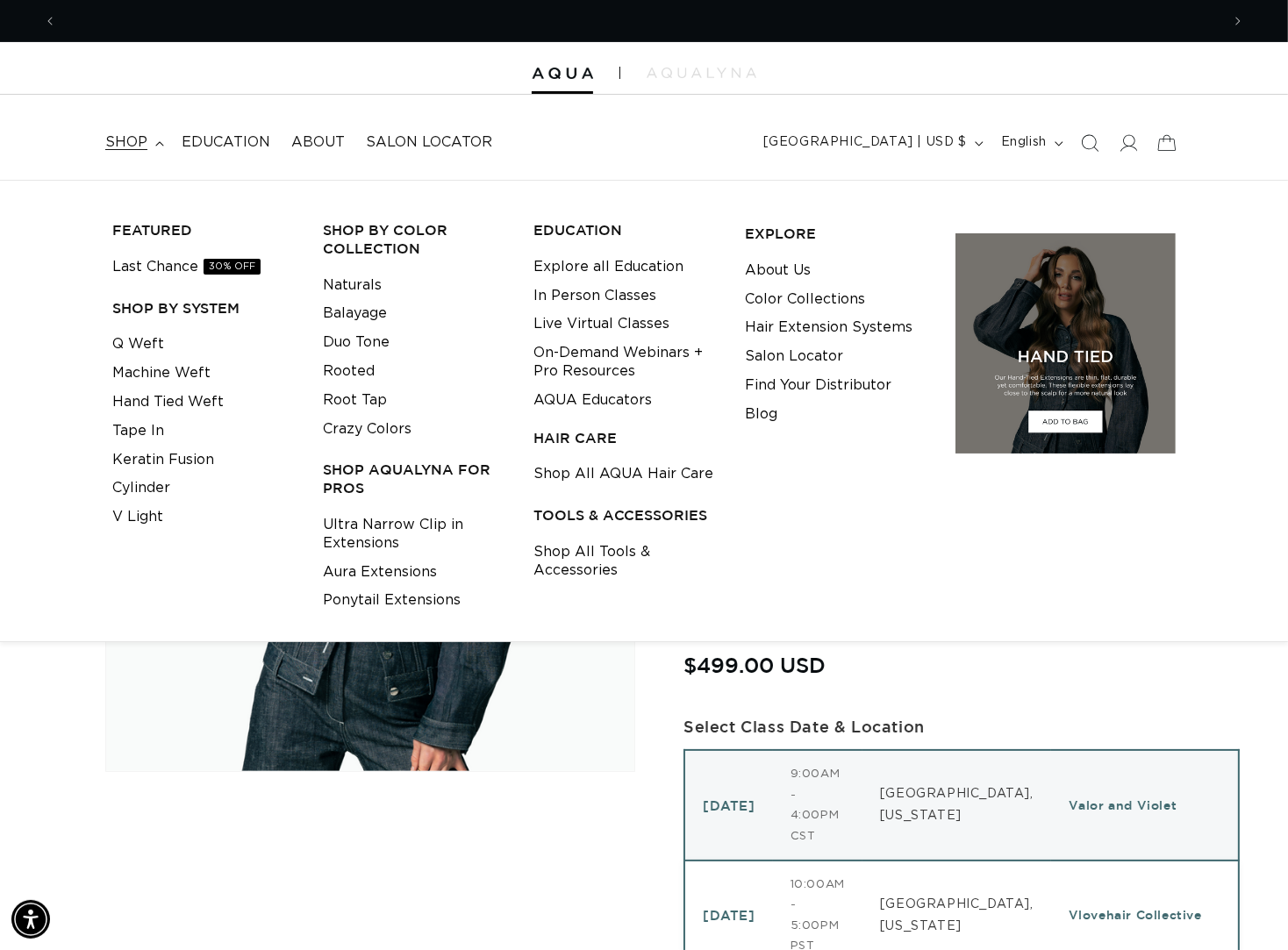
scroll to position [0, 2320]
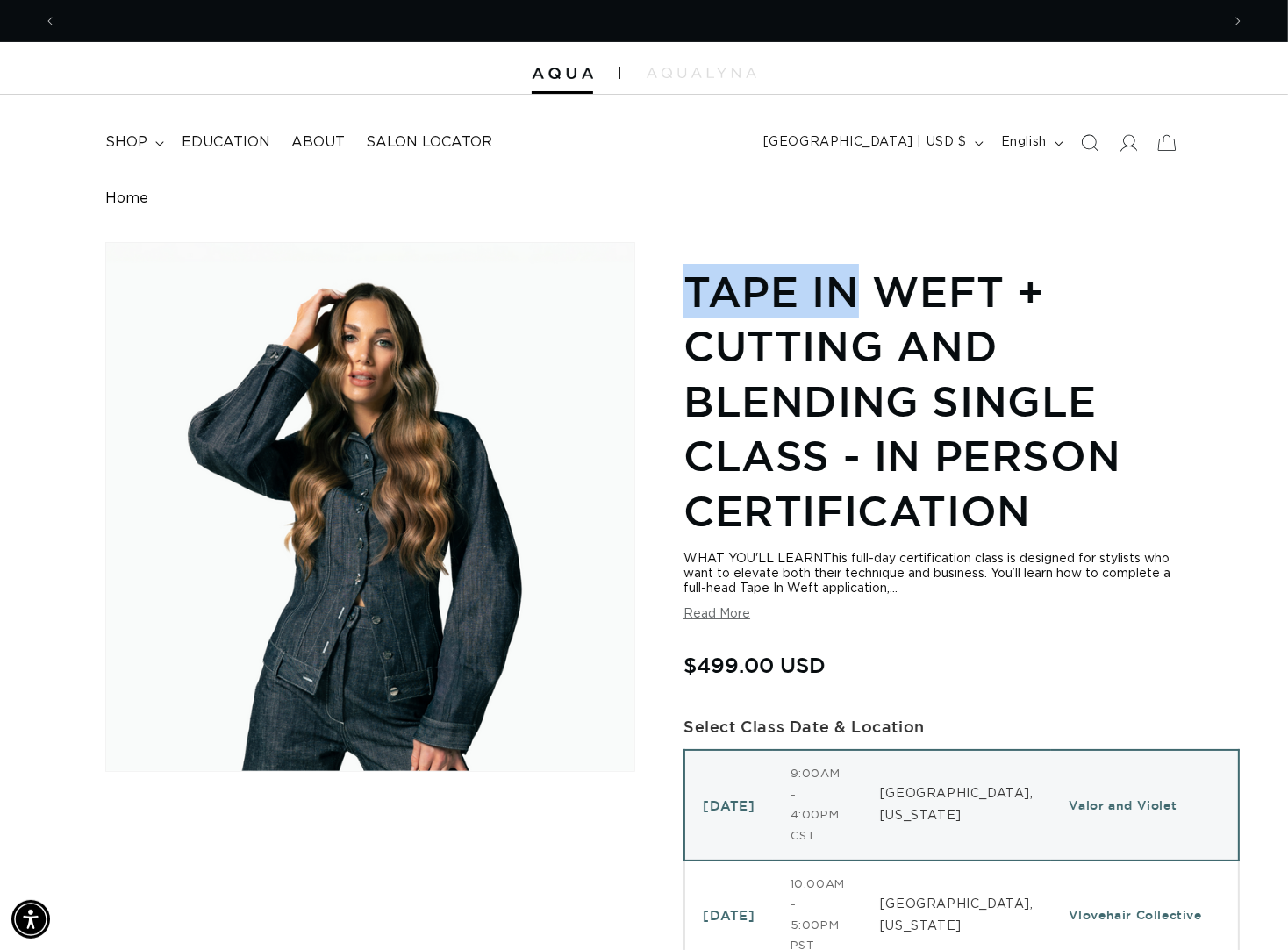
scroll to position [0, 0]
drag, startPoint x: 689, startPoint y: 295, endPoint x: 864, endPoint y: 304, distance: 175.2
click at [864, 304] on h1 "Tape In Weft + Cutting and Blending Single Class - In Person Certification" at bounding box center [933, 400] width 500 height 273
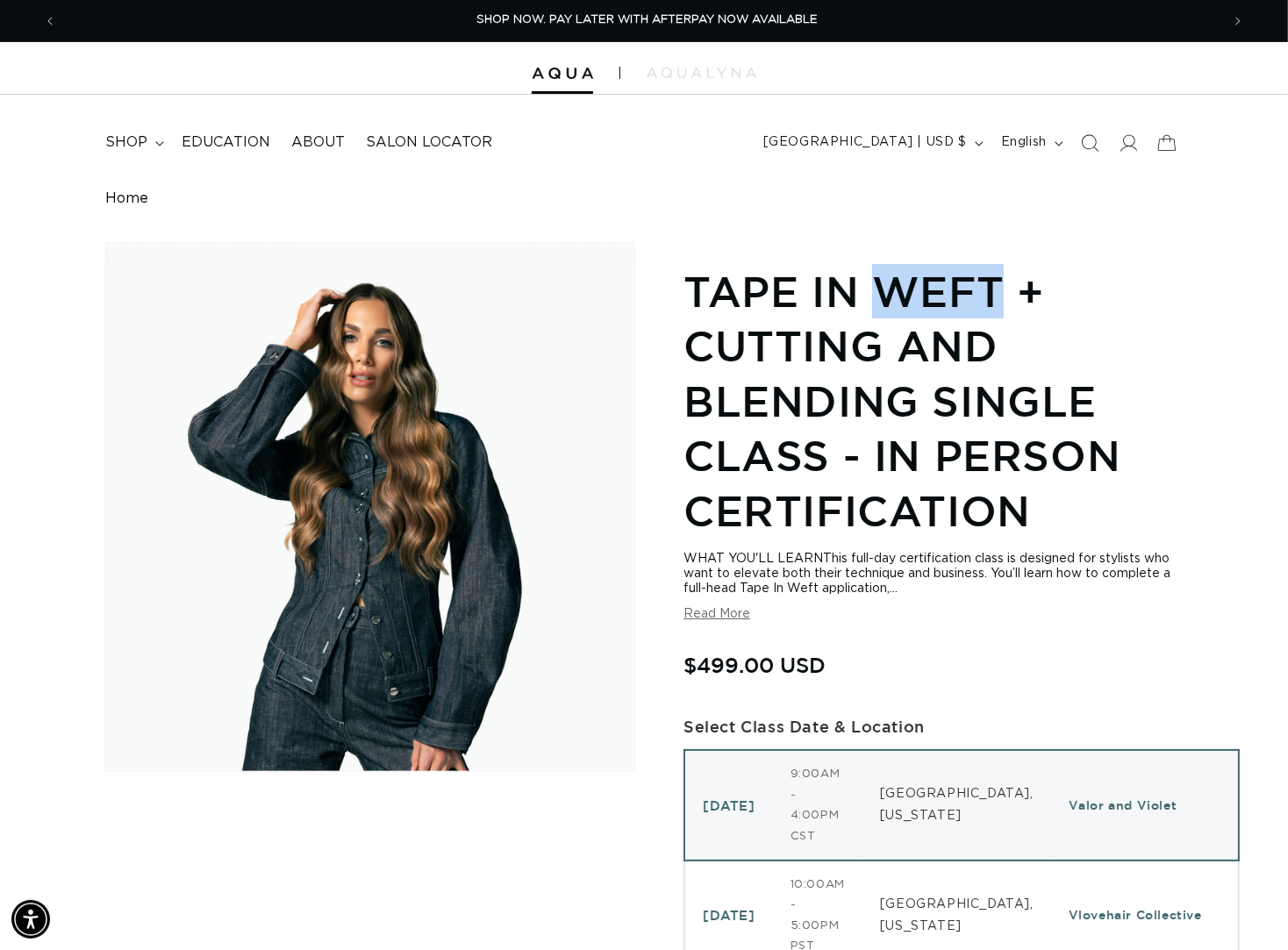
drag, startPoint x: 884, startPoint y: 295, endPoint x: 1011, endPoint y: 297, distance: 127.0
click at [1011, 297] on h1 "Tape In Weft + Cutting and Blending Single Class - In Person Certification" at bounding box center [933, 400] width 500 height 273
drag, startPoint x: 687, startPoint y: 295, endPoint x: 1039, endPoint y: 302, distance: 352.1
click at [1039, 302] on h1 "Tape In Weft + Cutting and Blending Single Class - In Person Certification" at bounding box center [933, 400] width 500 height 273
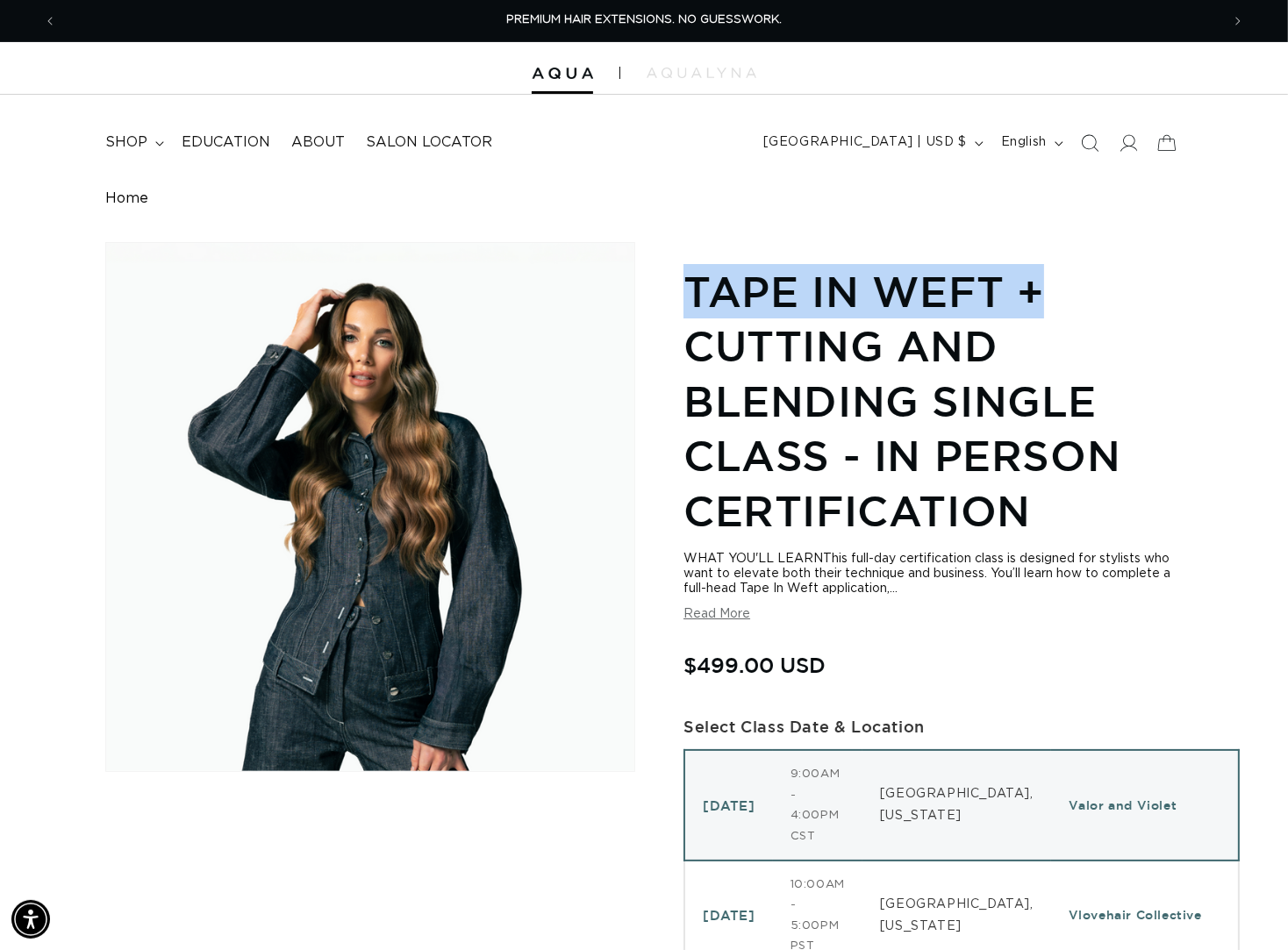
scroll to position [0, 0]
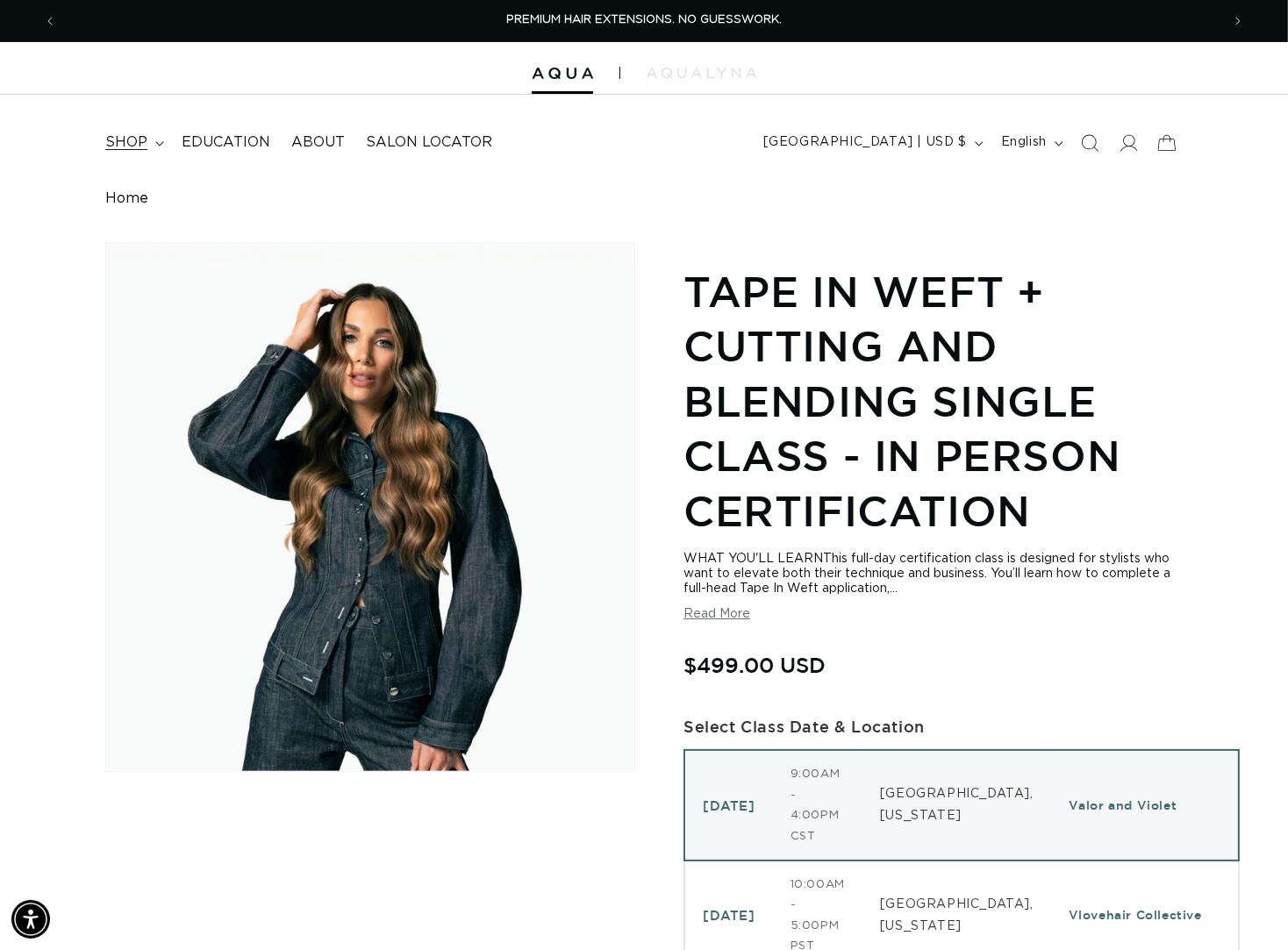
drag, startPoint x: 483, startPoint y: 186, endPoint x: 121, endPoint y: 137, distance: 365.3
click at [121, 137] on span "shop" at bounding box center [126, 142] width 42 height 18
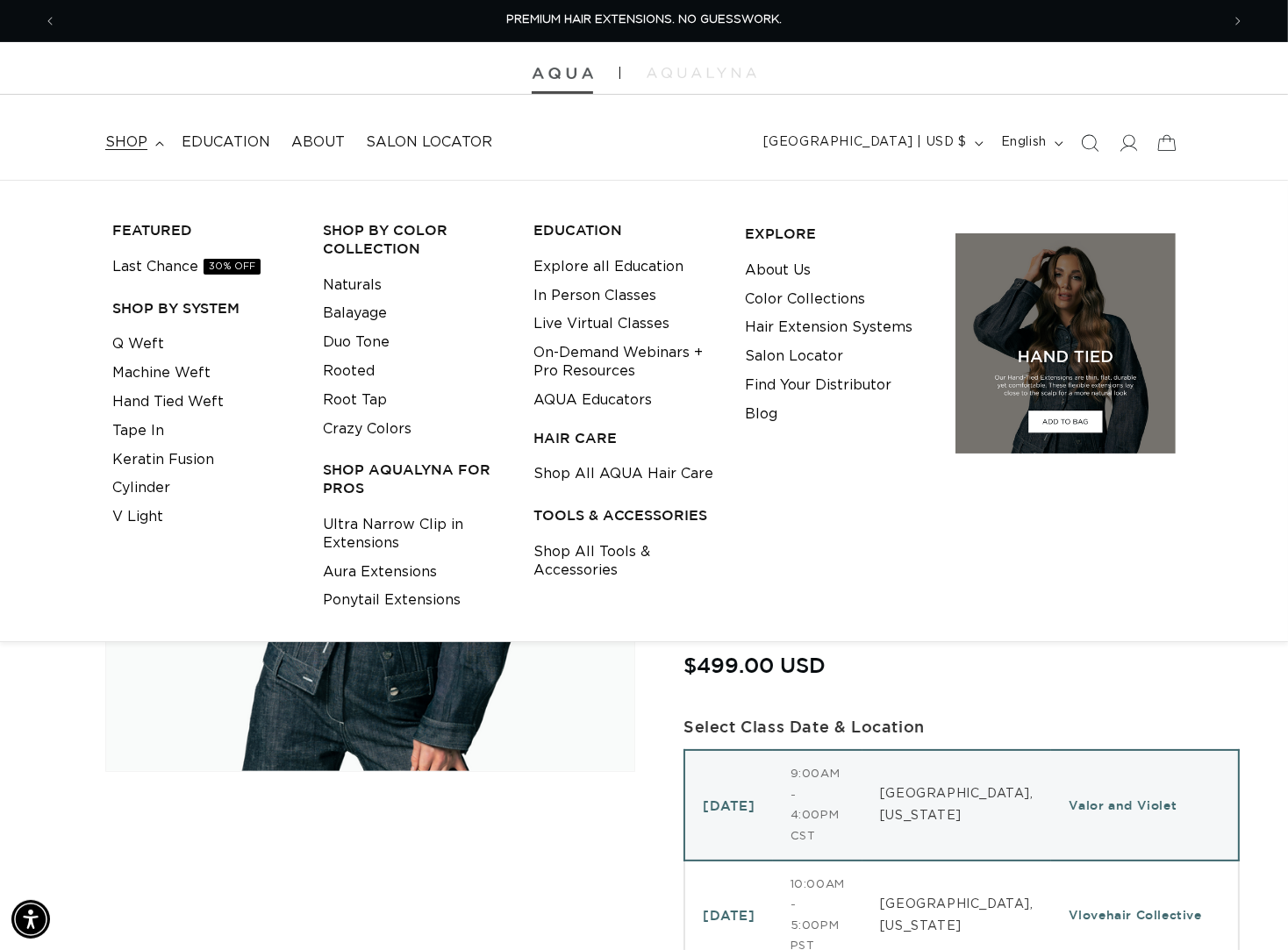
click at [559, 76] on img at bounding box center [562, 73] width 62 height 13
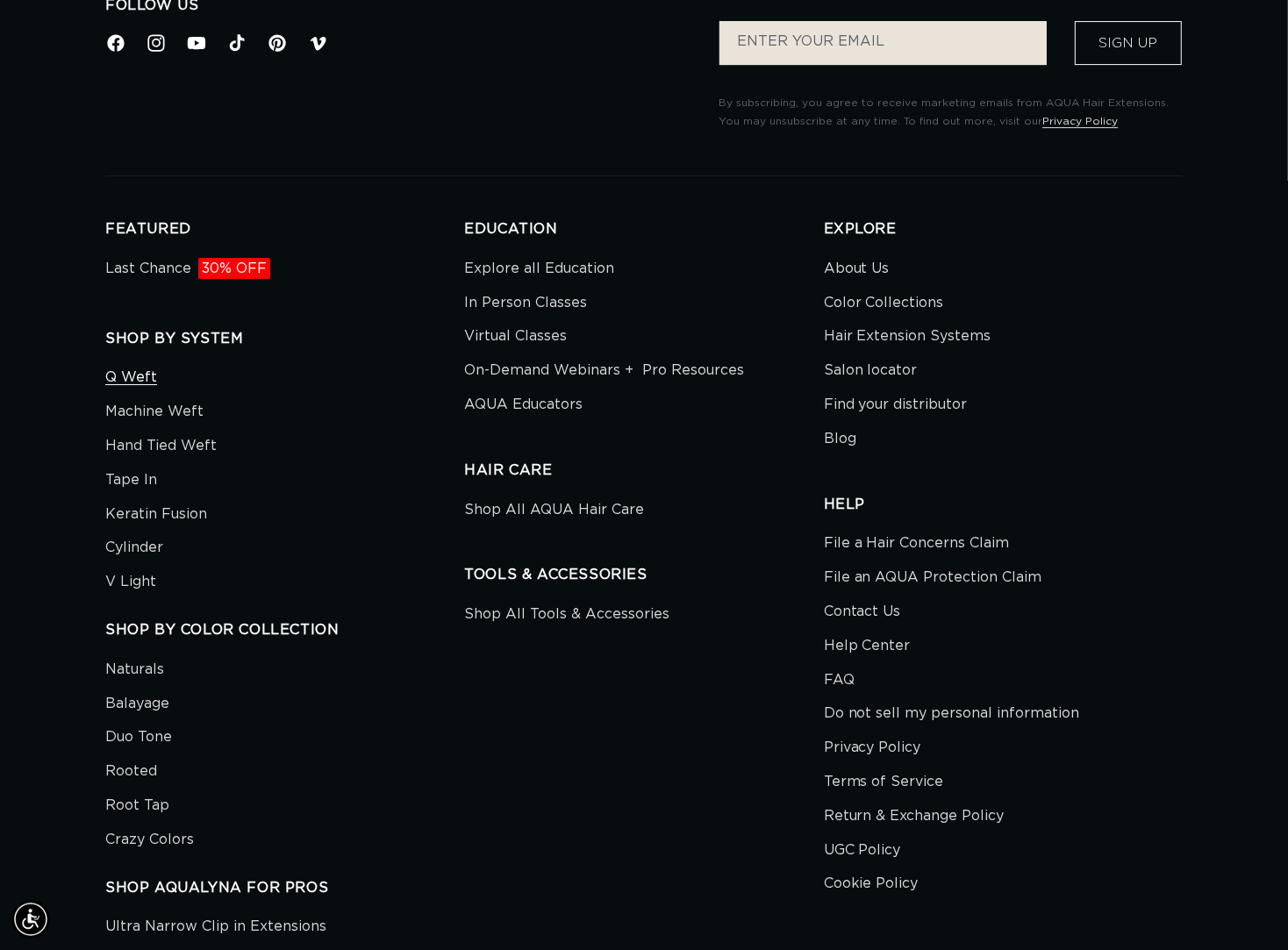
scroll to position [0, 1160]
click at [125, 395] on link "Q Weft" at bounding box center [131, 379] width 52 height 30
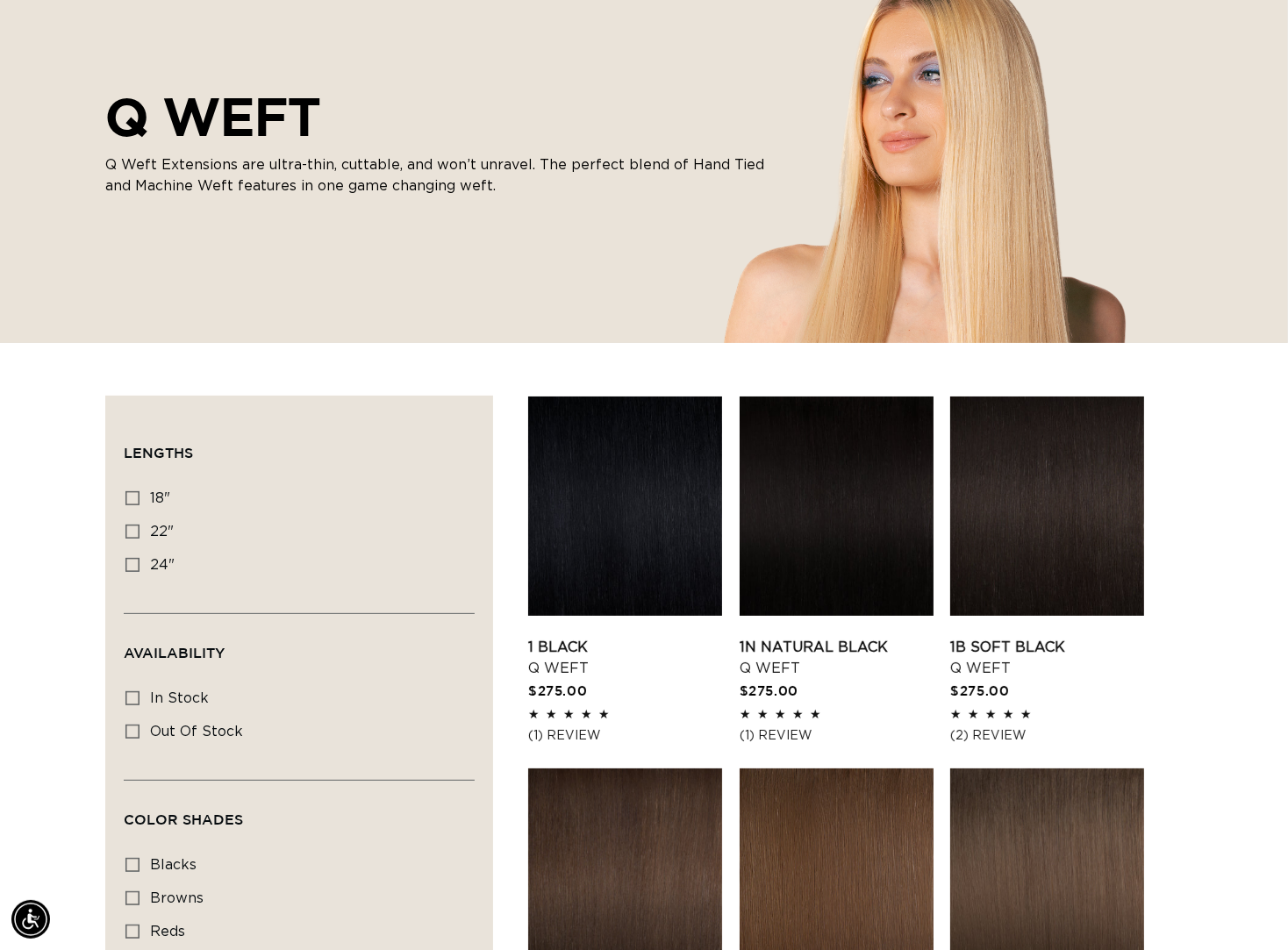
scroll to position [193, 0]
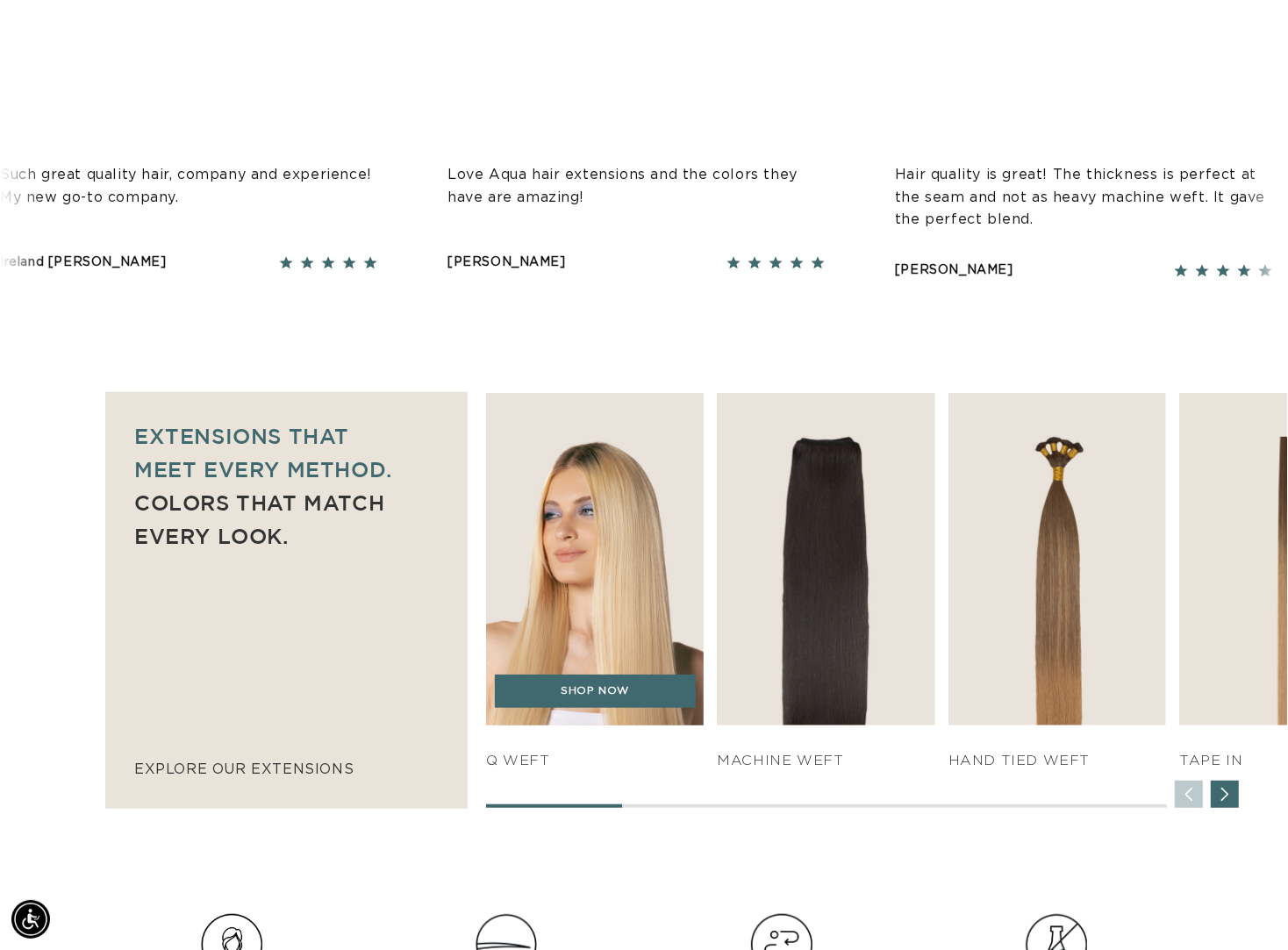
scroll to position [845, 0]
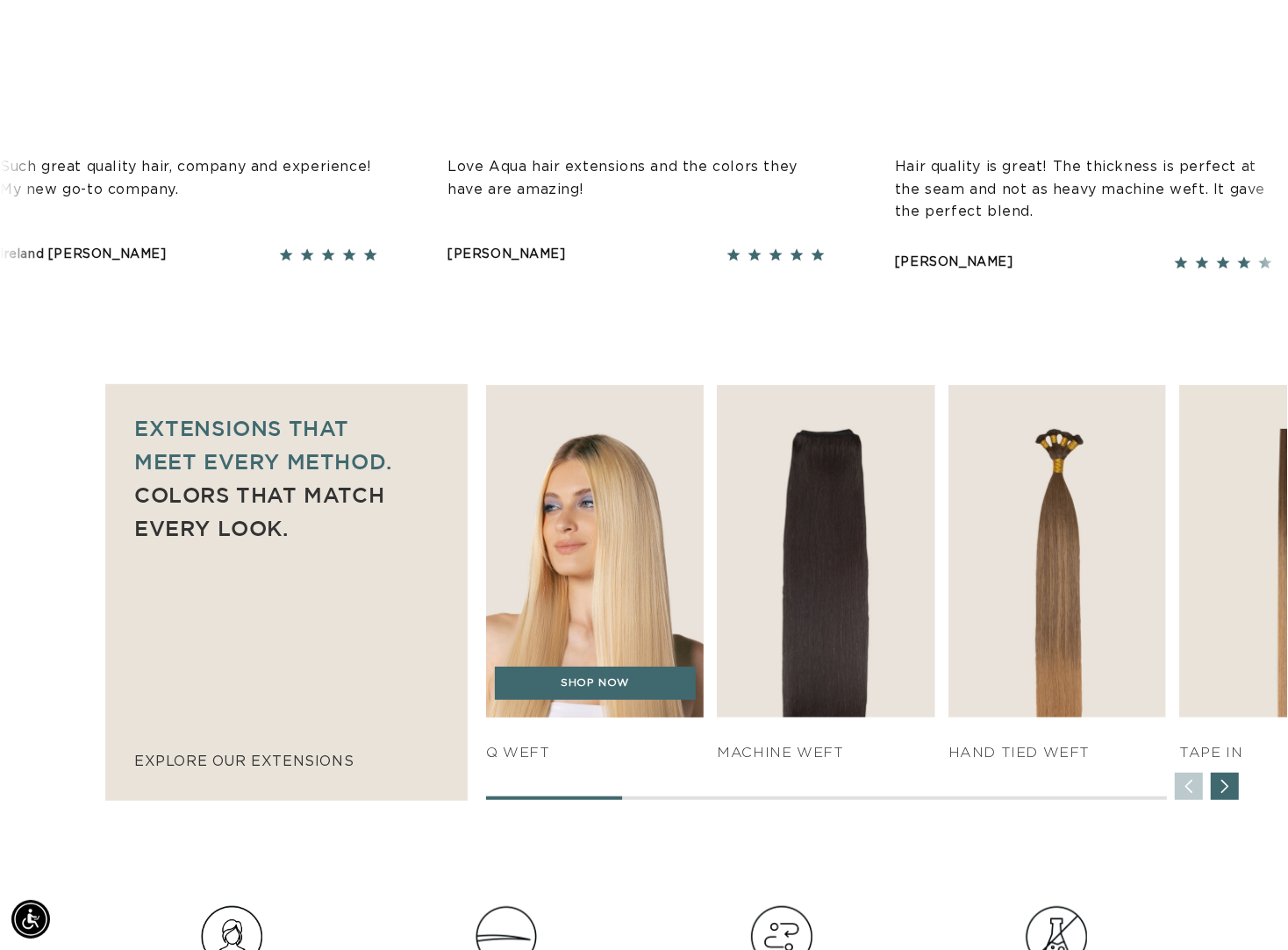
click at [600, 545] on img "1 / 7" at bounding box center [596, 552] width 229 height 348
click at [611, 665] on img "1 / 7" at bounding box center [596, 552] width 229 height 348
click at [609, 687] on link "SHOP NOW" at bounding box center [595, 683] width 201 height 34
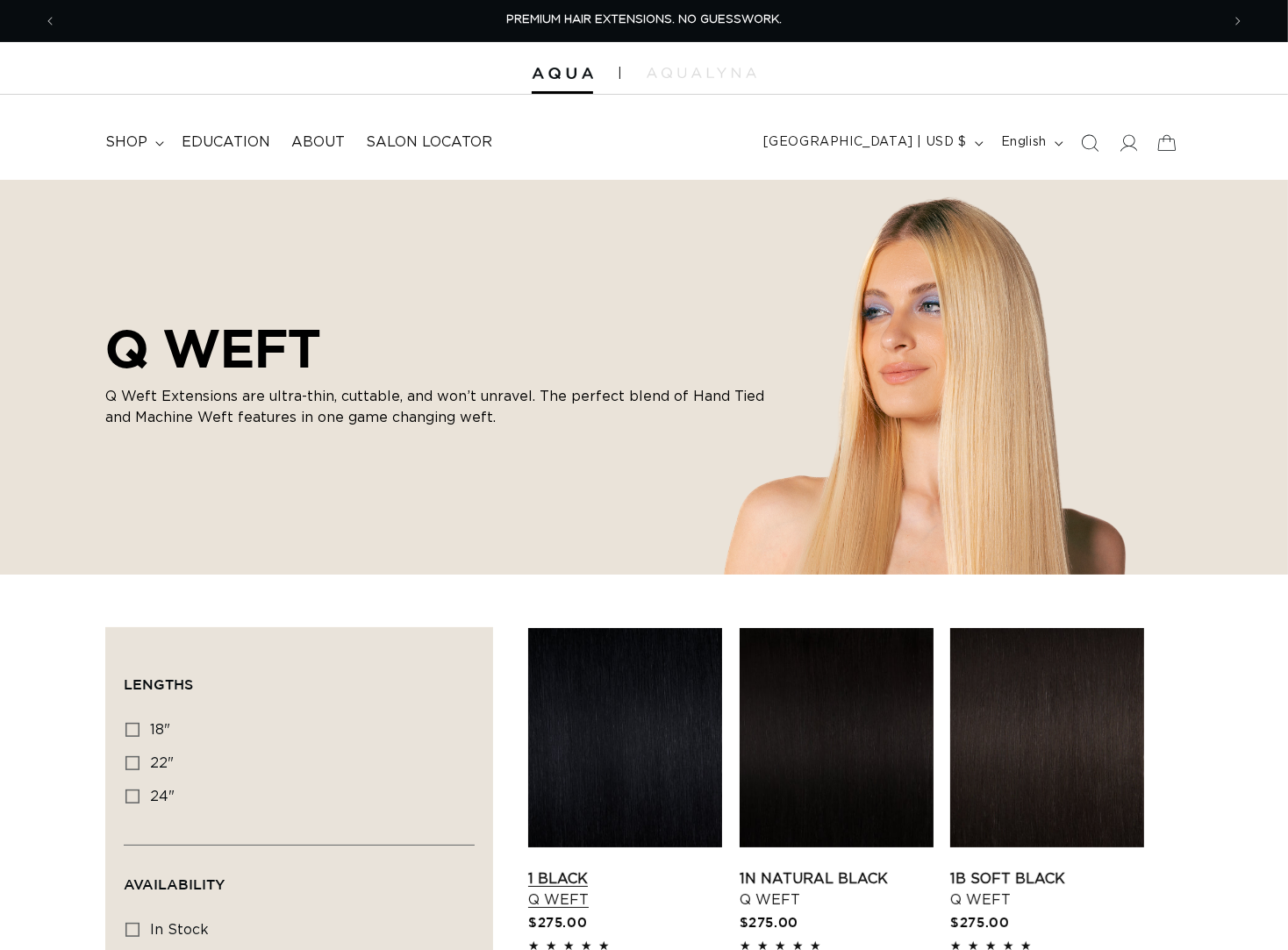
click at [650, 868] on link "1 Black Q Weft" at bounding box center [625, 889] width 193 height 42
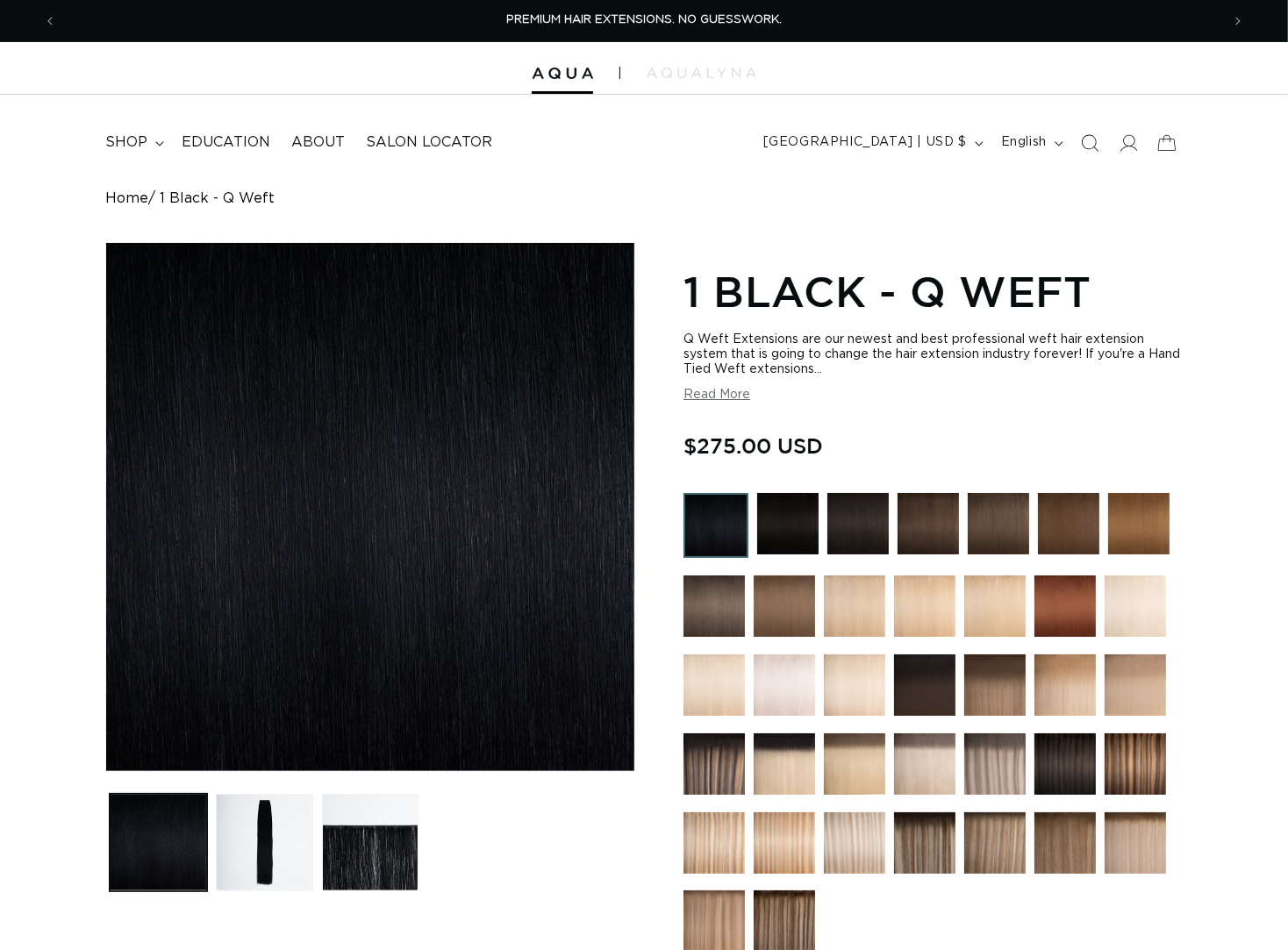
click at [706, 410] on section "1 Black - Q Weft Q Weft Extensions are our newest and best professional weft ha…" at bounding box center [933, 808] width 500 height 1096
click at [701, 398] on button "Read More" at bounding box center [716, 395] width 66 height 14
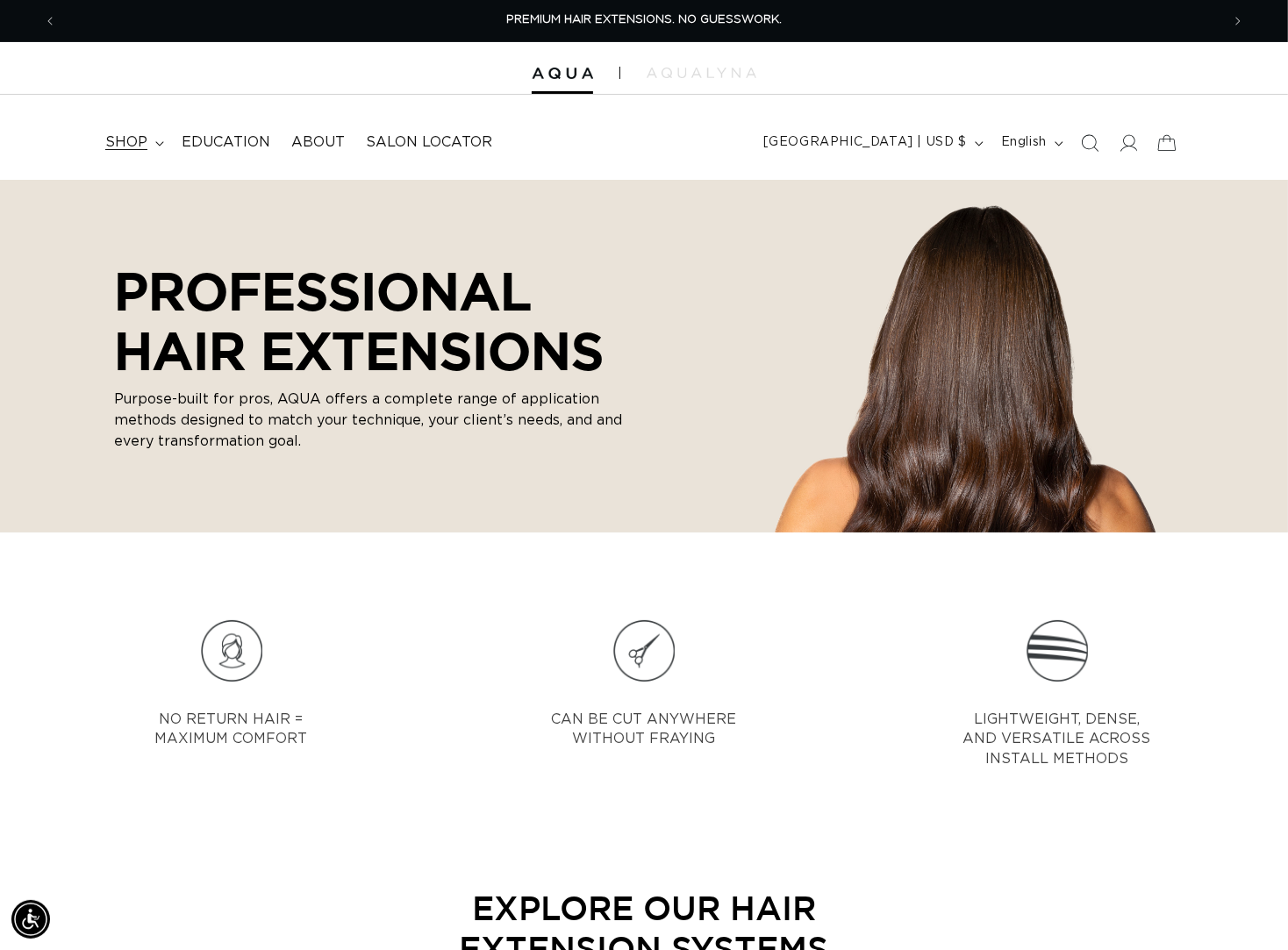
click at [124, 137] on span "shop" at bounding box center [126, 142] width 42 height 18
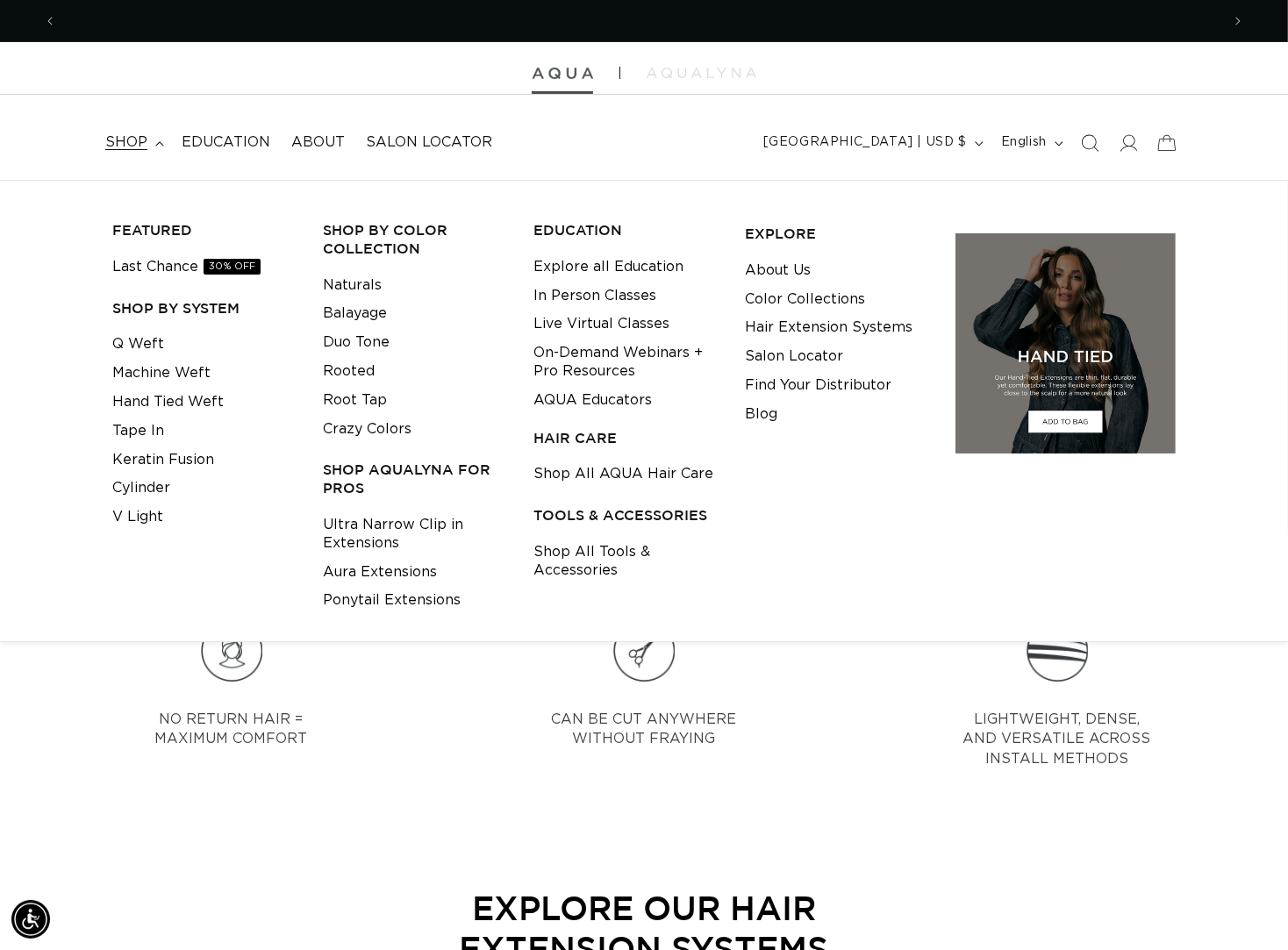
scroll to position [0, 1160]
click at [549, 79] on img at bounding box center [562, 73] width 62 height 13
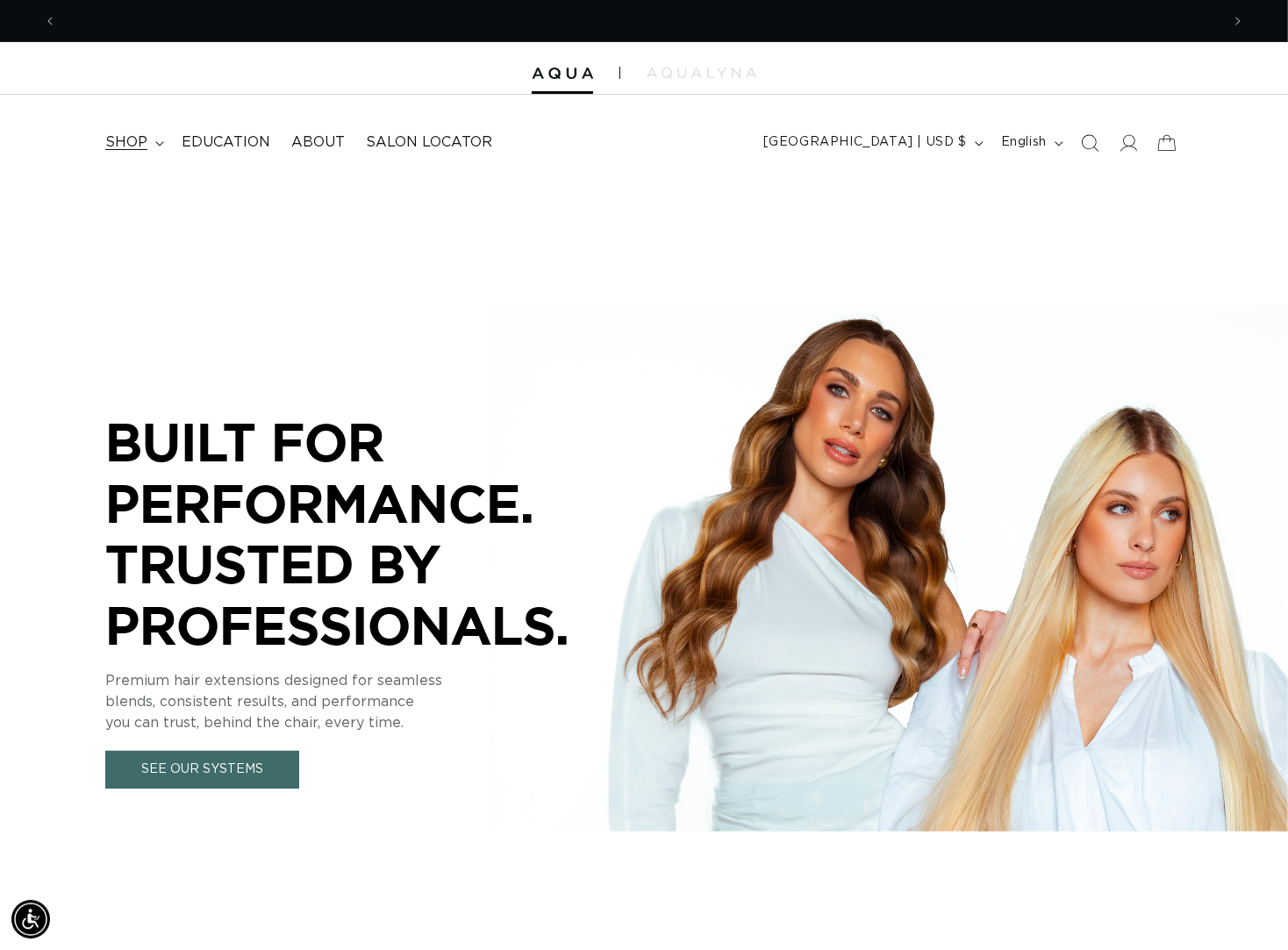
scroll to position [0, 1160]
click at [137, 137] on span "shop" at bounding box center [126, 142] width 42 height 18
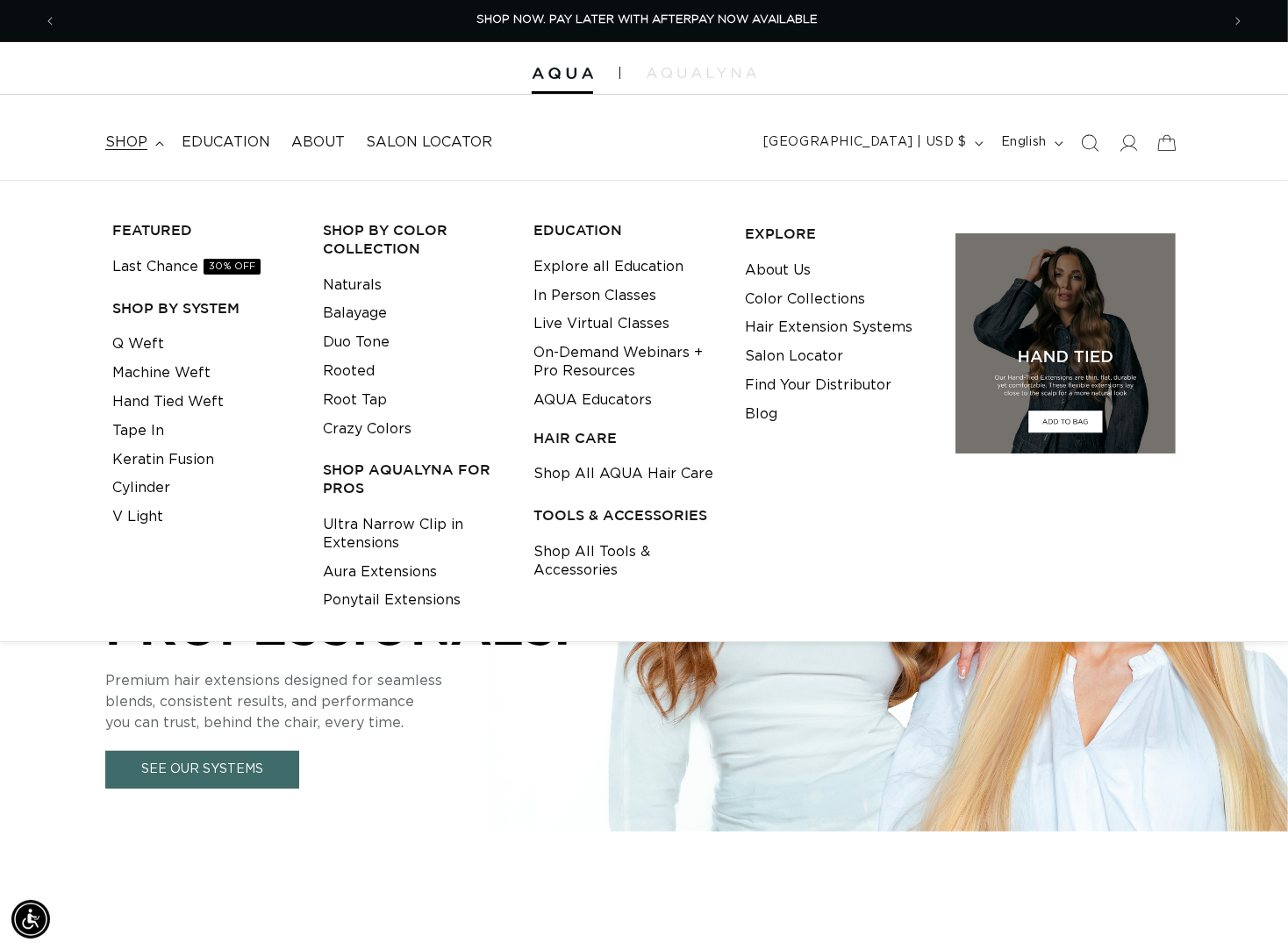
scroll to position [0, 2320]
